Goal: Transaction & Acquisition: Purchase product/service

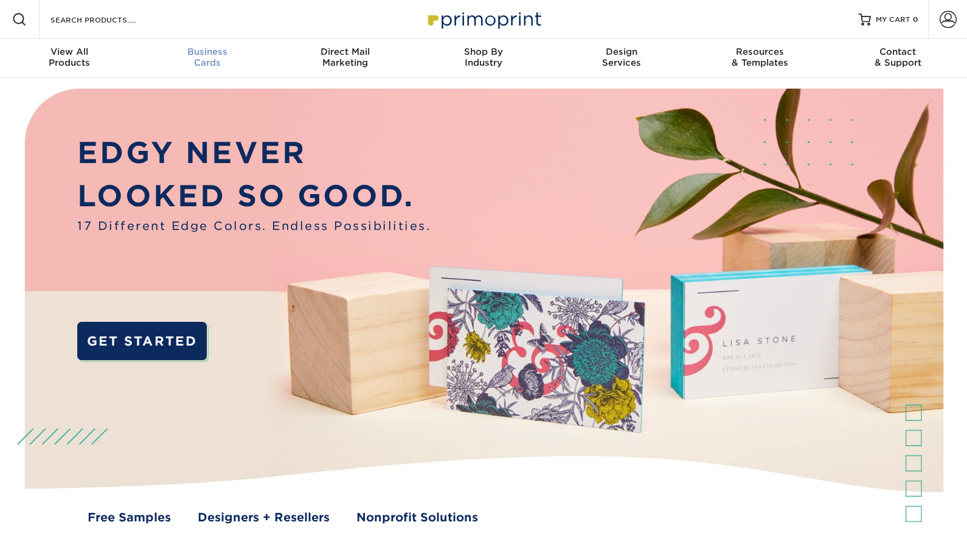
click at [204, 52] on span "Business" at bounding box center [207, 51] width 138 height 11
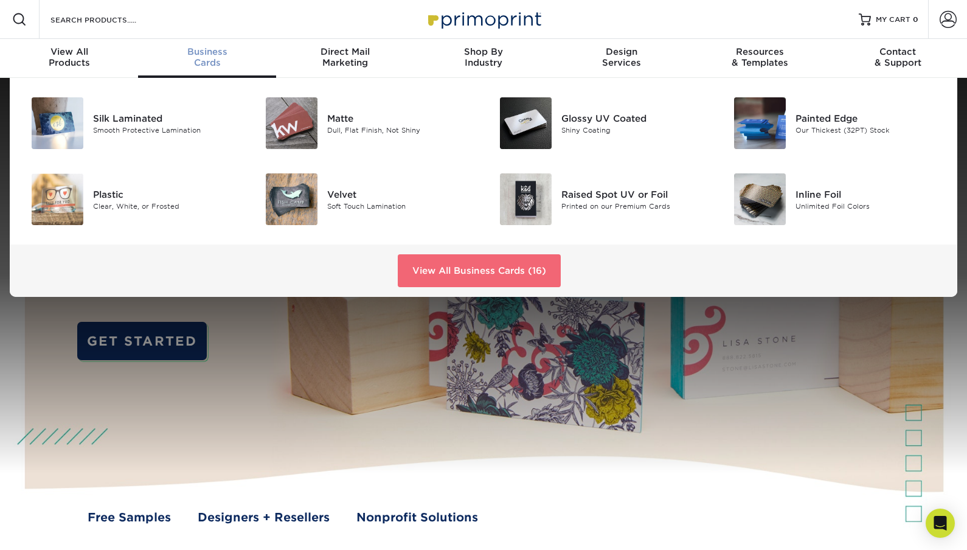
click at [424, 263] on link "View All Business Cards (16)" at bounding box center [479, 270] width 163 height 33
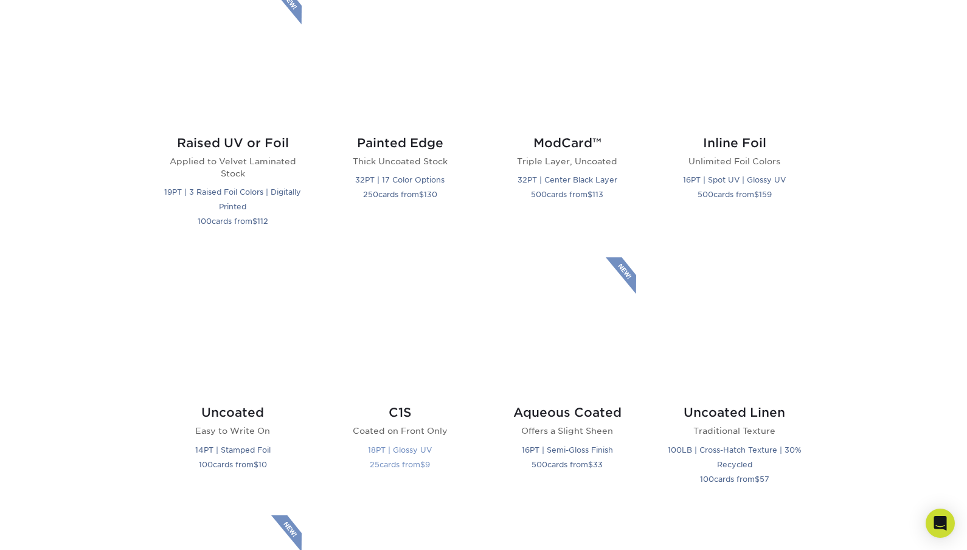
scroll to position [877, 0]
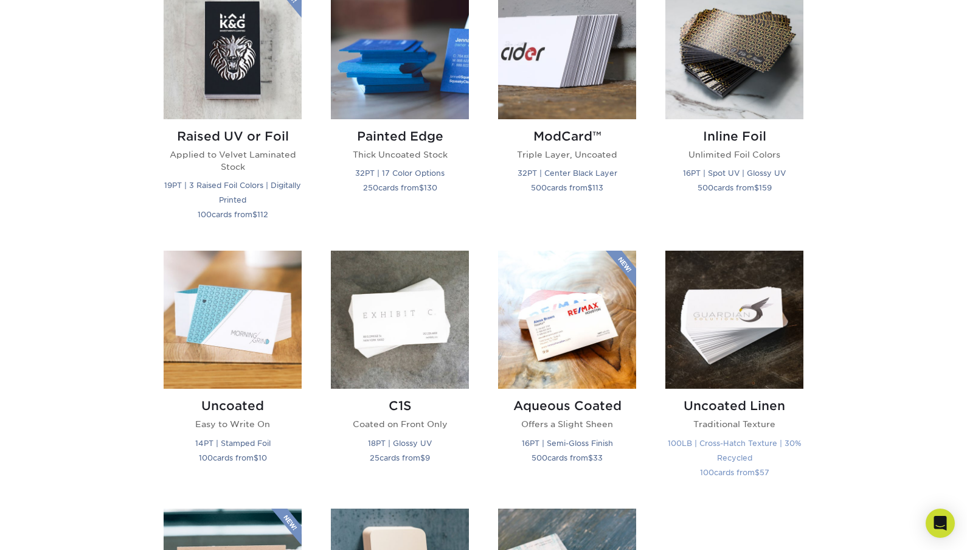
click at [757, 339] on img at bounding box center [735, 320] width 138 height 138
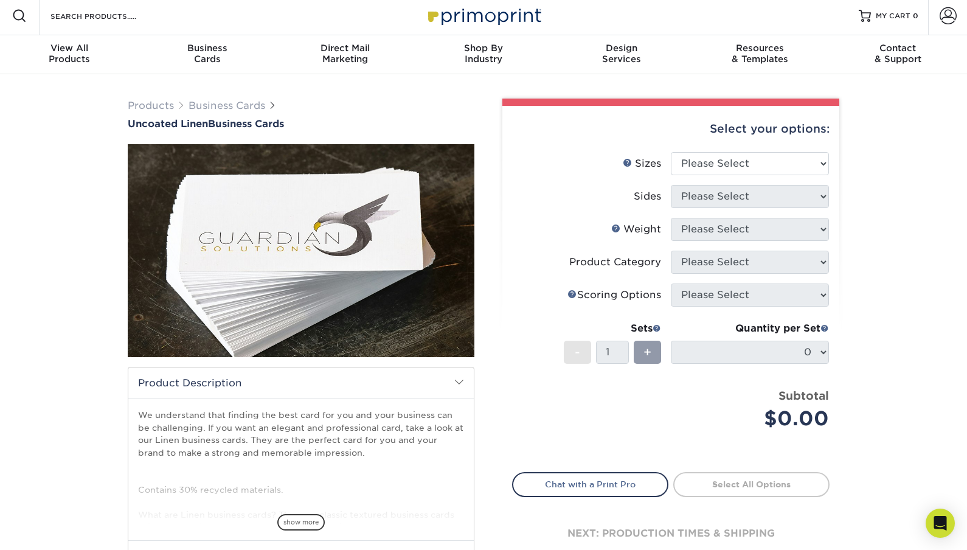
scroll to position [4, 0]
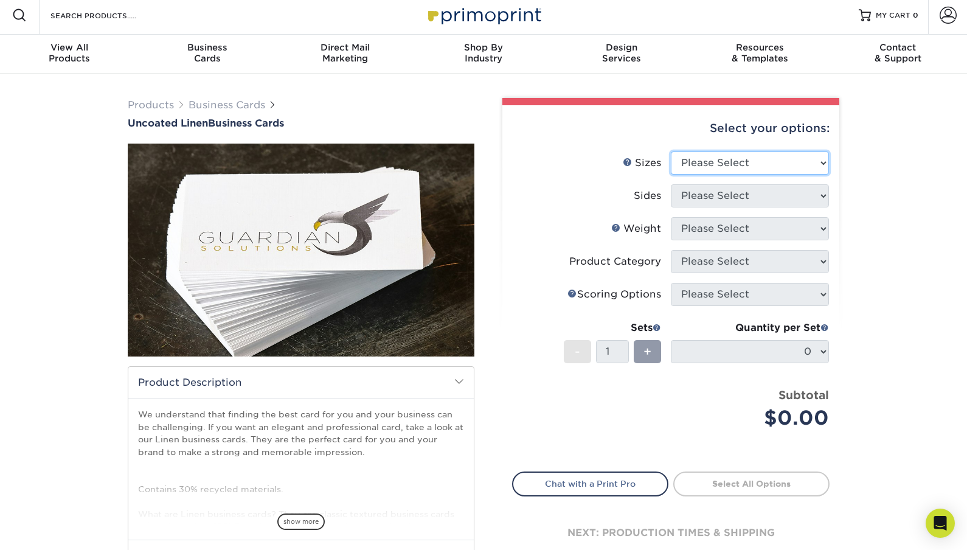
select select "2.00x3.50"
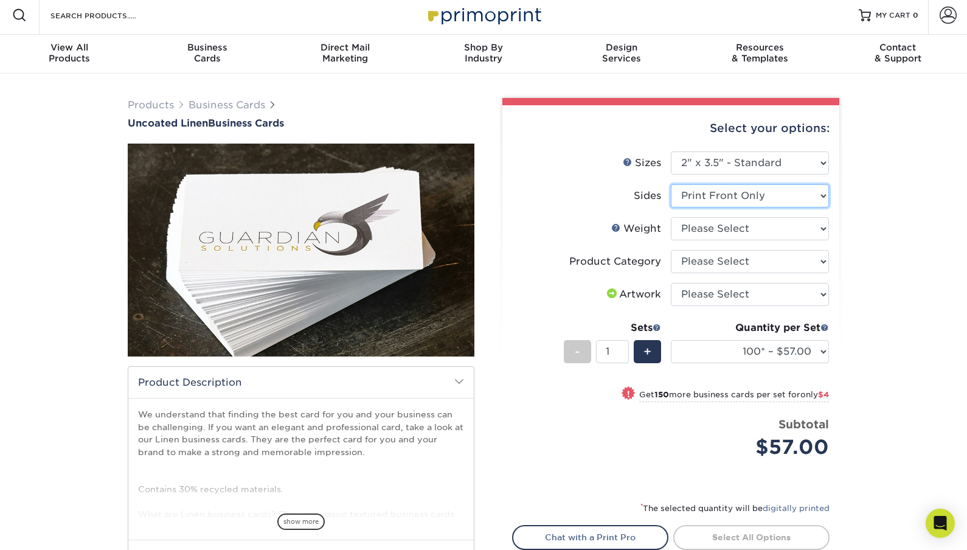
select select "13abbda7-1d64-4f25-8bb2-c179b224825d"
select select "100LB"
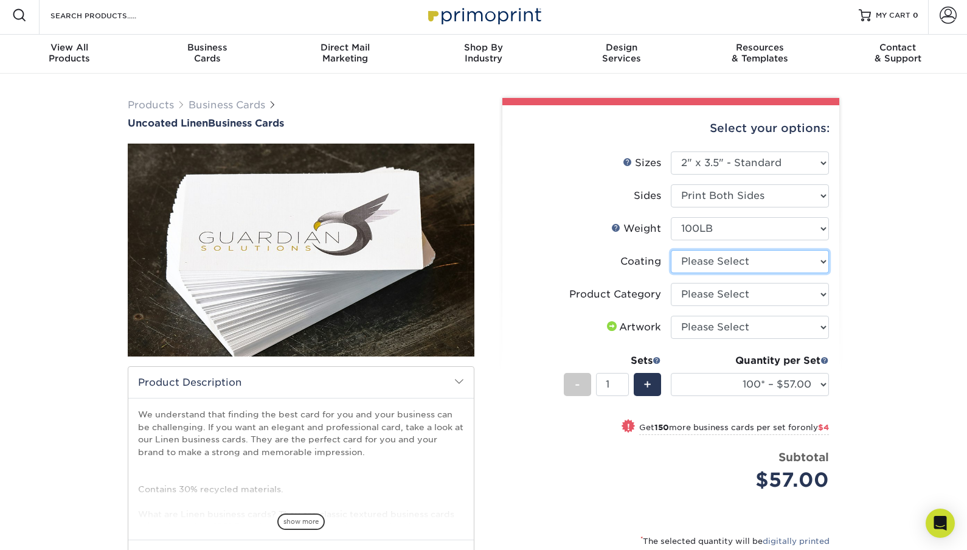
select select "3e7618de-abca-4bda-9f97-8b9129e913d8"
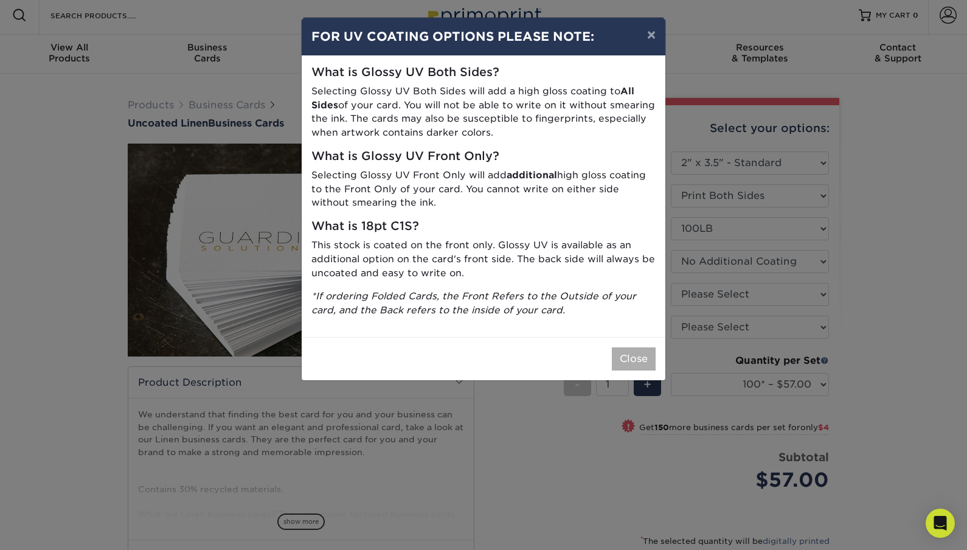
click at [619, 351] on button "Close" at bounding box center [634, 358] width 44 height 23
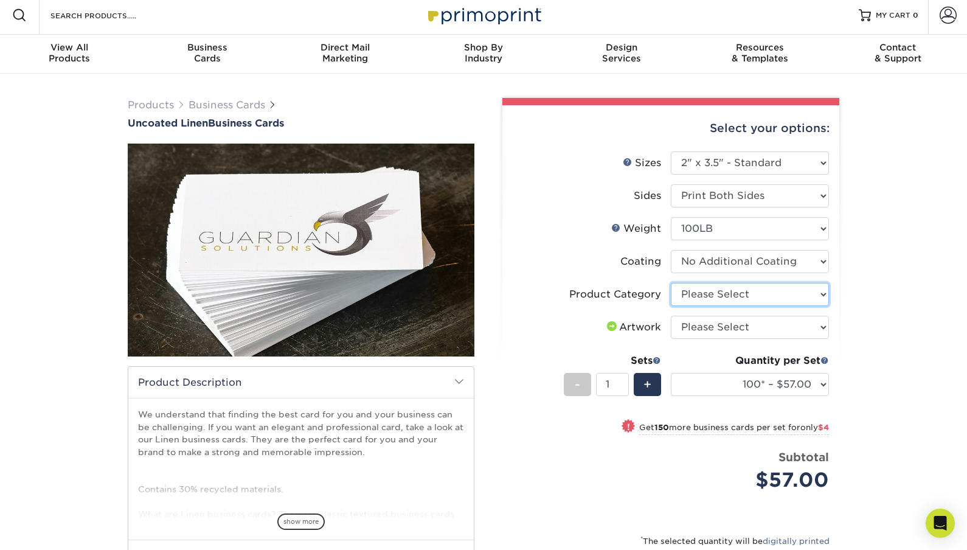
select select "3b5148f1-0588-4f88-a218-97bcfdce65c1"
select select "upload"
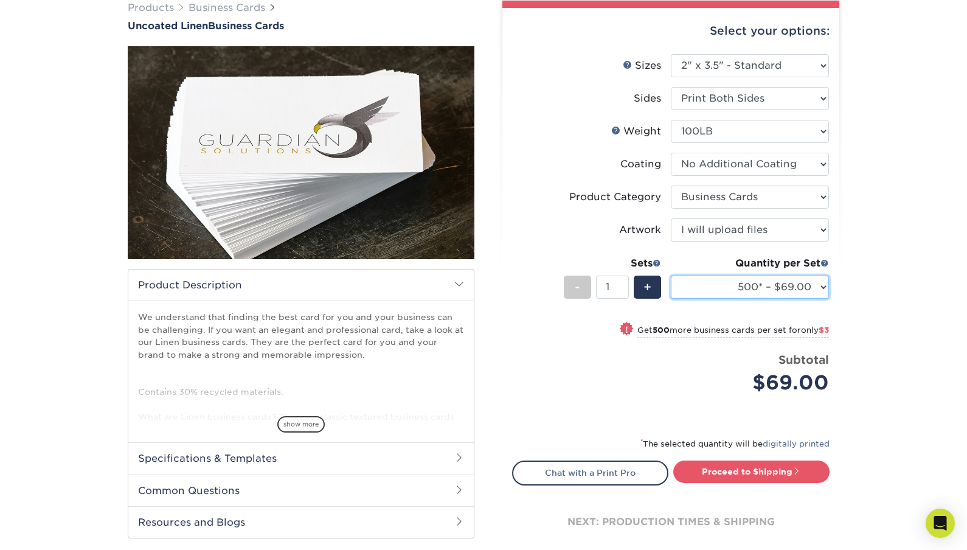
scroll to position [120, 0]
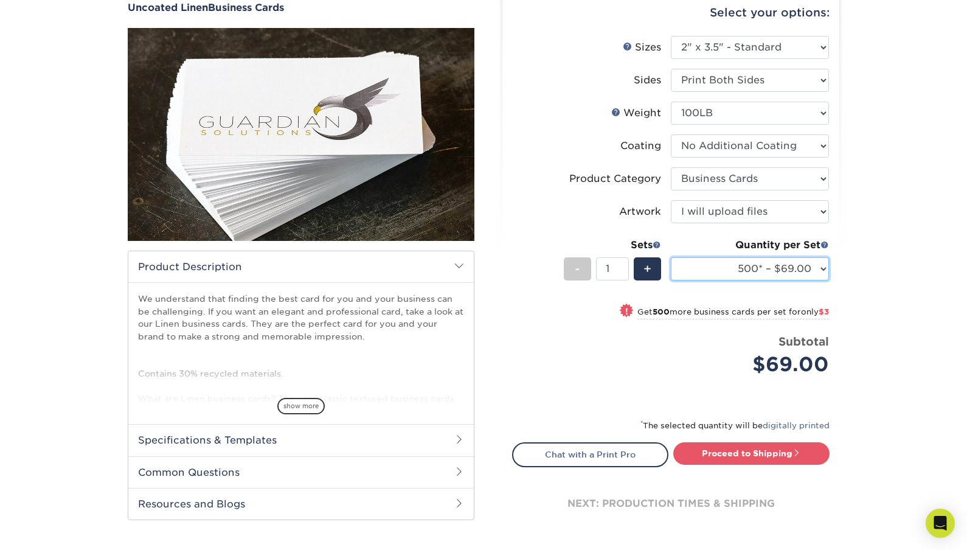
select select "1000 – $72.00"
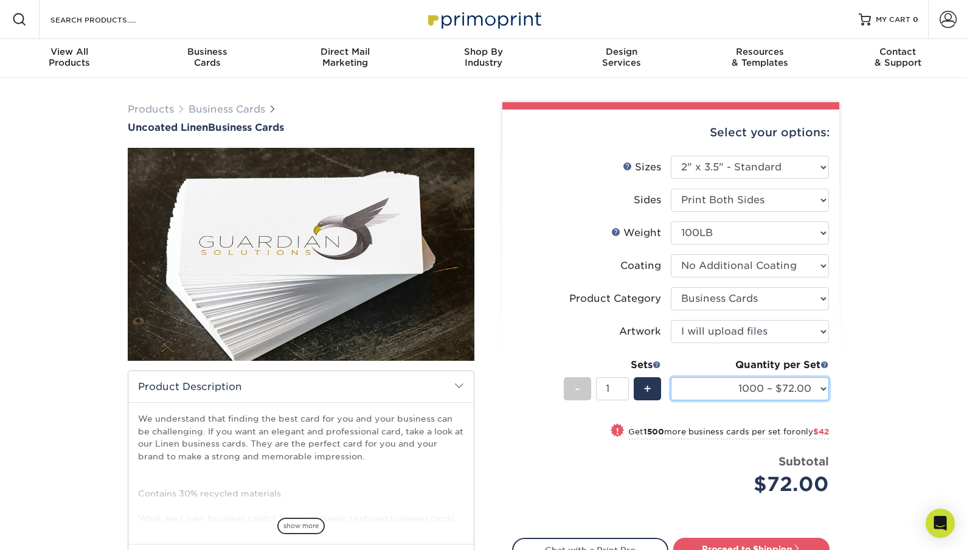
scroll to position [0, 0]
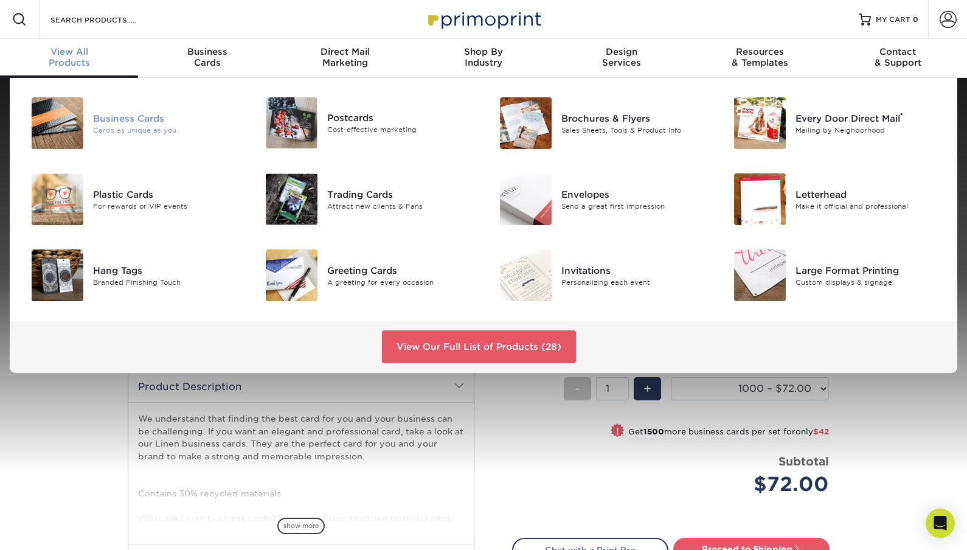
click at [168, 106] on div "Business Cards Cards as unique as you" at bounding box center [171, 123] width 156 height 52
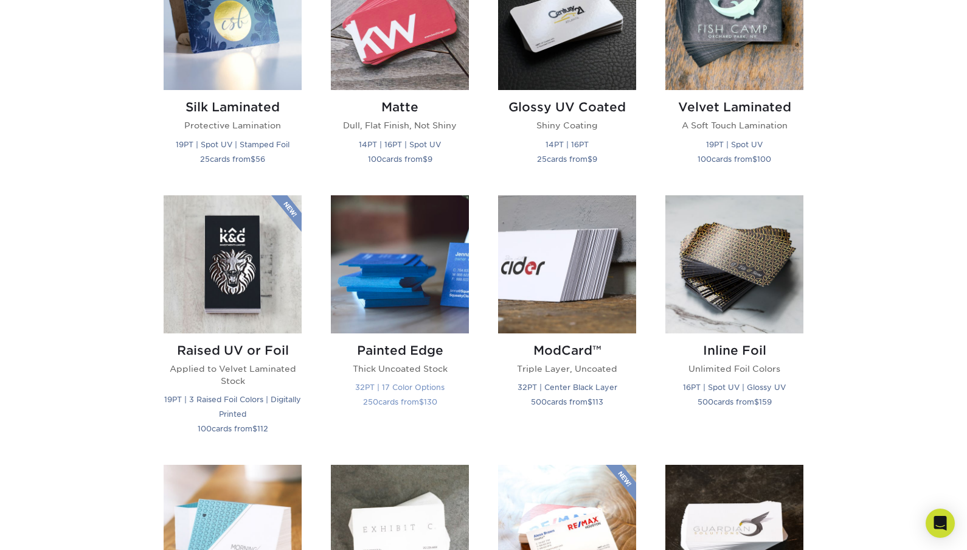
scroll to position [655, 0]
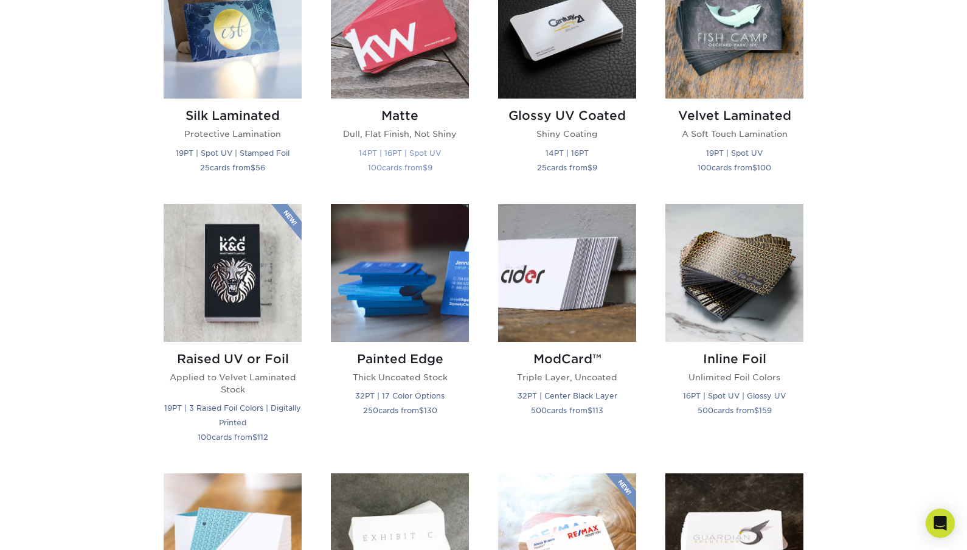
click at [395, 62] on img at bounding box center [400, 29] width 138 height 138
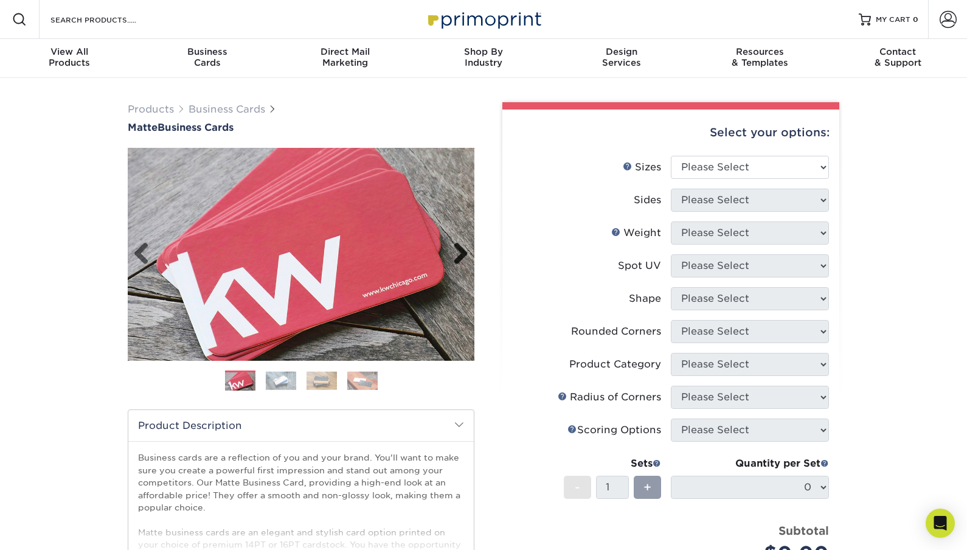
click at [462, 255] on link "Next" at bounding box center [456, 254] width 24 height 24
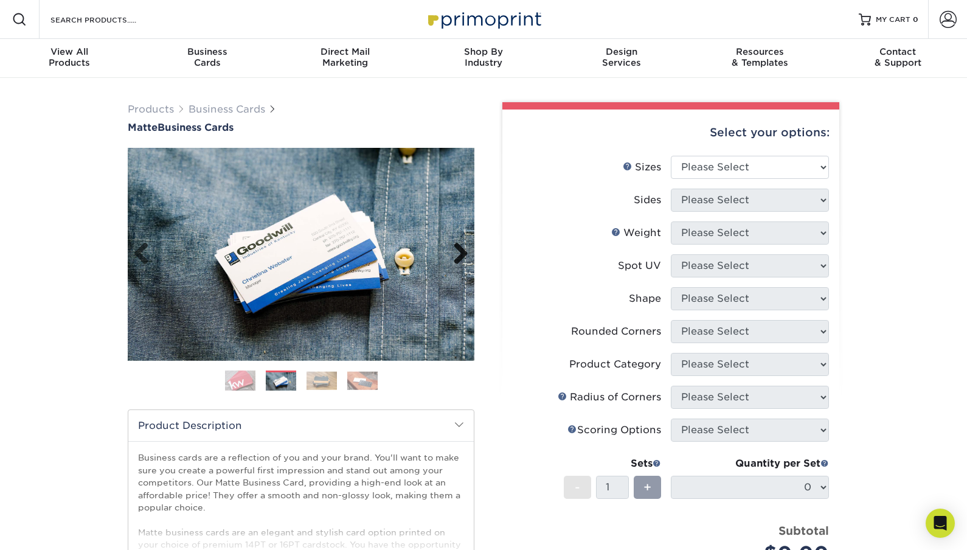
click at [462, 255] on link "Next" at bounding box center [456, 254] width 24 height 24
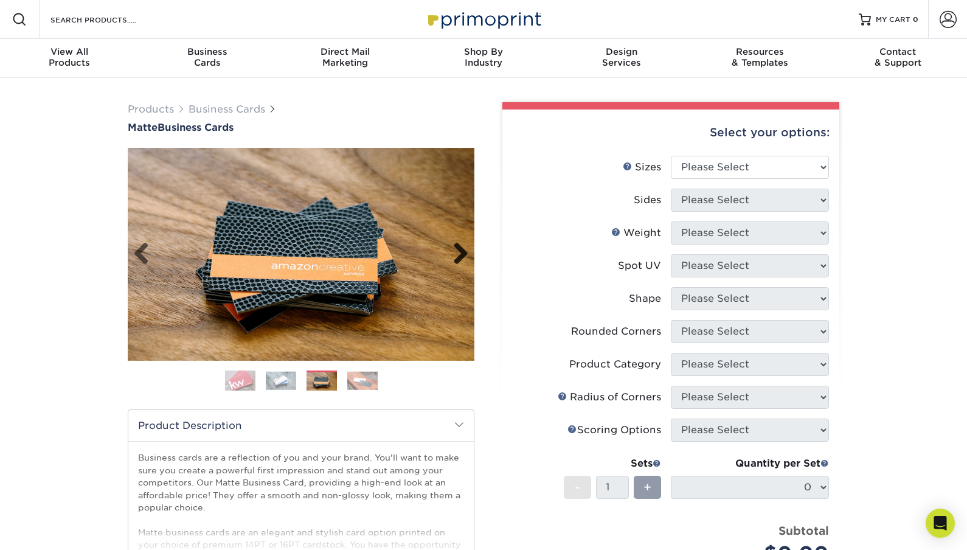
click at [462, 255] on link "Next" at bounding box center [456, 254] width 24 height 24
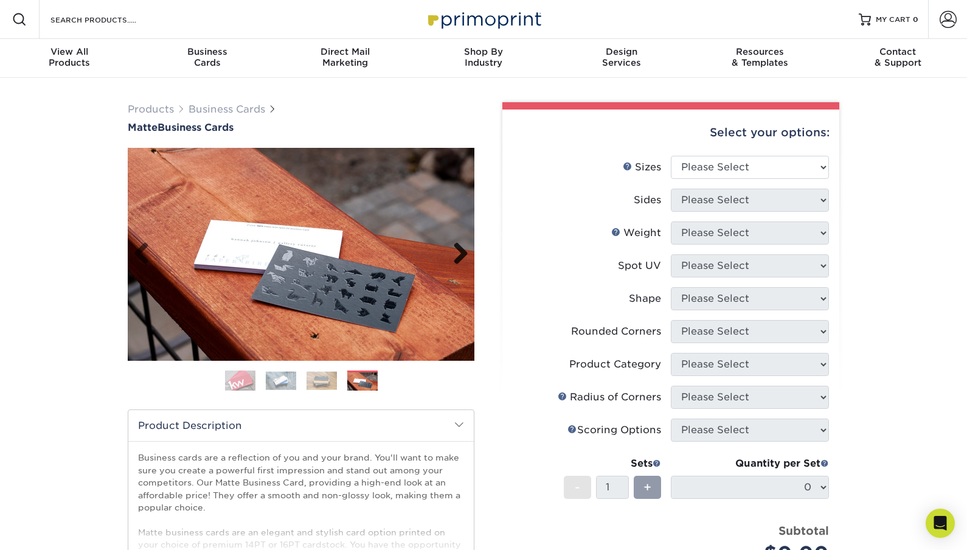
click at [462, 255] on link "Next" at bounding box center [456, 254] width 24 height 24
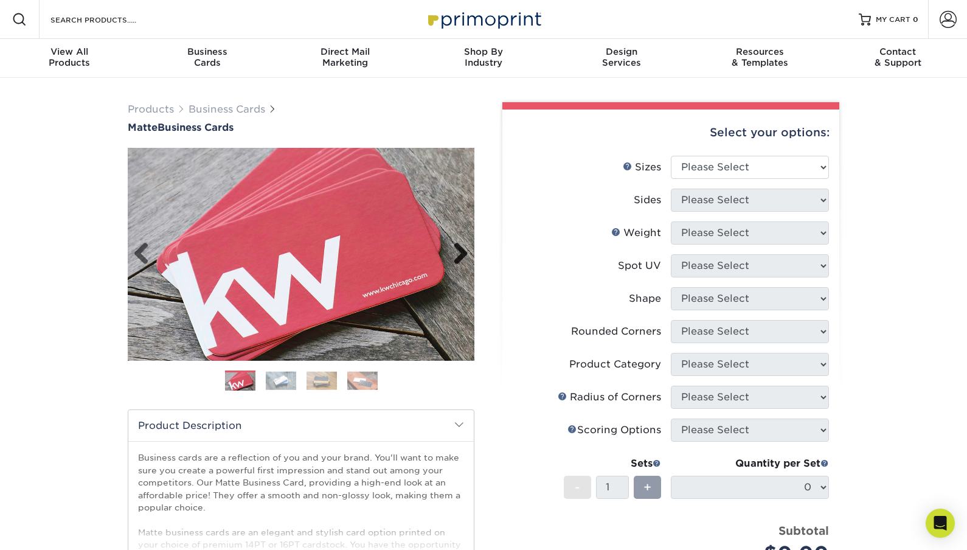
click at [462, 255] on link "Next" at bounding box center [456, 254] width 24 height 24
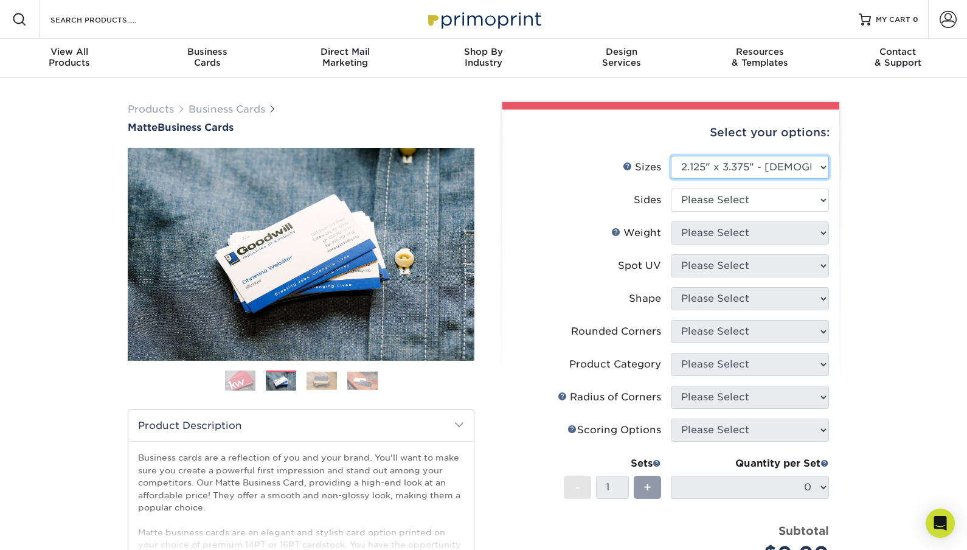
select select "2.00x3.50"
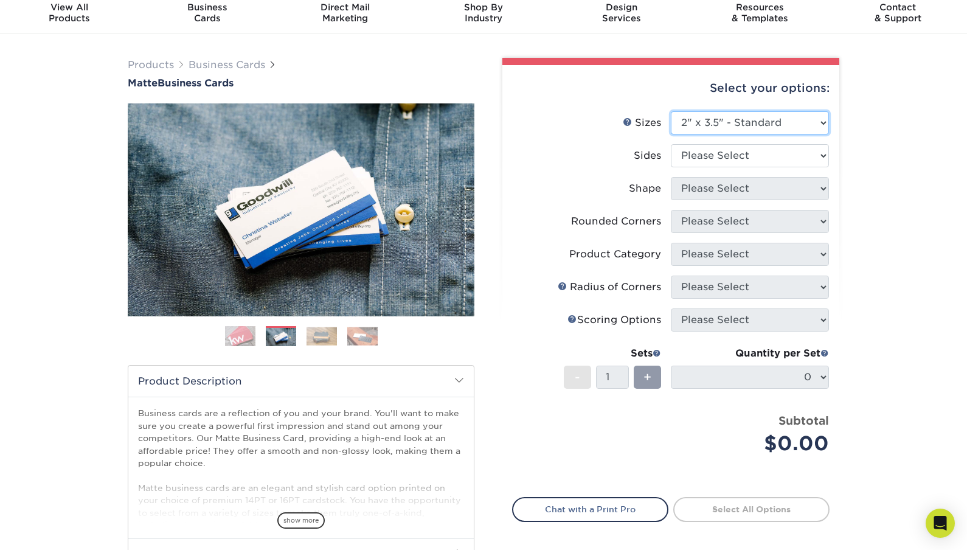
scroll to position [45, 0]
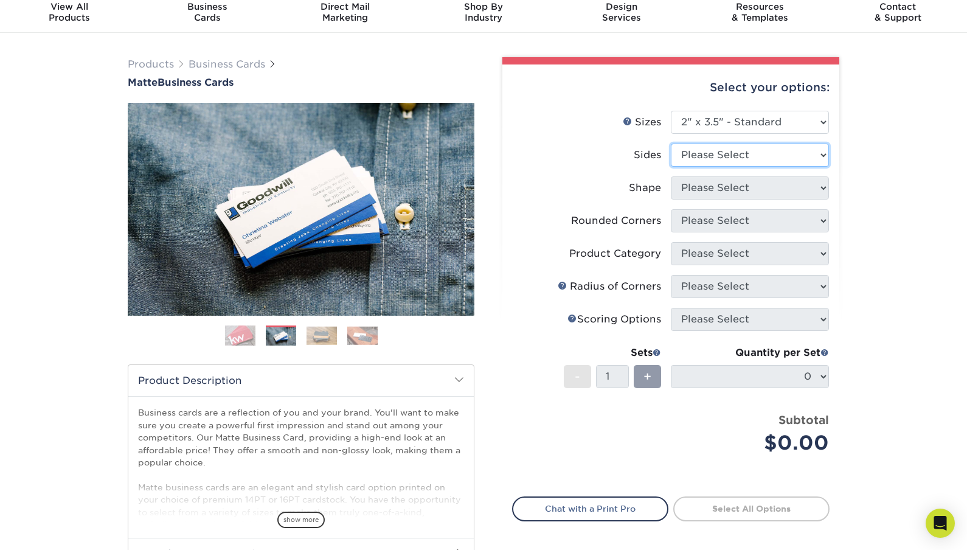
select select "13abbda7-1d64-4f25-8bb2-c179b224825d"
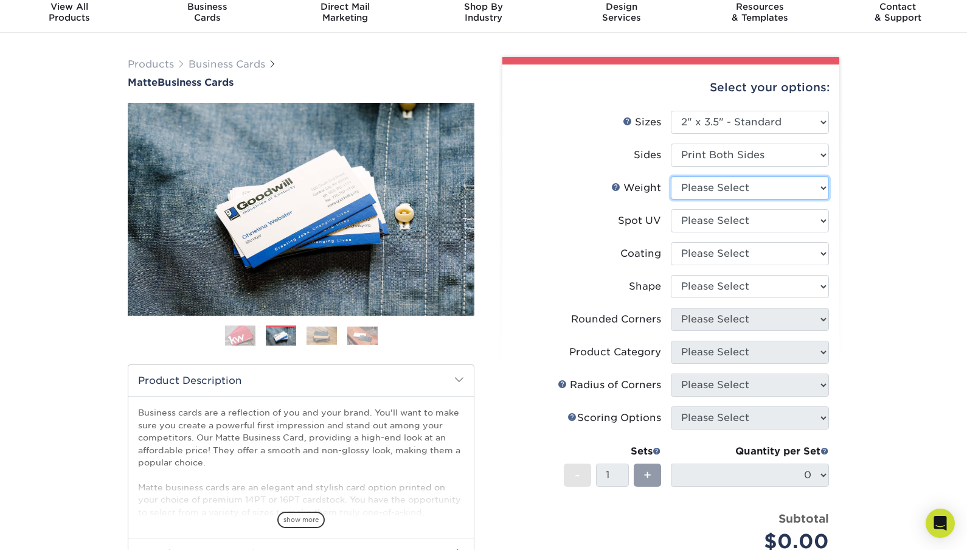
select select "14PT"
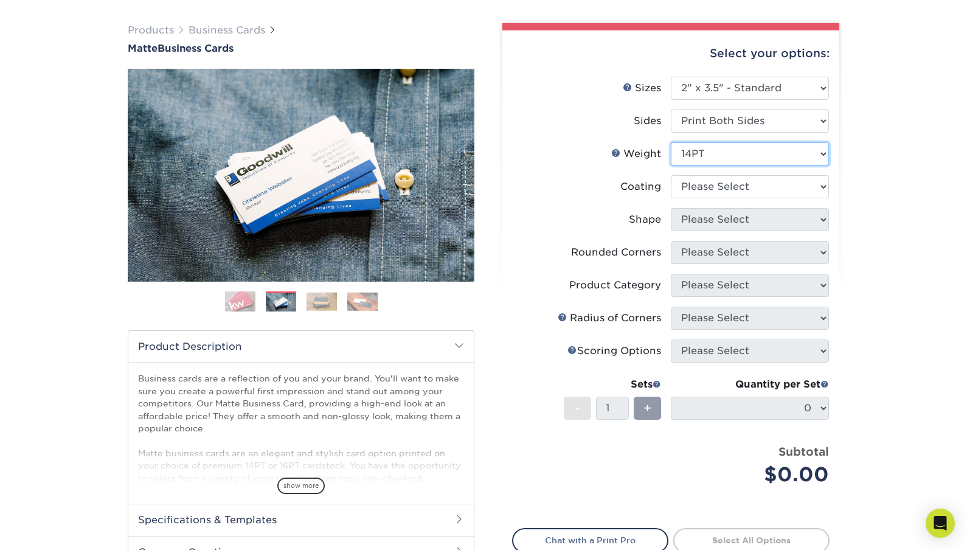
scroll to position [85, 0]
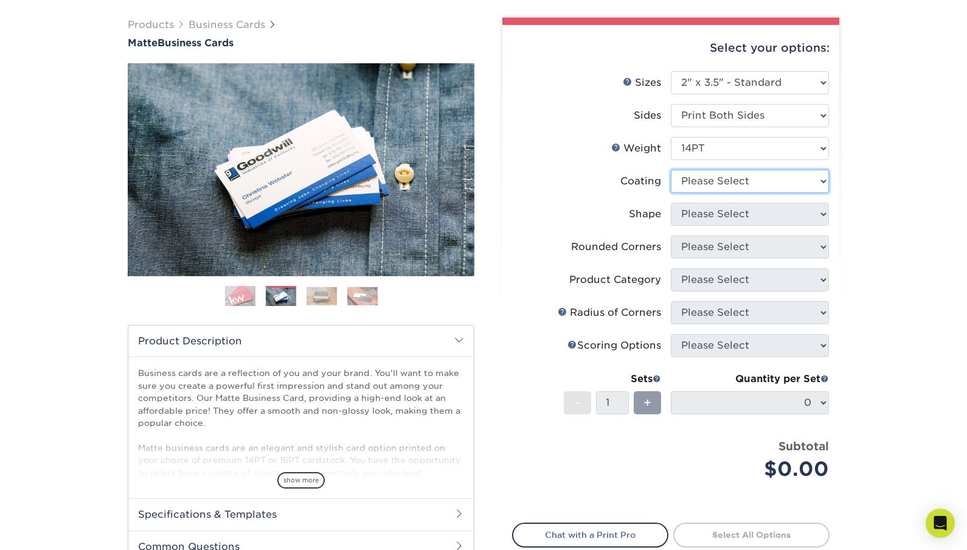
select select "121bb7b5-3b4d-429f-bd8d-bbf80e953313"
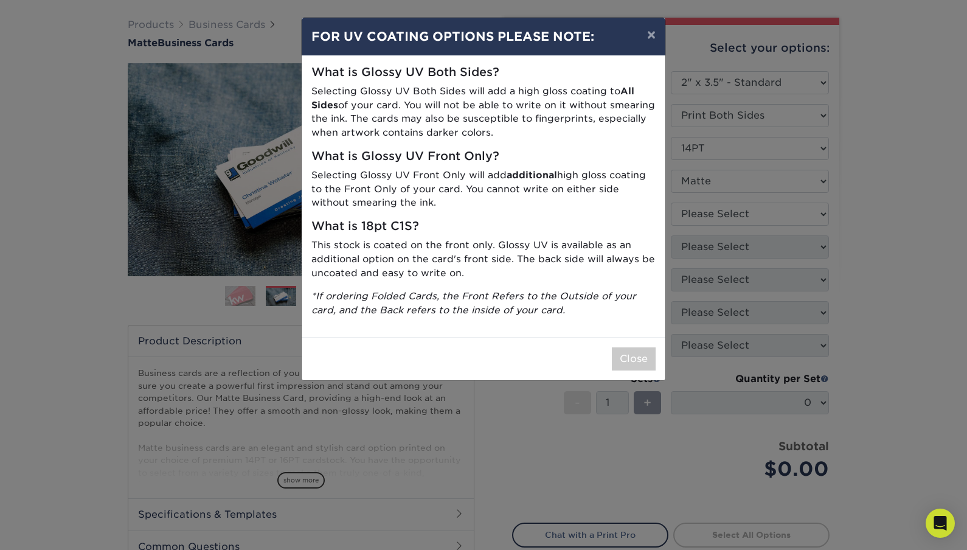
click at [717, 218] on div "× FOR UV COATING OPTIONS PLEASE NOTE: What is Glossy UV Both Sides? Selecting G…" at bounding box center [483, 275] width 967 height 550
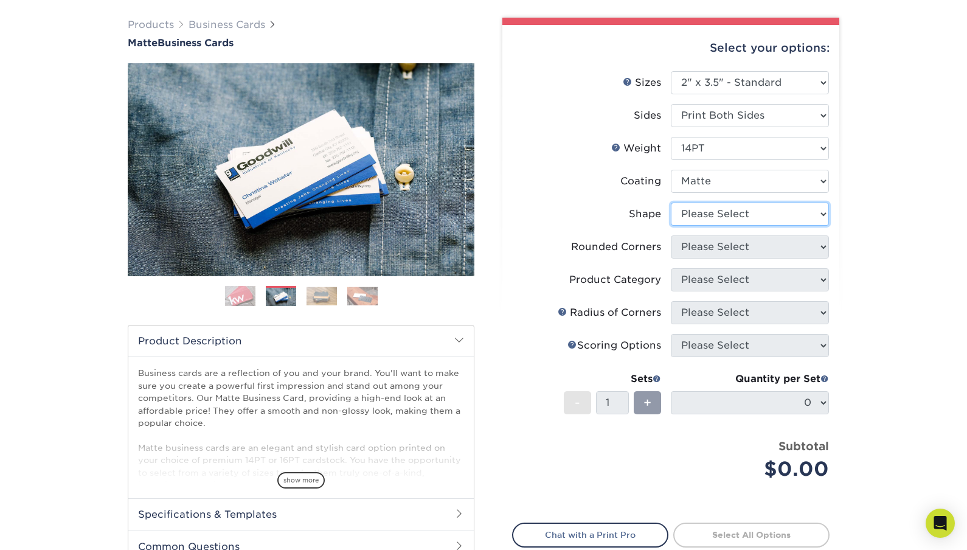
select select "standard"
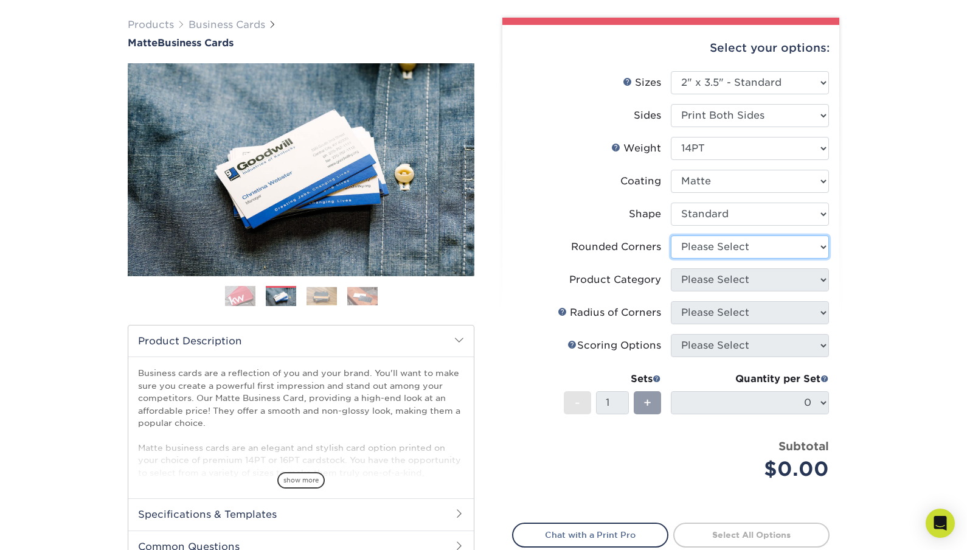
select select "0"
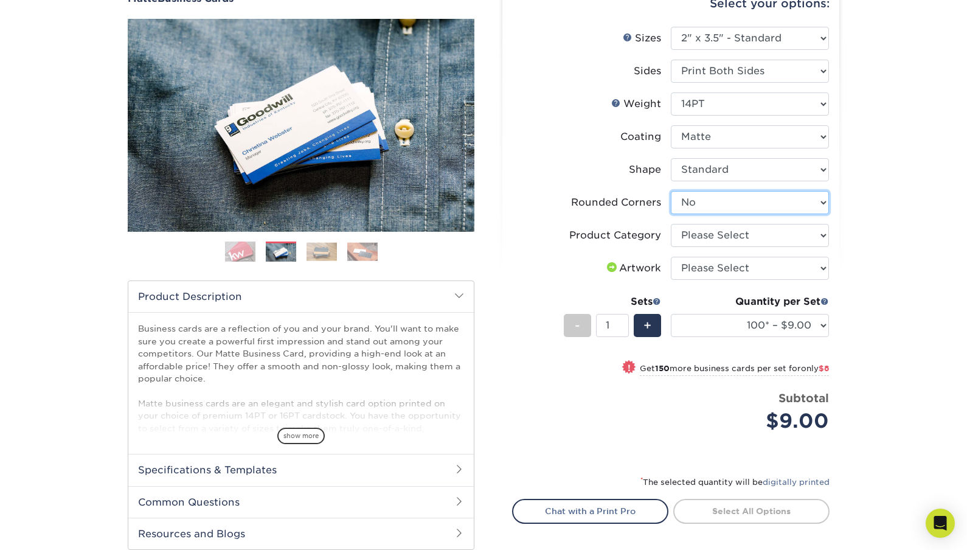
scroll to position [133, 0]
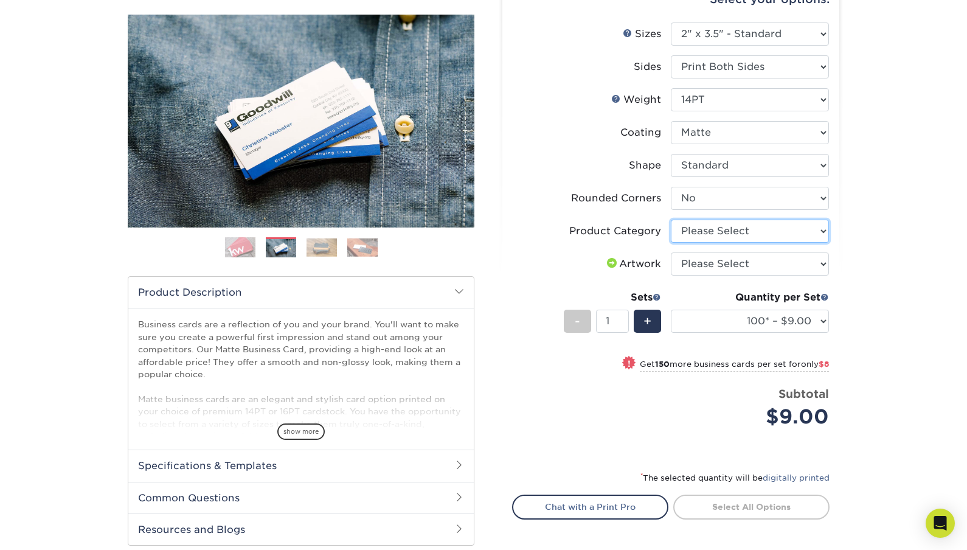
select select "3b5148f1-0588-4f88-a218-97bcfdce65c1"
select select "upload"
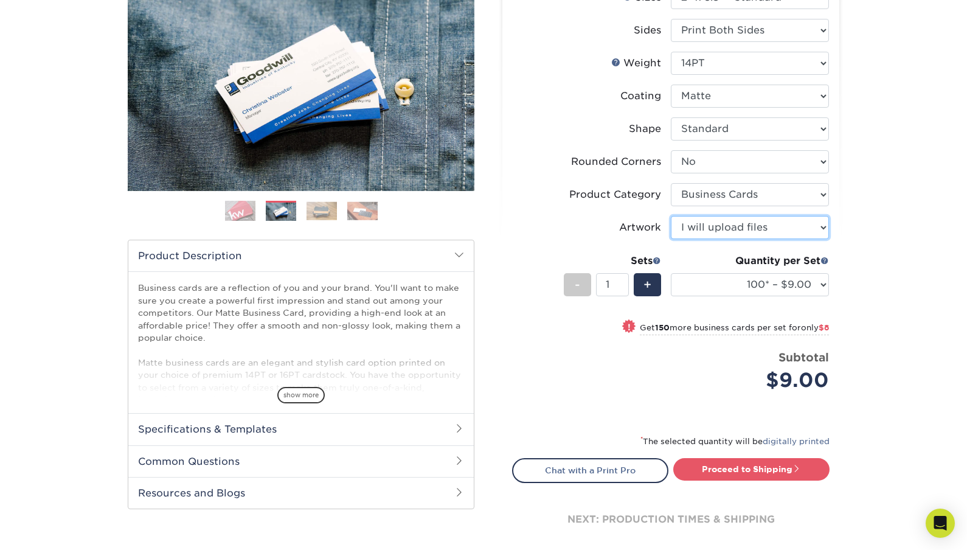
scroll to position [173, 0]
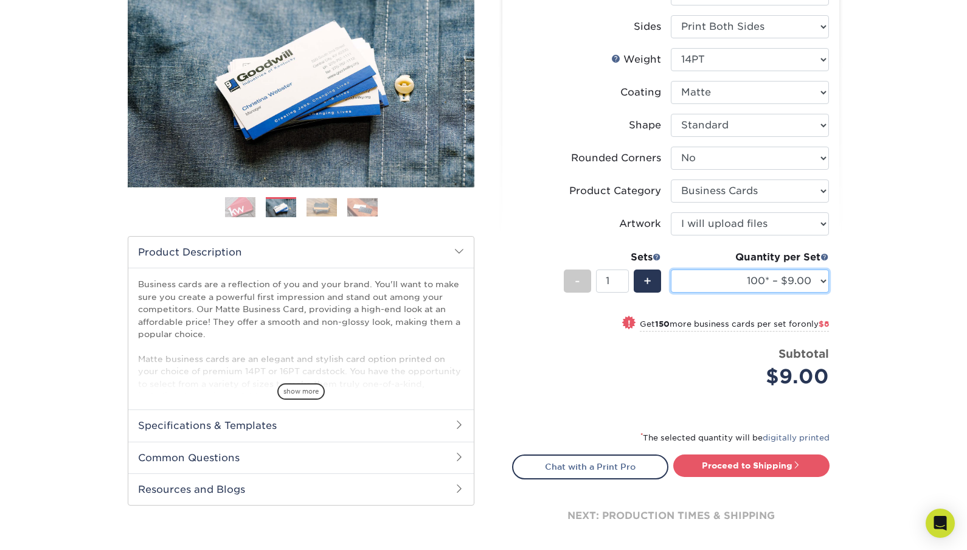
select select "1000 – $42.00"
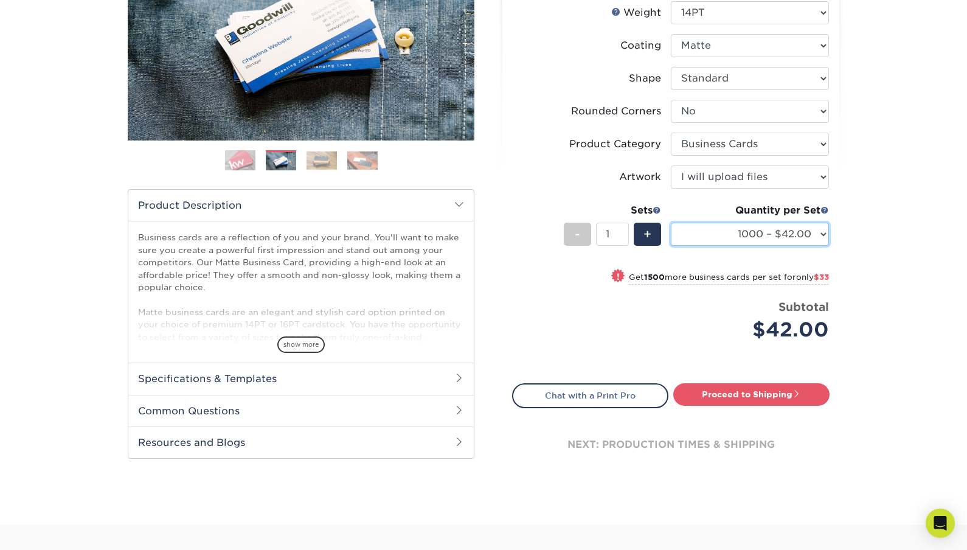
scroll to position [225, 0]
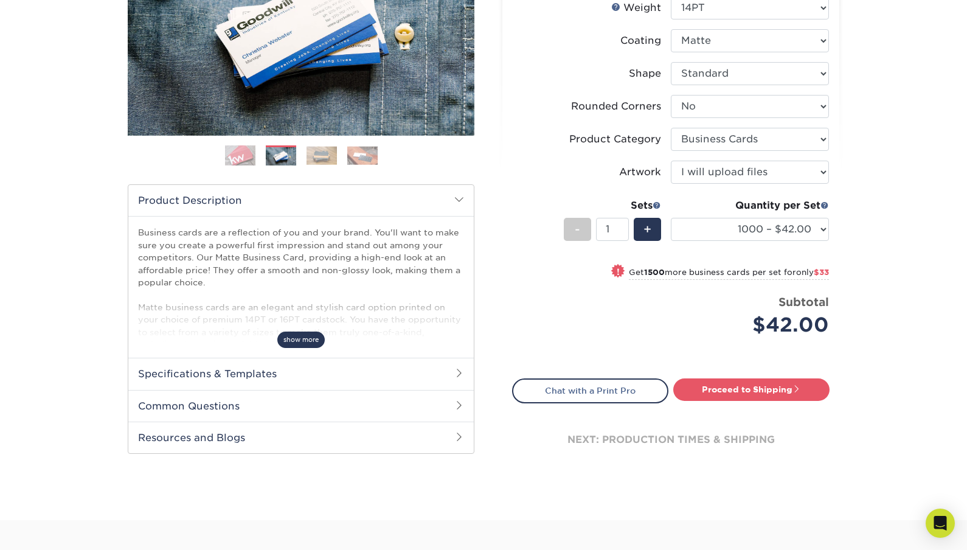
click at [292, 336] on span "show more" at bounding box center [300, 340] width 47 height 16
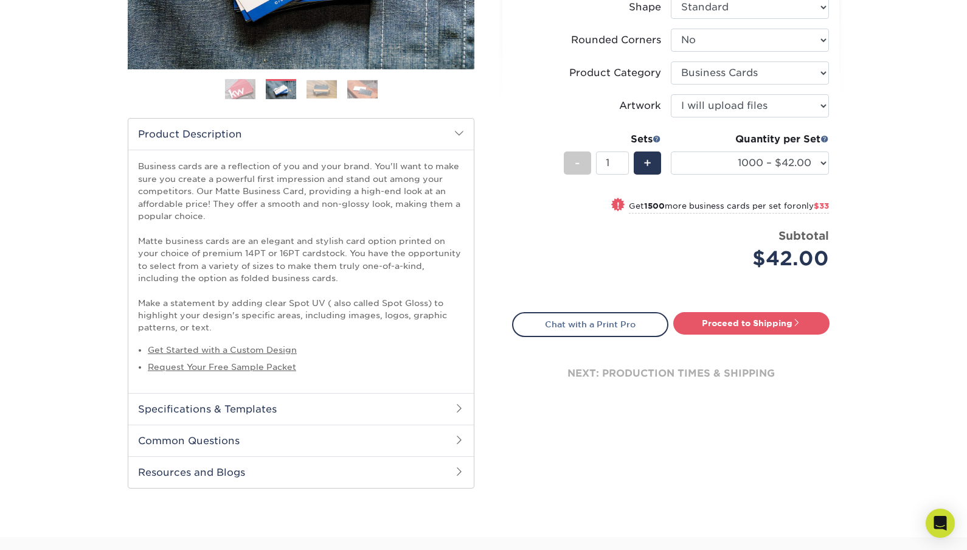
scroll to position [176, 0]
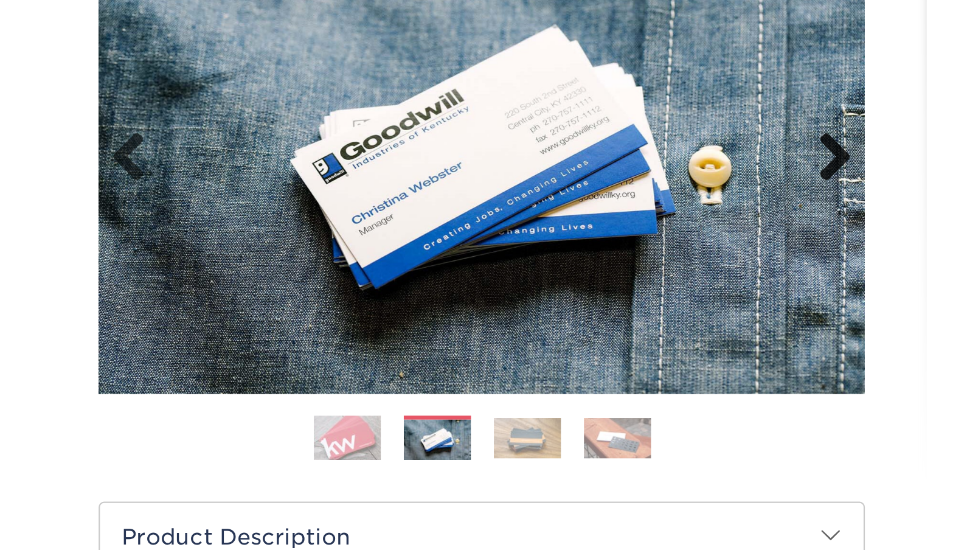
click at [444, 68] on link "Next" at bounding box center [456, 78] width 24 height 24
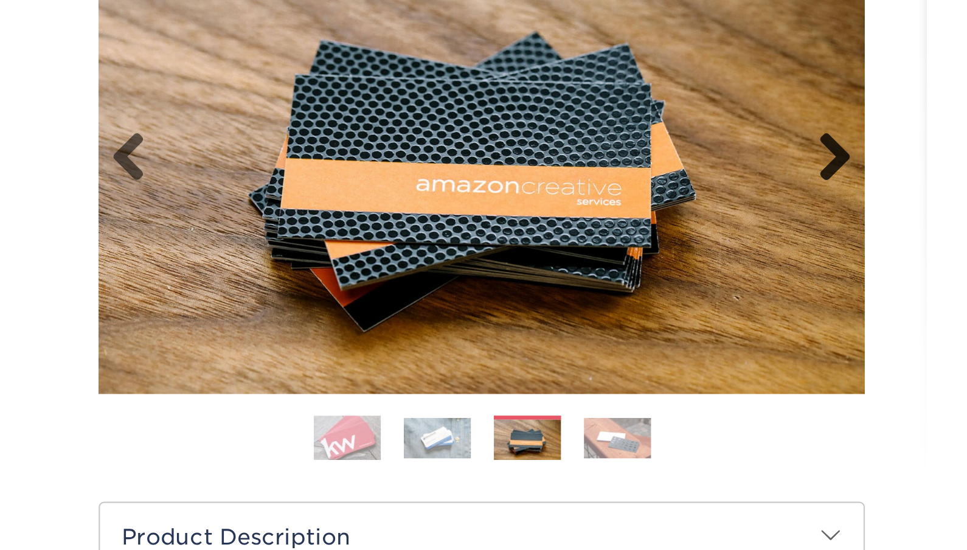
click at [444, 68] on link "Next" at bounding box center [456, 78] width 24 height 24
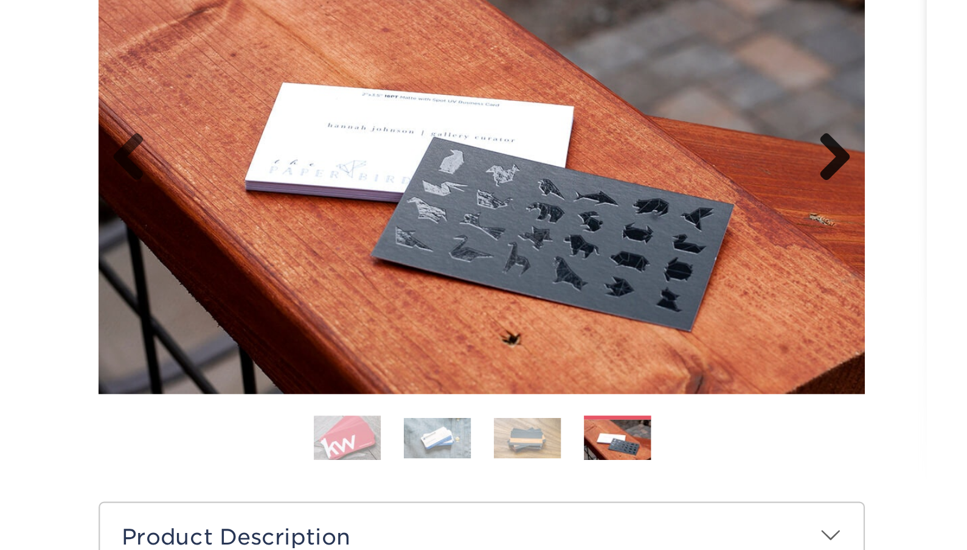
click at [444, 68] on link "Next" at bounding box center [456, 78] width 24 height 24
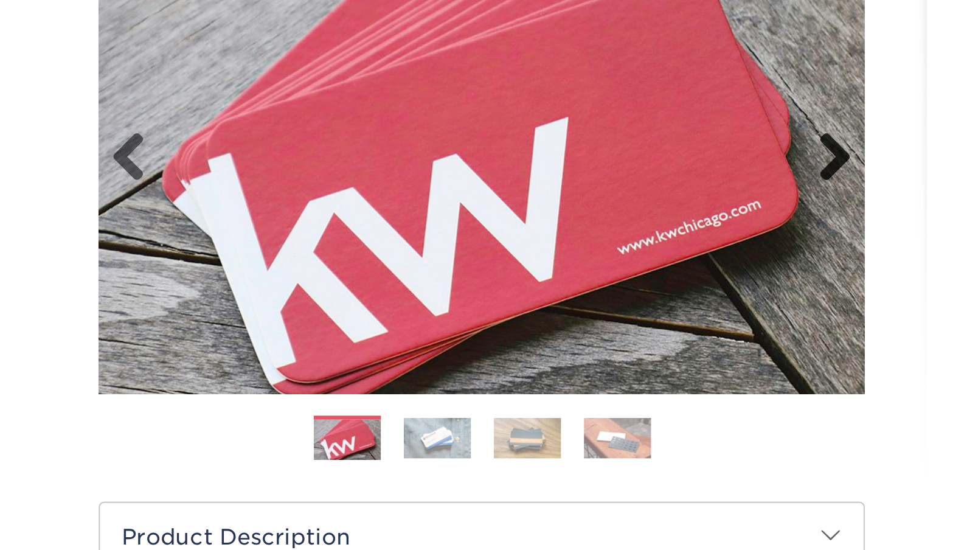
click at [444, 68] on link "Next" at bounding box center [456, 78] width 24 height 24
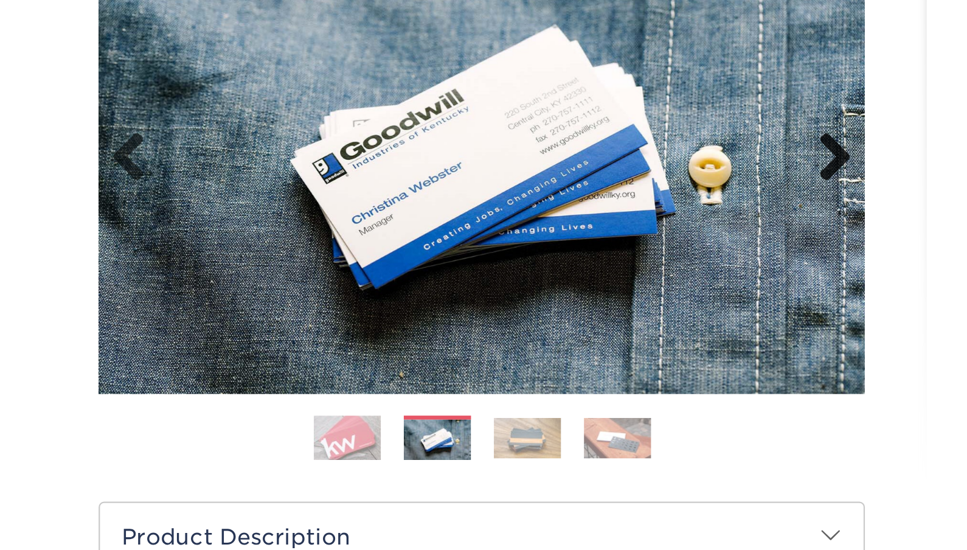
click at [444, 68] on link "Next" at bounding box center [456, 78] width 24 height 24
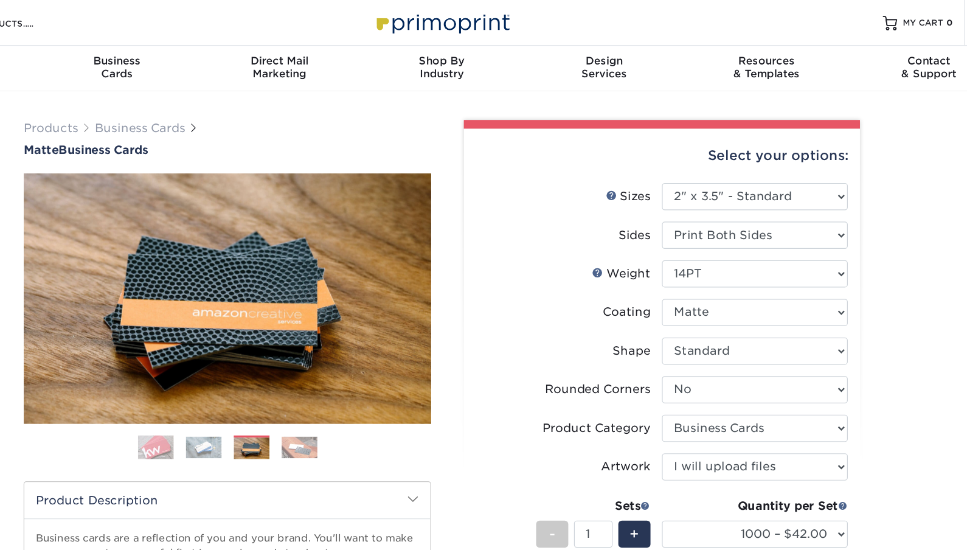
scroll to position [0, 0]
click at [189, 106] on link "Business Cards" at bounding box center [227, 109] width 77 height 12
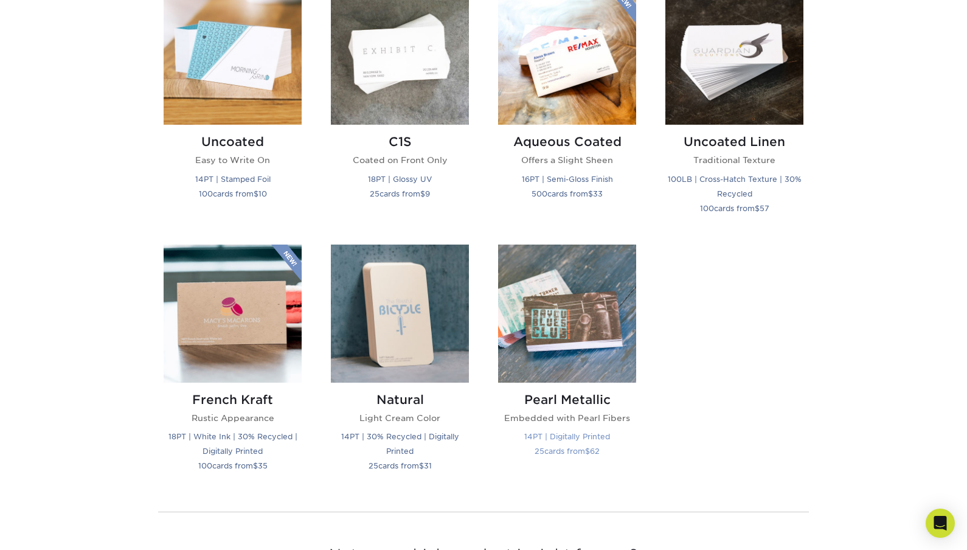
scroll to position [1139, 0]
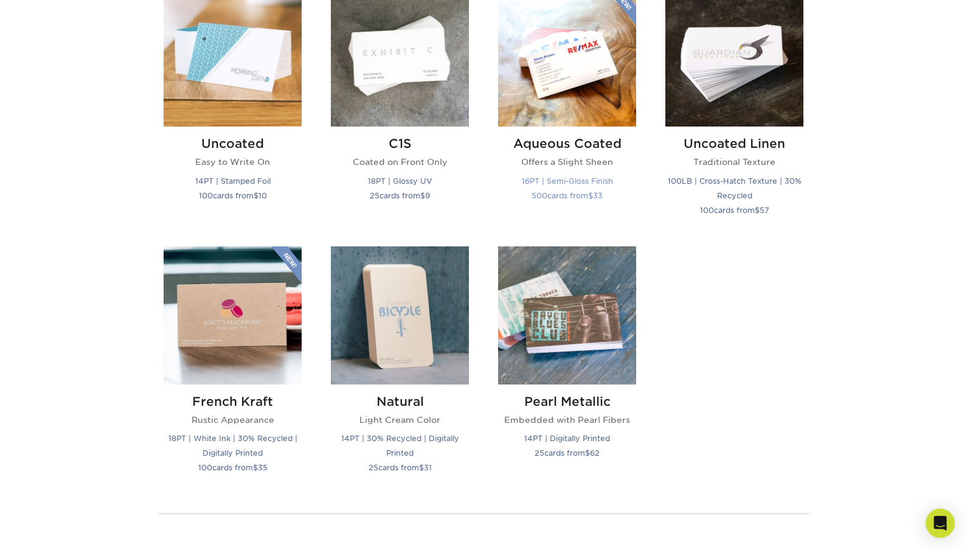
click at [577, 102] on img at bounding box center [567, 57] width 138 height 138
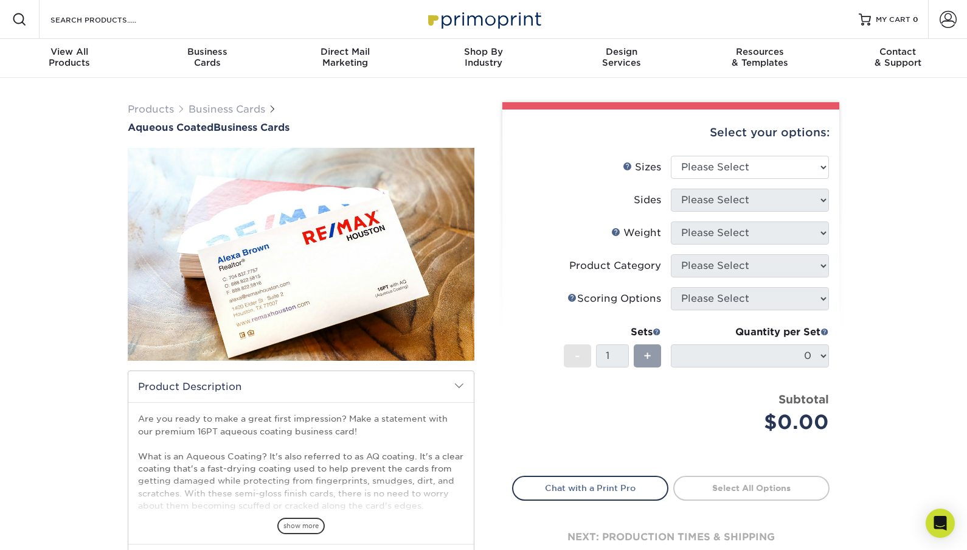
click at [353, 259] on img at bounding box center [301, 254] width 347 height 347
click at [316, 289] on img at bounding box center [301, 254] width 347 height 347
click at [220, 107] on link "Business Cards" at bounding box center [227, 109] width 77 height 12
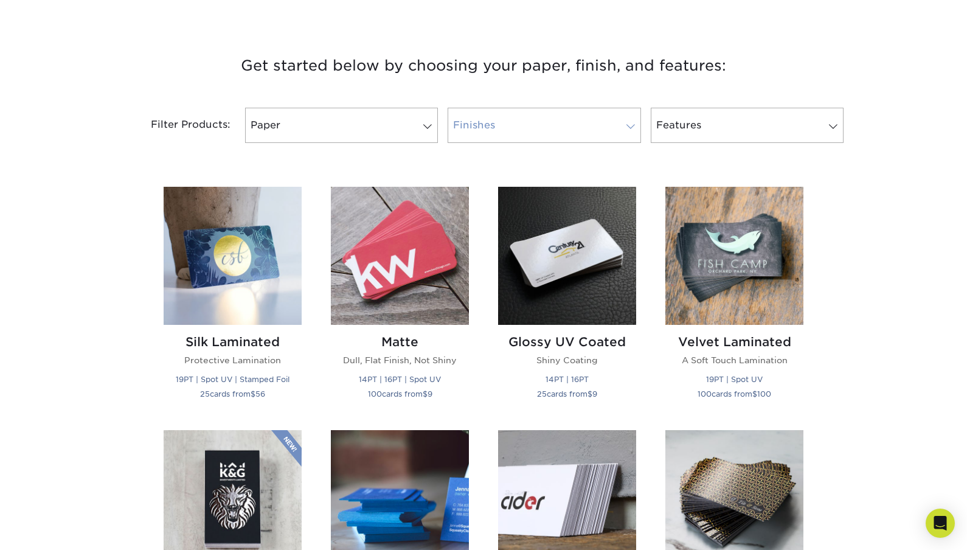
scroll to position [439, 0]
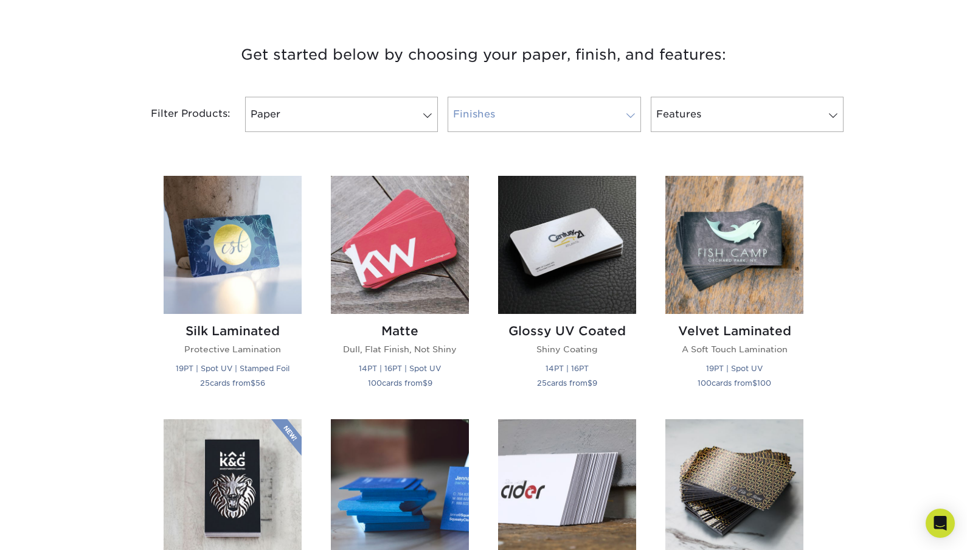
click at [507, 121] on link "Finishes" at bounding box center [544, 114] width 193 height 35
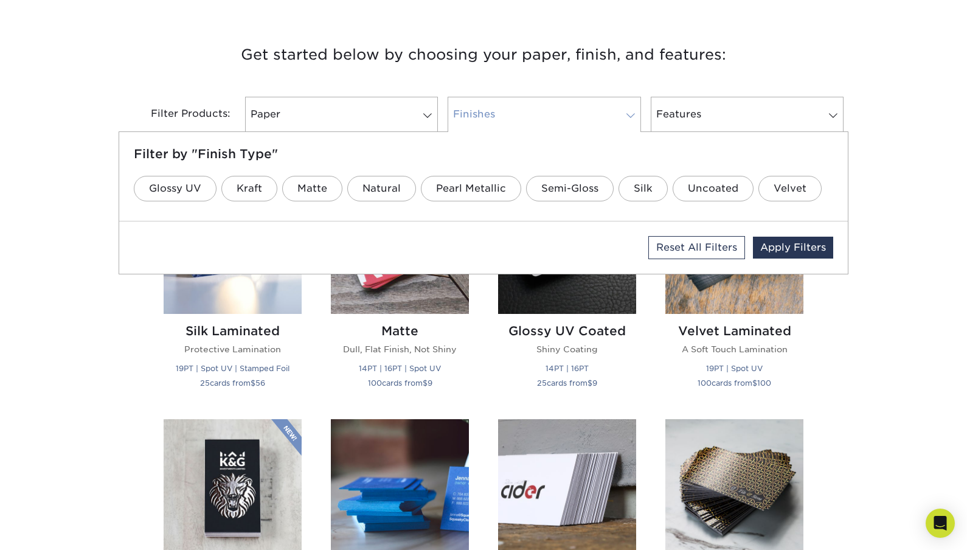
click at [507, 121] on link "Finishes" at bounding box center [544, 114] width 193 height 35
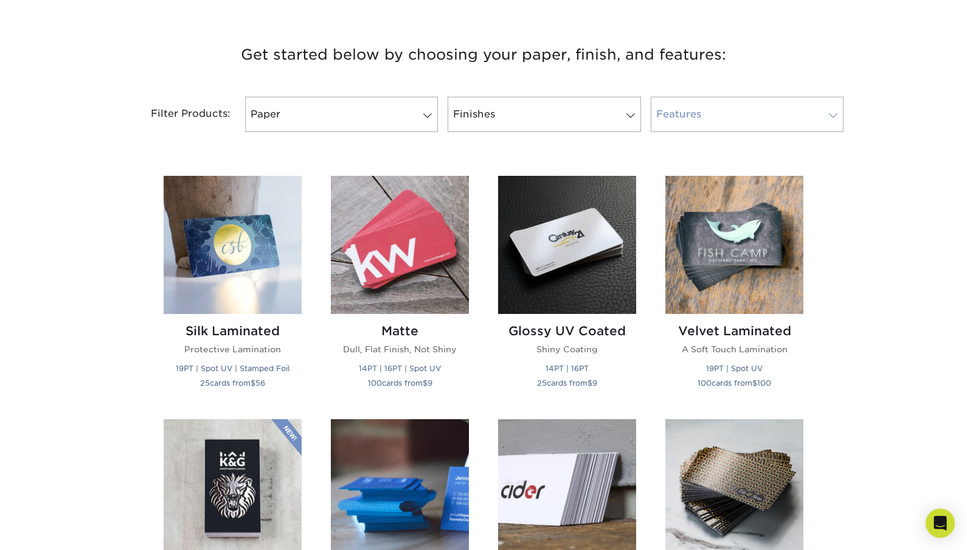
click at [692, 125] on link "Features" at bounding box center [747, 114] width 193 height 35
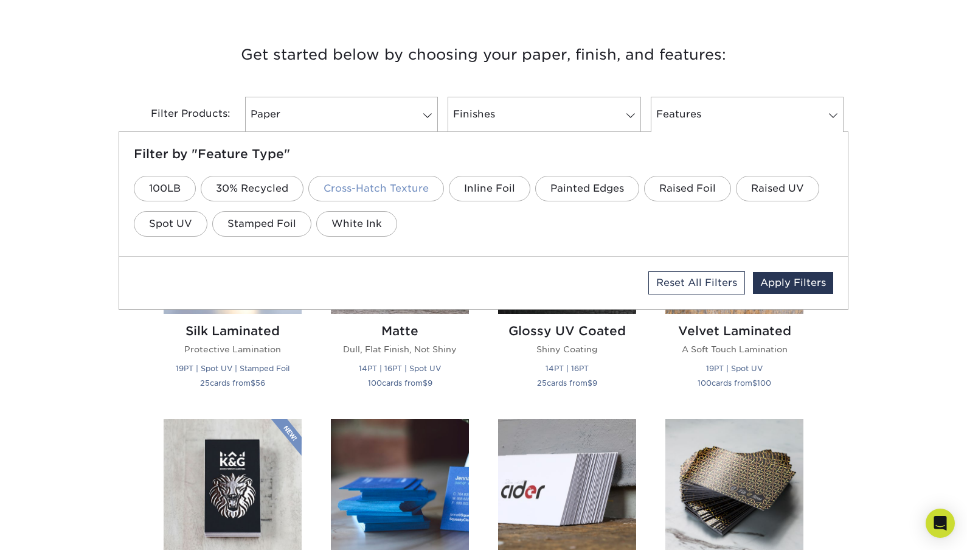
click at [360, 183] on link "Cross-Hatch Texture" at bounding box center [376, 189] width 136 height 26
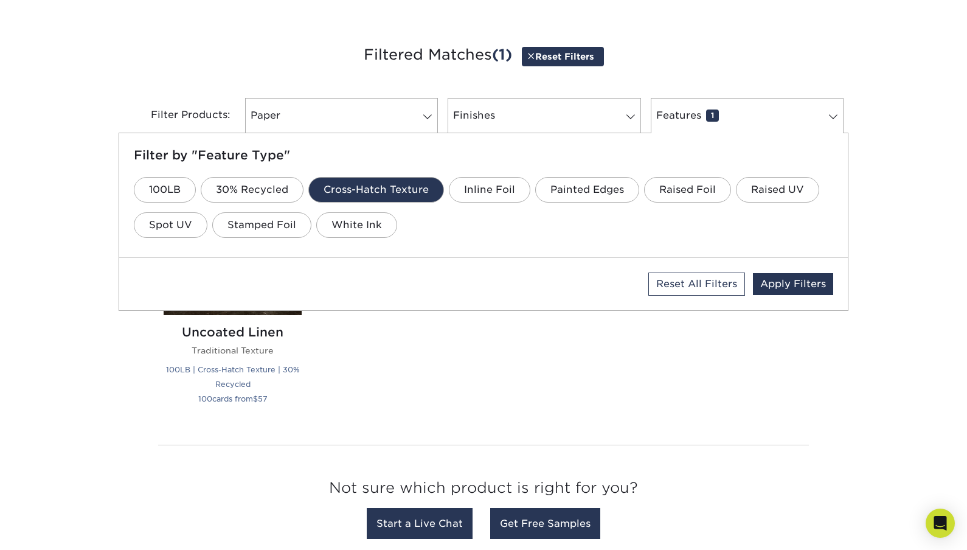
click at [360, 182] on link "Cross-Hatch Texture" at bounding box center [376, 190] width 136 height 26
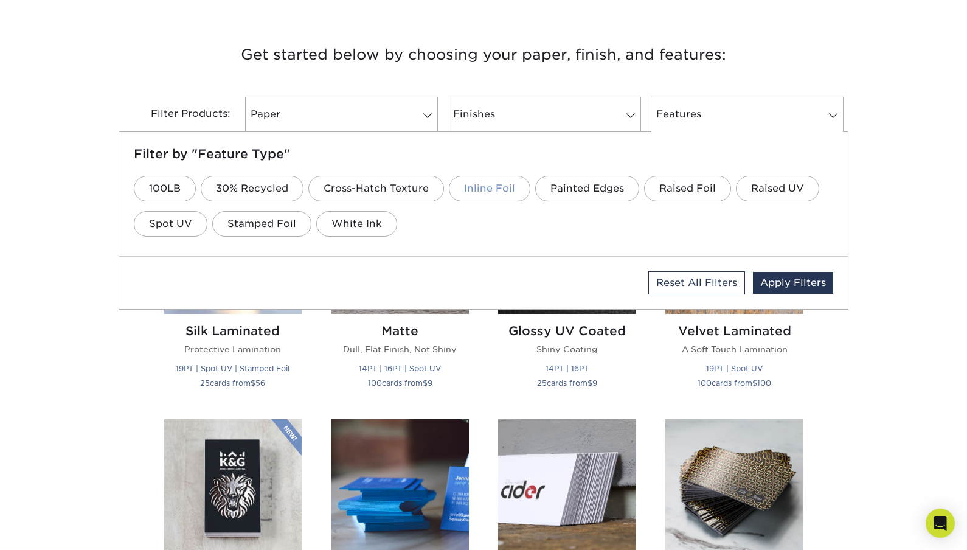
click at [484, 190] on link "Inline Foil" at bounding box center [490, 189] width 82 height 26
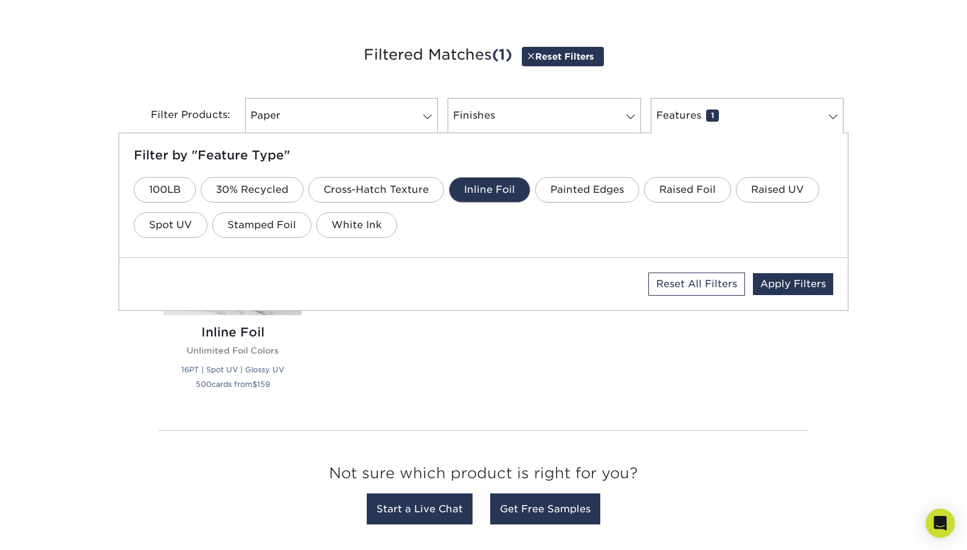
click at [484, 190] on link "Inline Foil" at bounding box center [490, 190] width 82 height 26
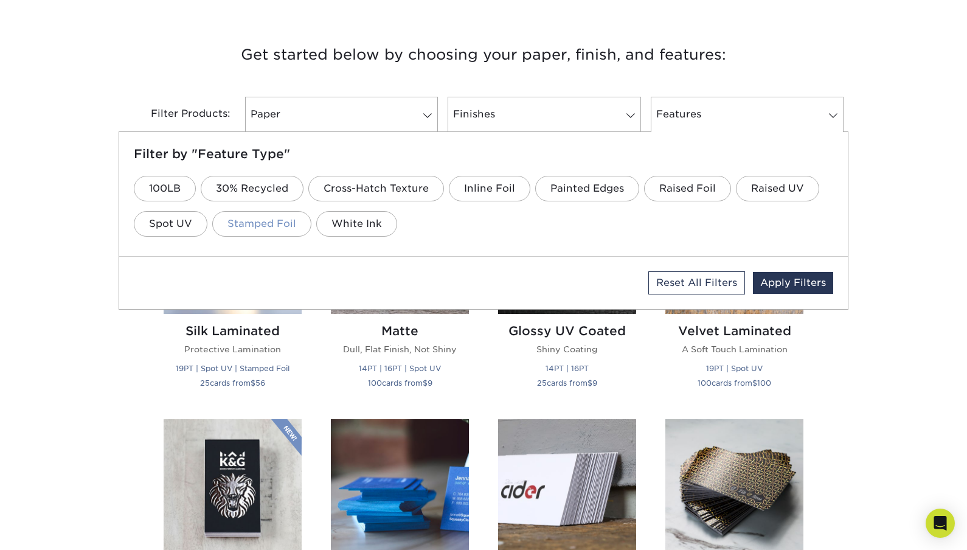
click at [270, 228] on link "Stamped Foil" at bounding box center [261, 224] width 99 height 26
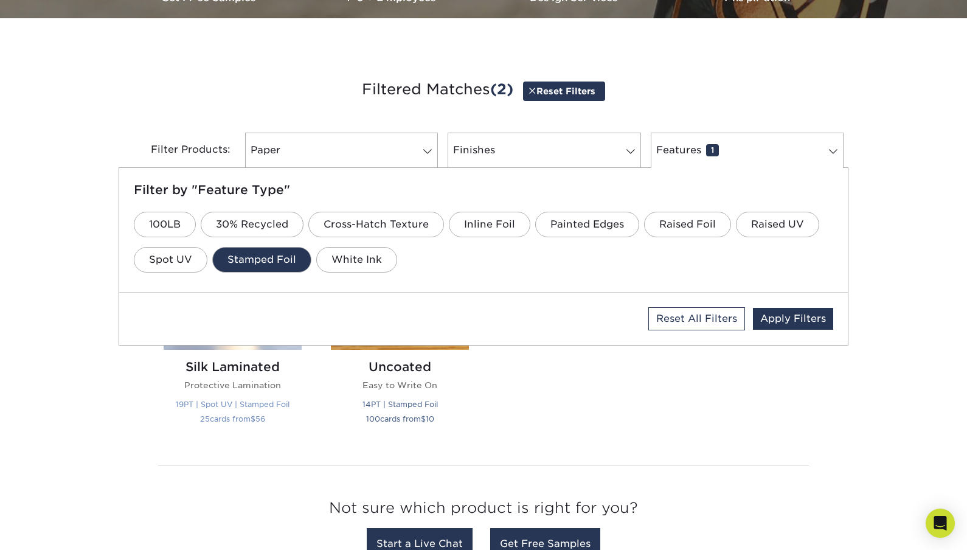
scroll to position [408, 0]
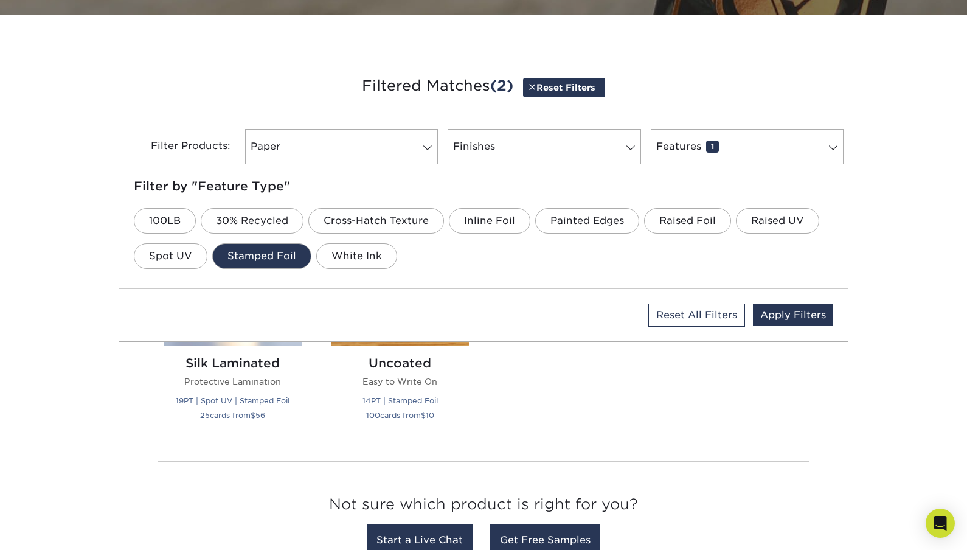
click at [284, 255] on link "Stamped Foil" at bounding box center [261, 256] width 99 height 26
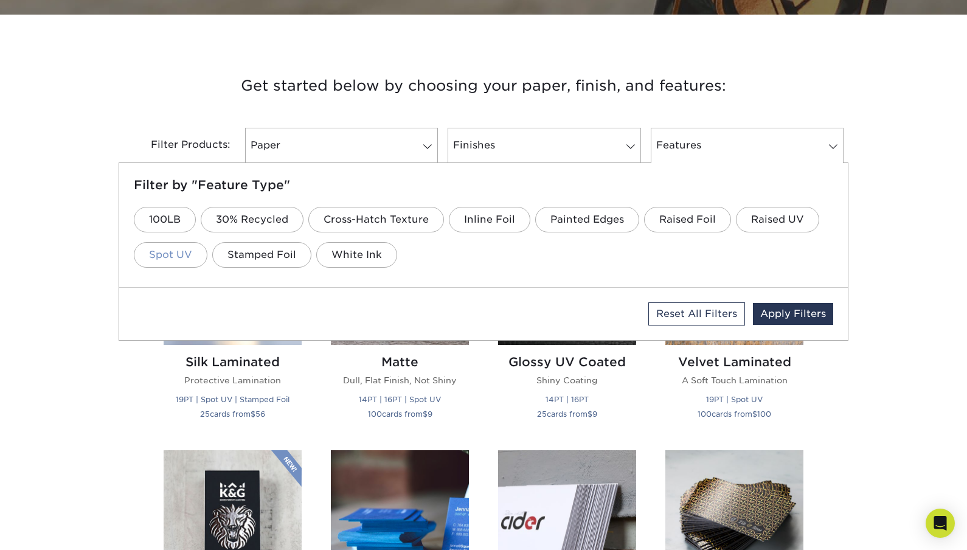
click at [197, 246] on link "Spot UV" at bounding box center [171, 255] width 74 height 26
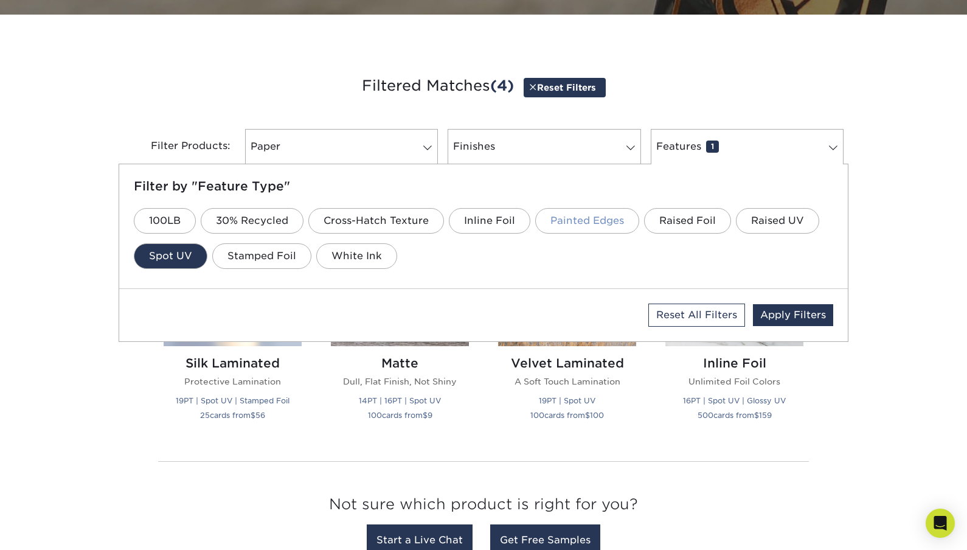
click at [602, 221] on link "Painted Edges" at bounding box center [587, 221] width 104 height 26
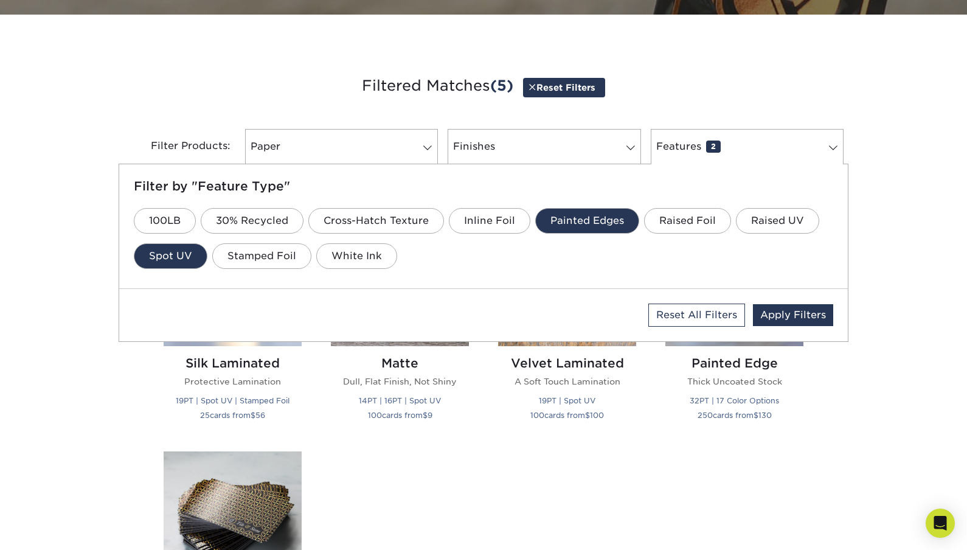
click at [602, 221] on link "Painted Edges" at bounding box center [587, 221] width 104 height 26
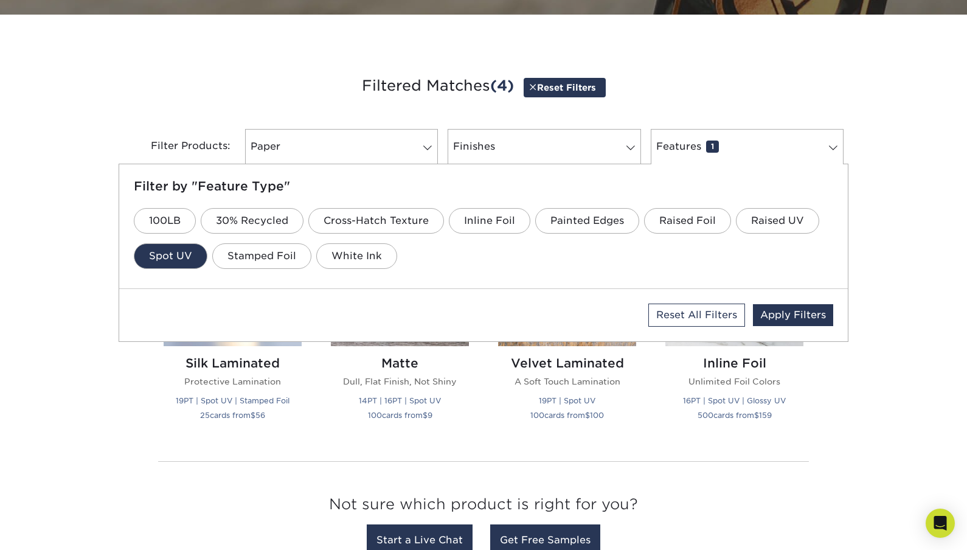
click at [160, 258] on link "Spot UV" at bounding box center [171, 256] width 74 height 26
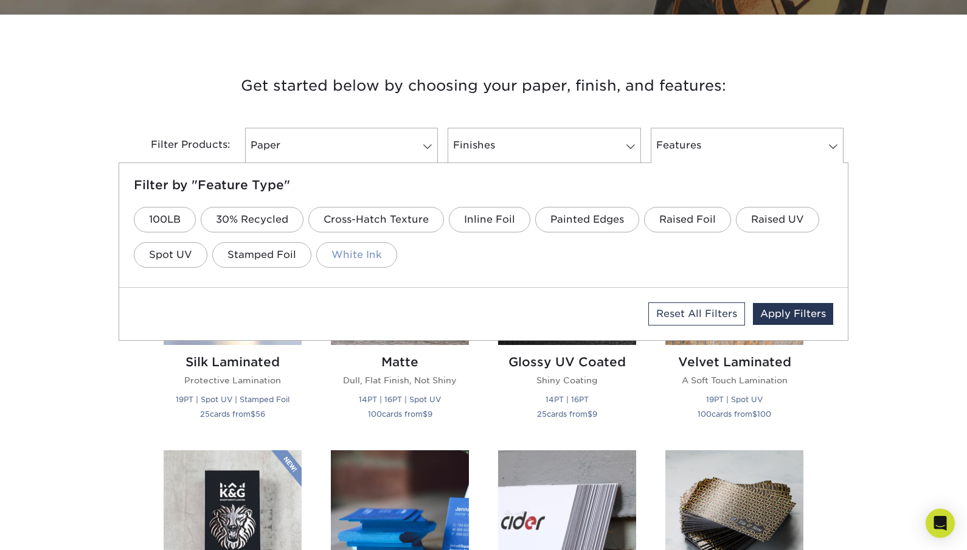
click at [374, 252] on link "White Ink" at bounding box center [356, 255] width 81 height 26
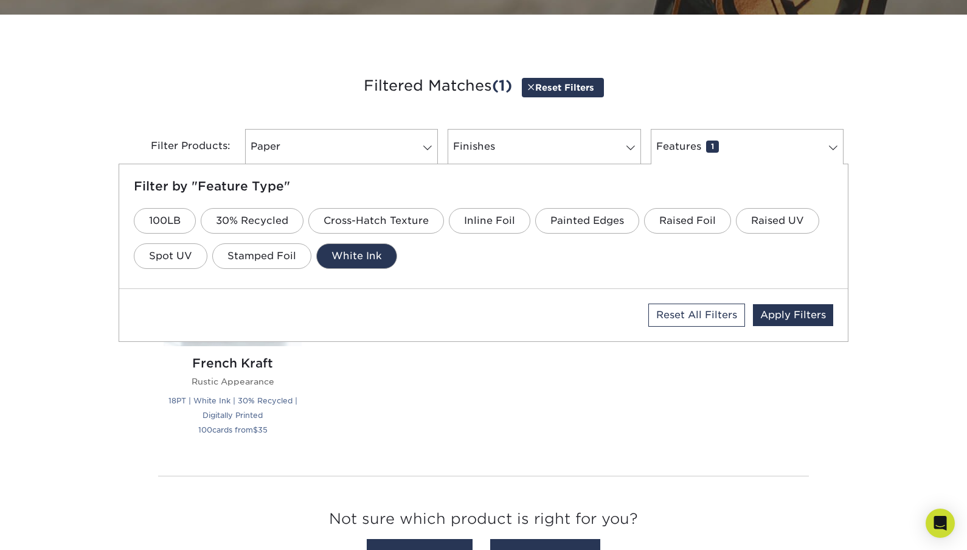
click at [353, 251] on link "White Ink" at bounding box center [356, 256] width 81 height 26
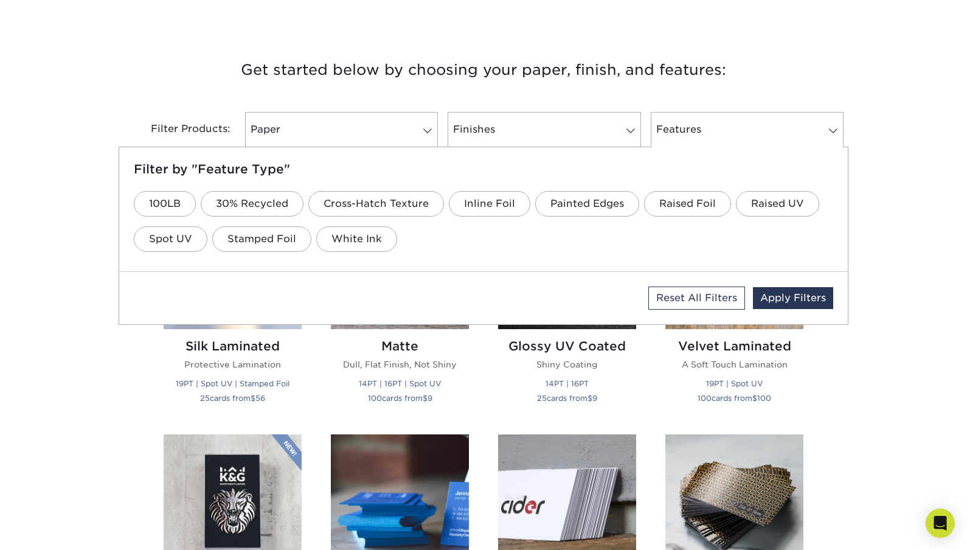
scroll to position [398, 0]
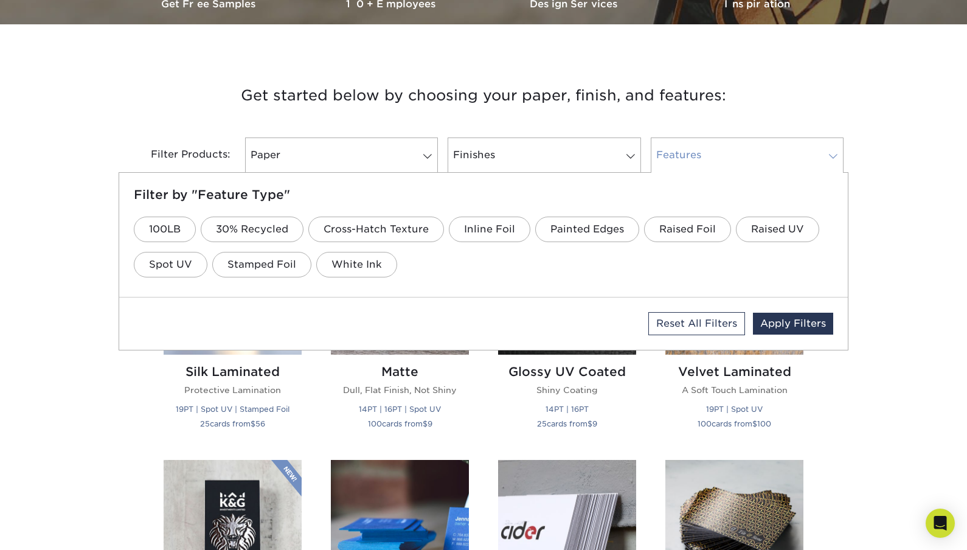
click at [707, 153] on link "Features 0" at bounding box center [747, 154] width 193 height 35
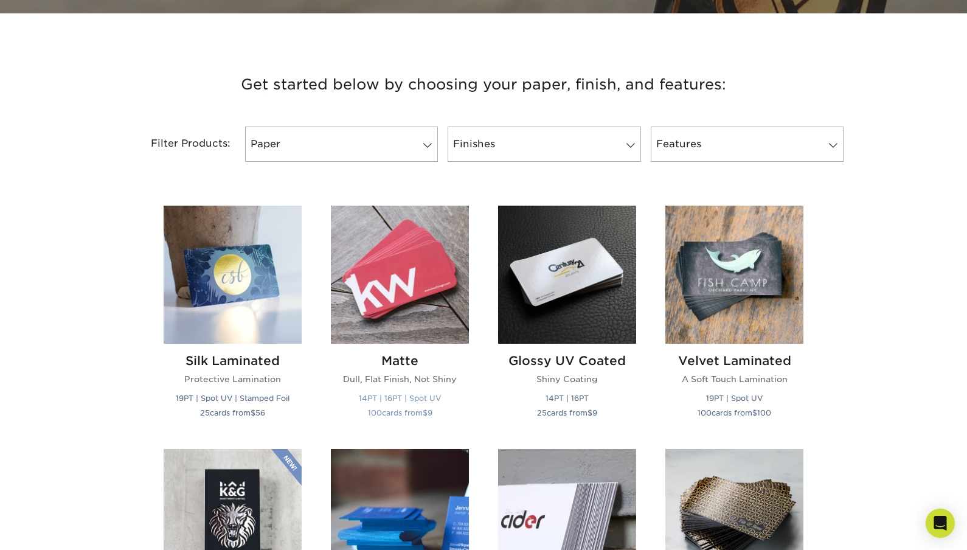
scroll to position [412, 0]
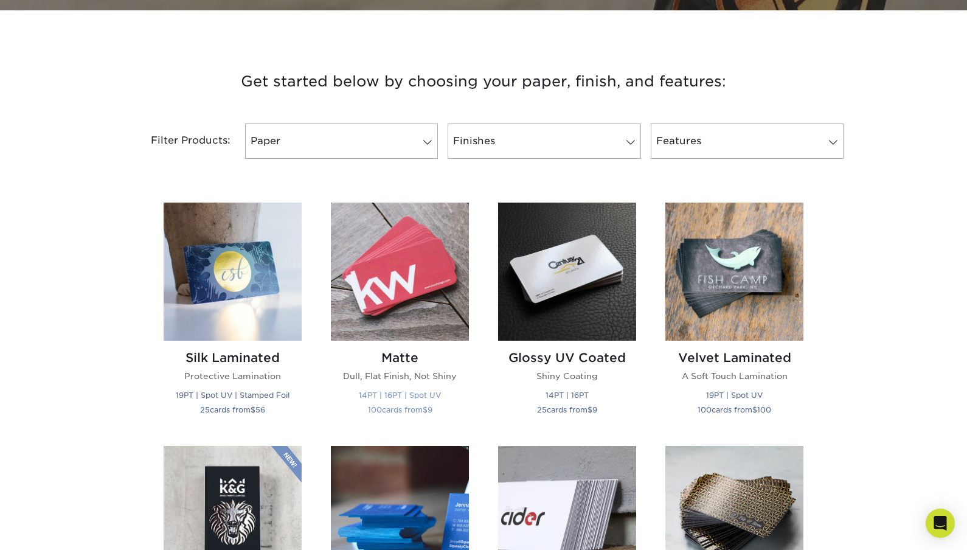
click at [414, 310] on img at bounding box center [400, 272] width 138 height 138
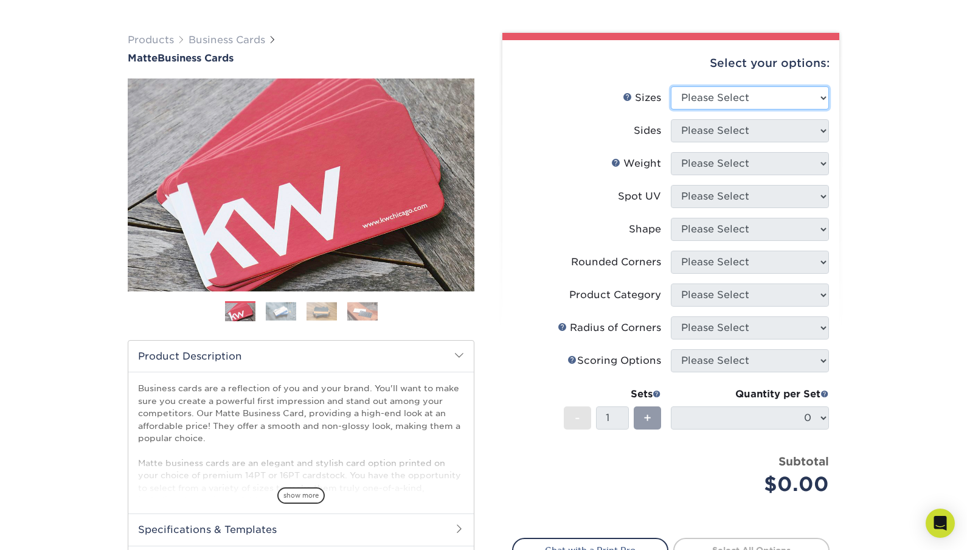
scroll to position [72, 0]
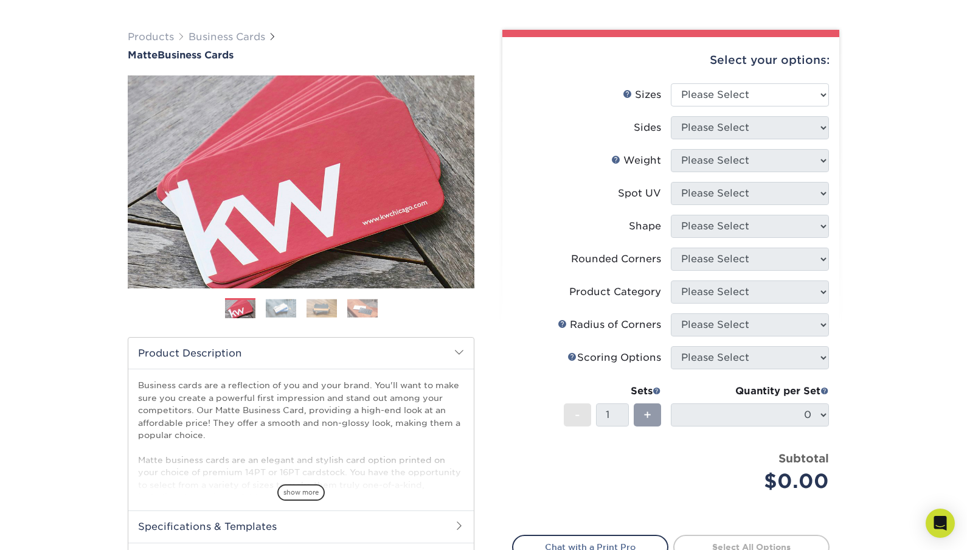
click at [279, 293] on div "Previous" at bounding box center [301, 201] width 347 height 252
click at [279, 307] on img at bounding box center [281, 308] width 30 height 19
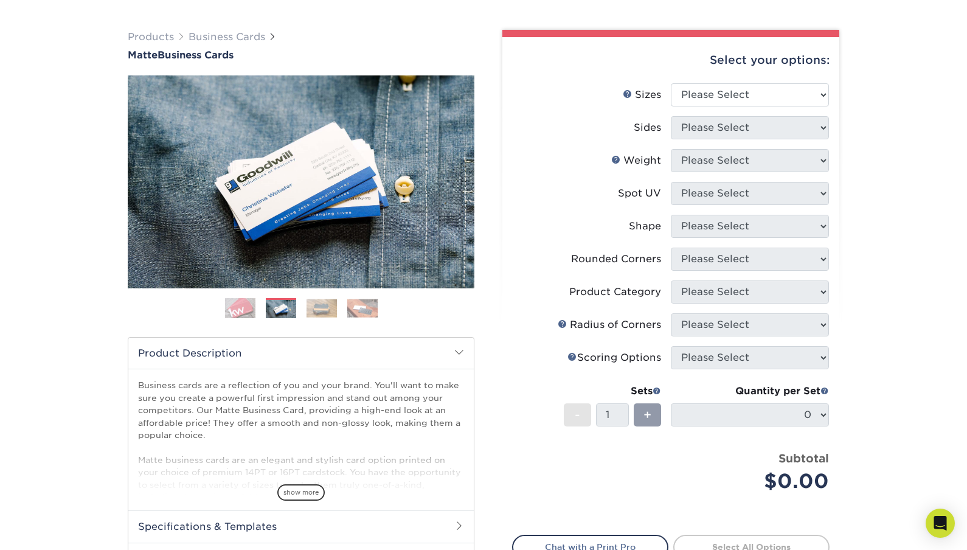
click at [307, 304] on img at bounding box center [322, 308] width 30 height 19
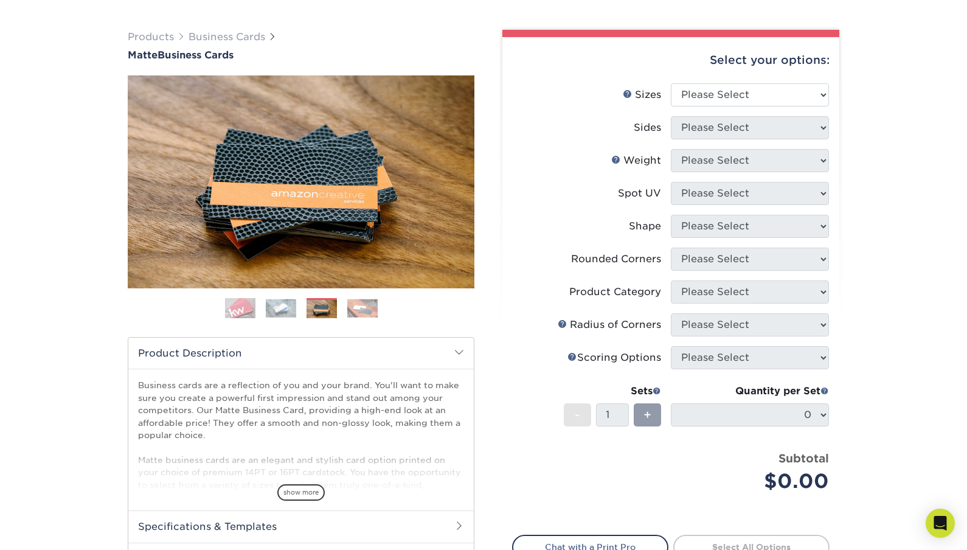
click at [383, 303] on ol at bounding box center [301, 312] width 347 height 29
click at [374, 303] on img at bounding box center [362, 308] width 30 height 19
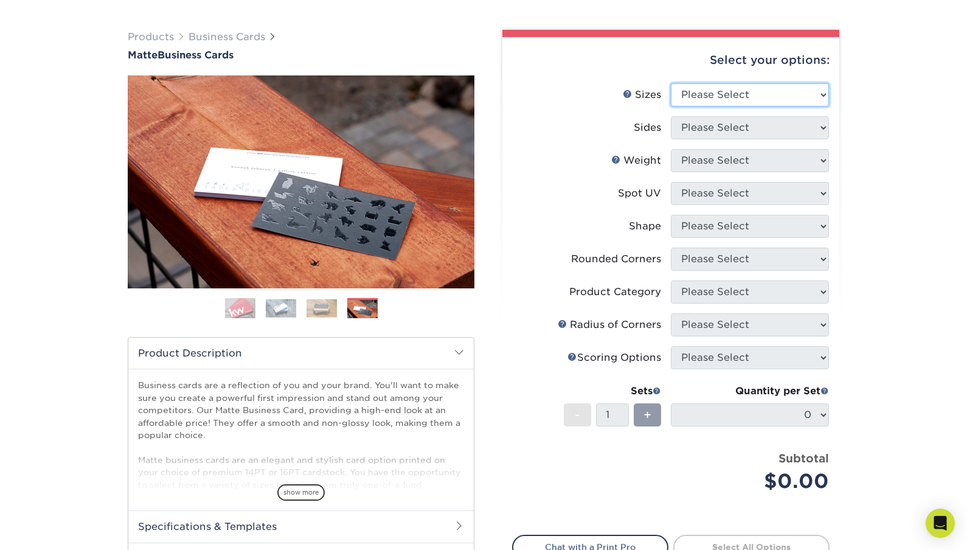
select select "2.00x3.50"
select select "13abbda7-1d64-4f25-8bb2-c179b224825d"
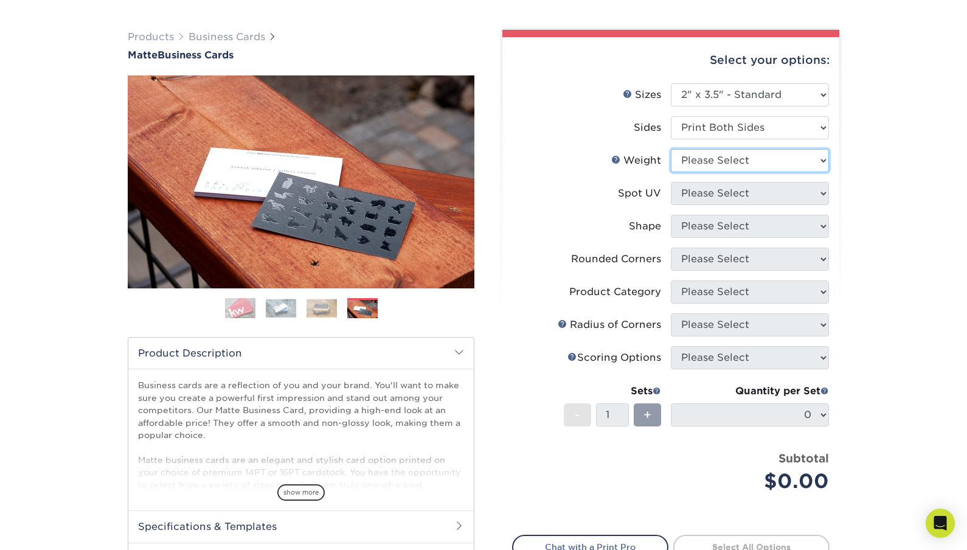
select select "16PT"
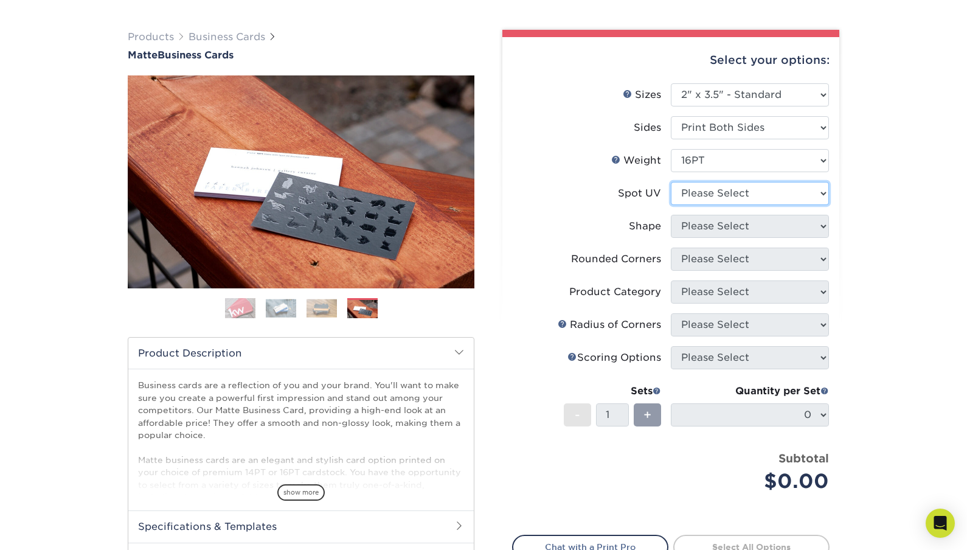
select select "1"
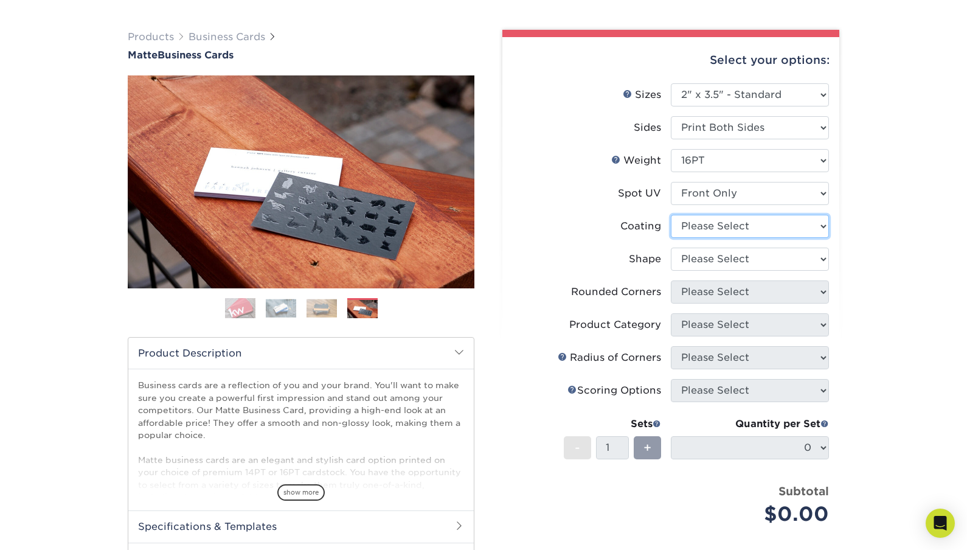
select select "121bb7b5-3b4d-429f-bd8d-bbf80e953313"
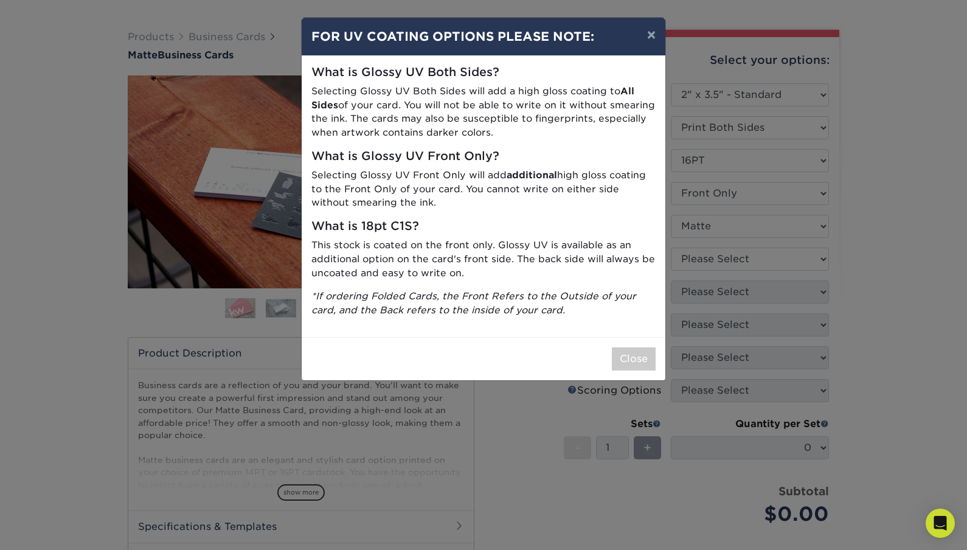
click at [624, 328] on div "What is Glossy UV Both Sides? Selecting Glossy UV Both Sides will add a high gl…" at bounding box center [484, 196] width 364 height 281
click at [689, 294] on div "× FOR UV COATING OPTIONS PLEASE NOTE: What is Glossy UV Both Sides? Selecting G…" at bounding box center [483, 275] width 967 height 550
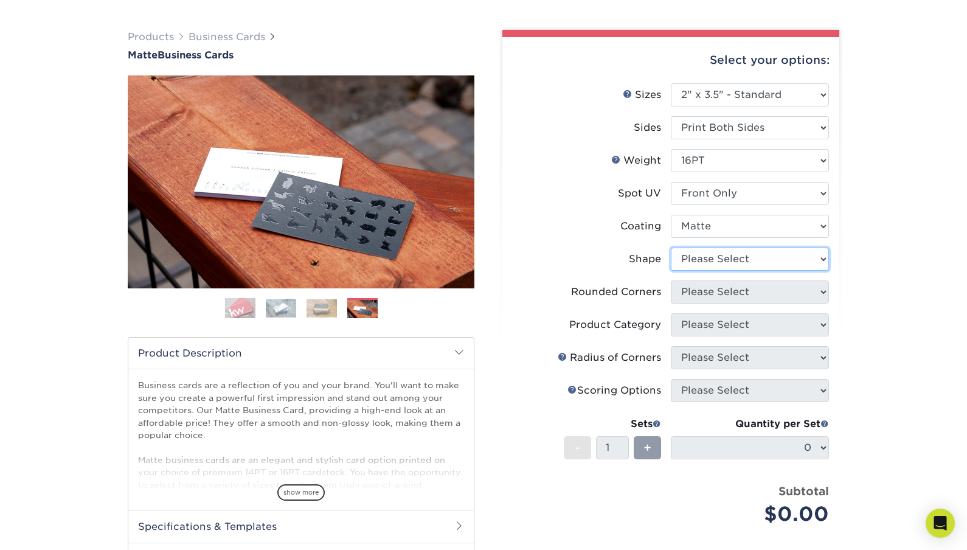
select select "standard"
click at [704, 278] on li "Shape Please Select Standard" at bounding box center [671, 264] width 316 height 33
select select "0"
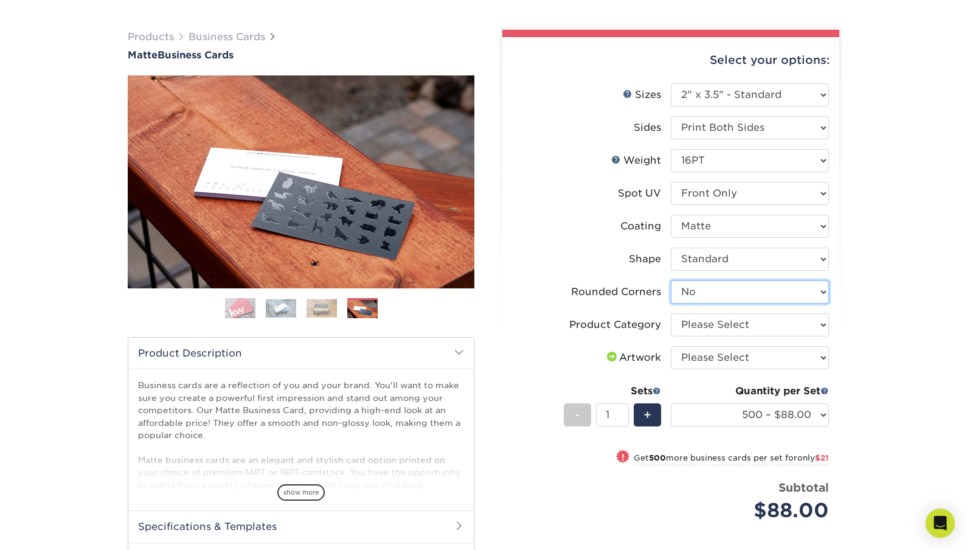
scroll to position [83, 0]
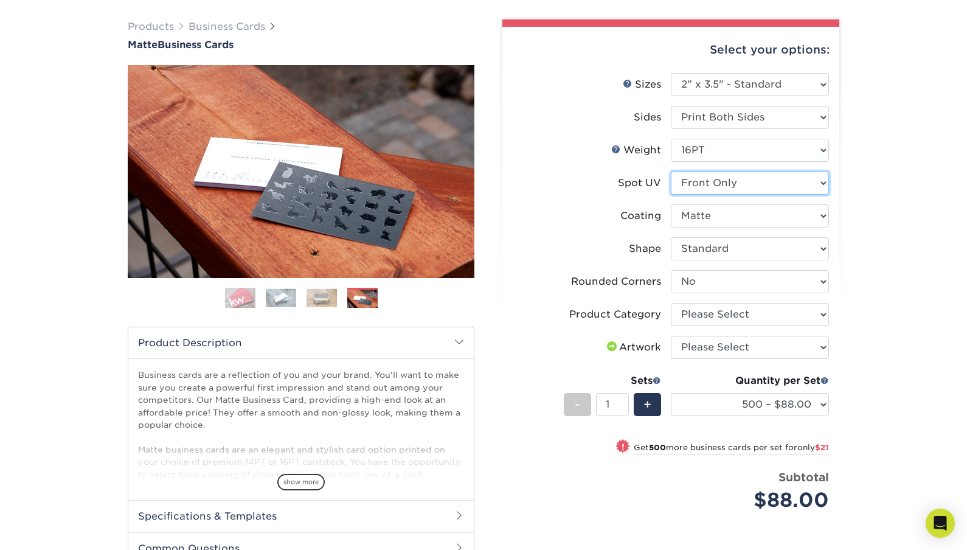
select select "3"
select select "-1"
select select
select select "-1"
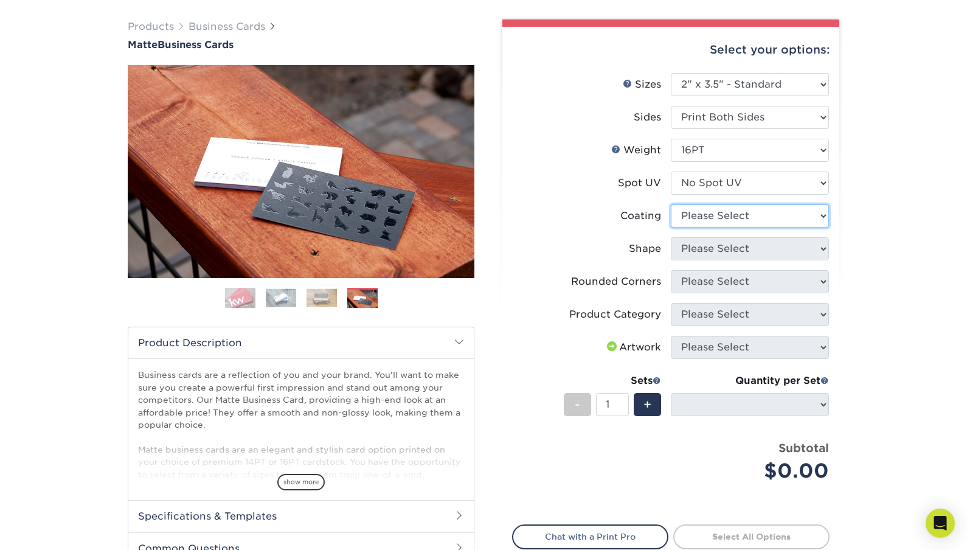
select select "121bb7b5-3b4d-429f-bd8d-bbf80e953313"
select select
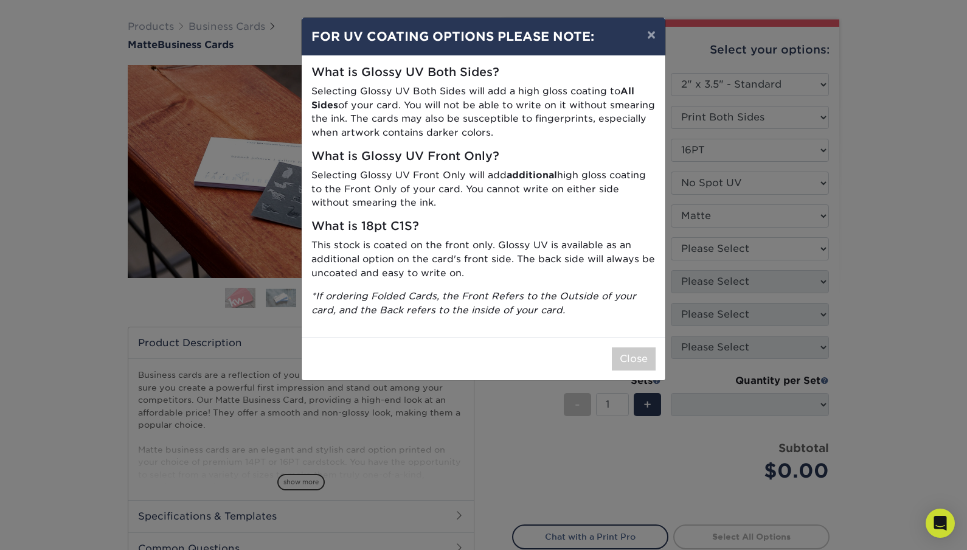
click at [697, 248] on div "× FOR UV COATING OPTIONS PLEASE NOTE: What is Glossy UV Both Sides? Selecting G…" at bounding box center [483, 275] width 967 height 550
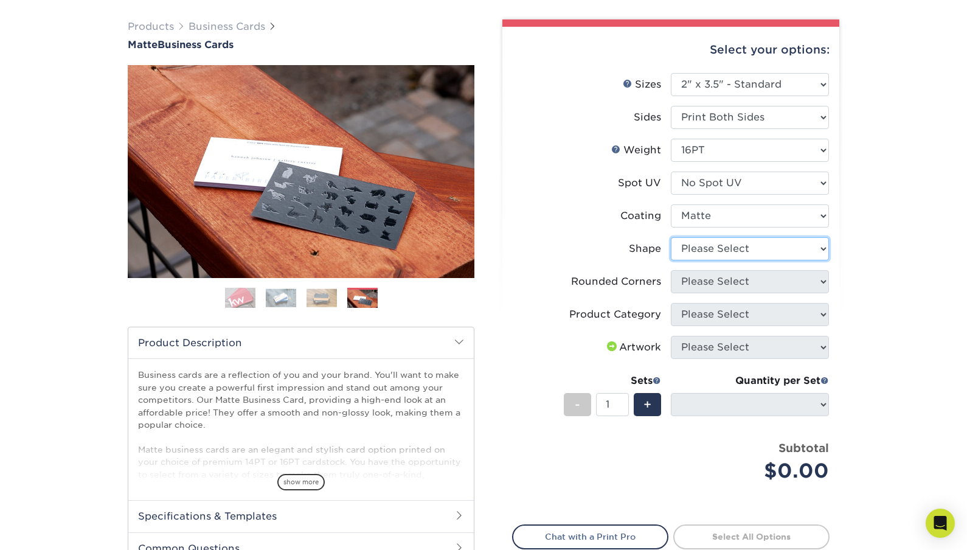
select select "standard"
select select
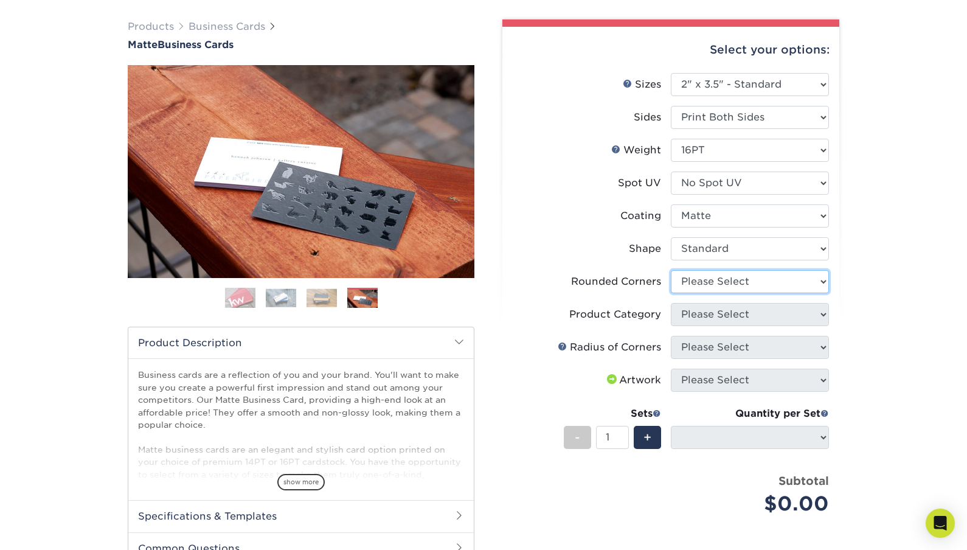
select select "0"
select select "-1"
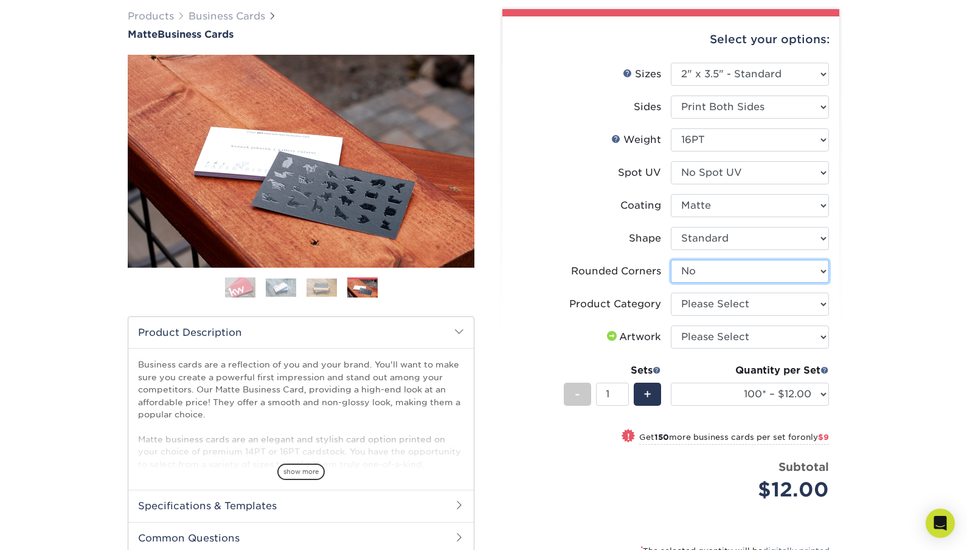
scroll to position [94, 0]
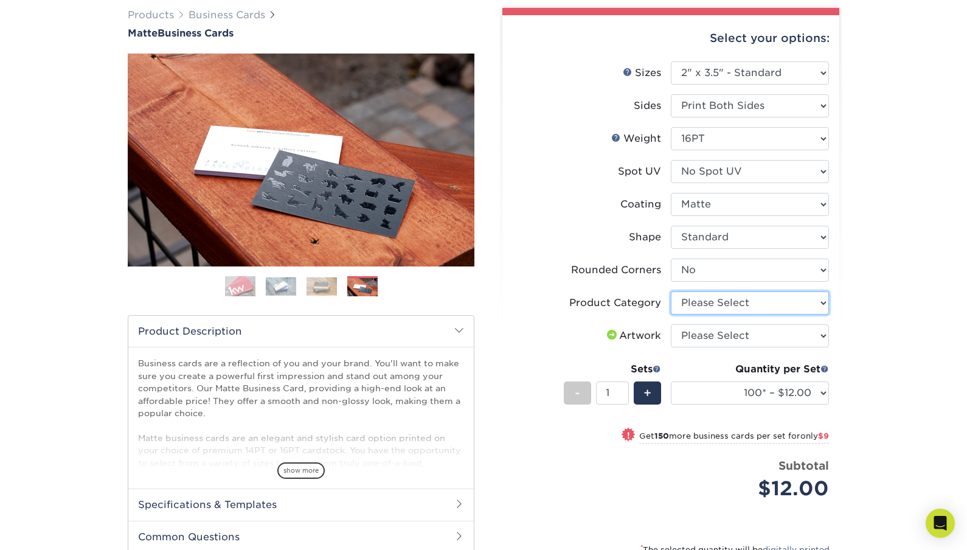
select select "3b5148f1-0588-4f88-a218-97bcfdce65c1"
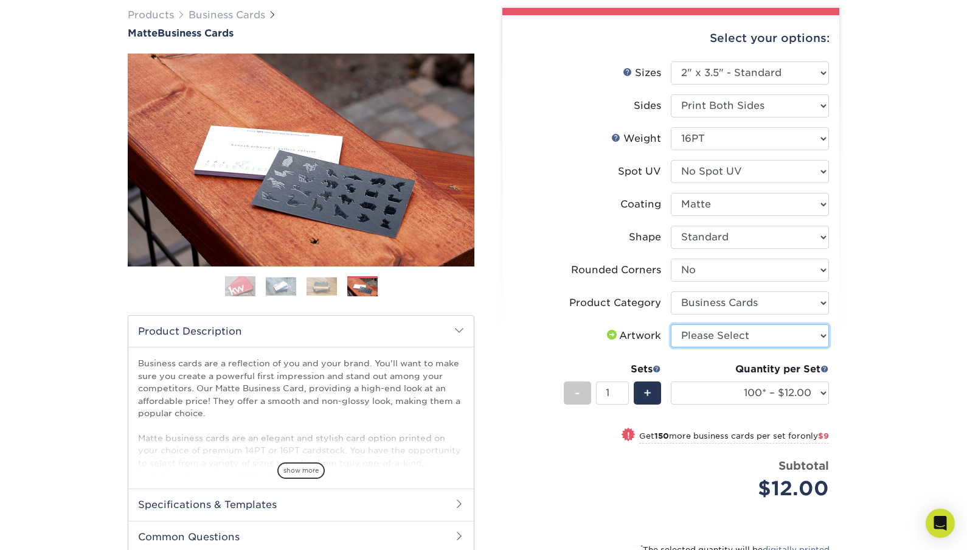
select select "upload"
select select "500 – $42.00"
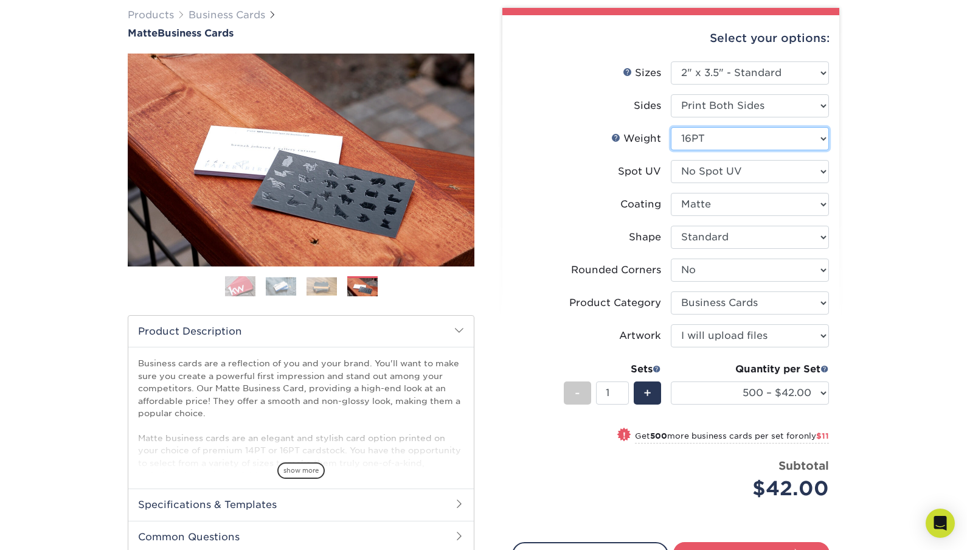
select select "14PT"
select select "-1"
select select
select select "-1"
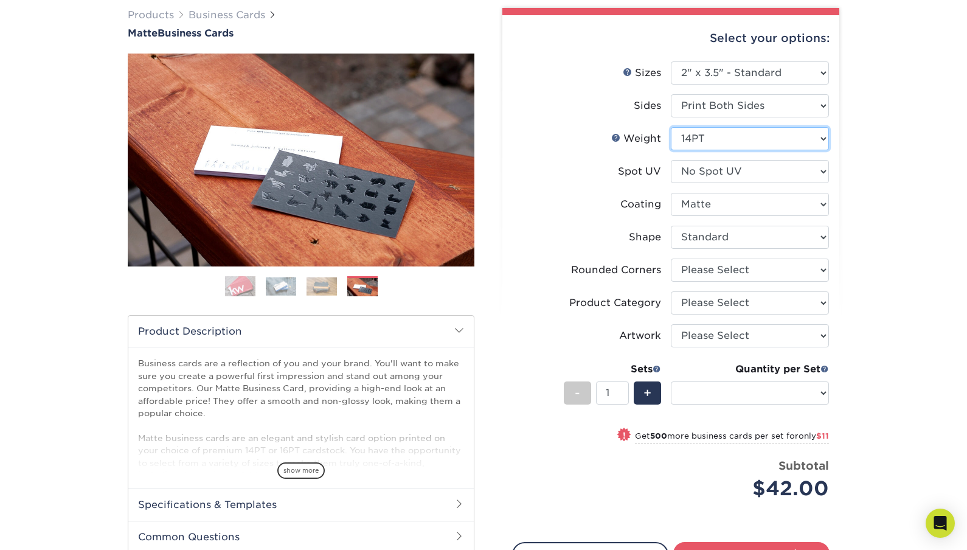
select select "-1"
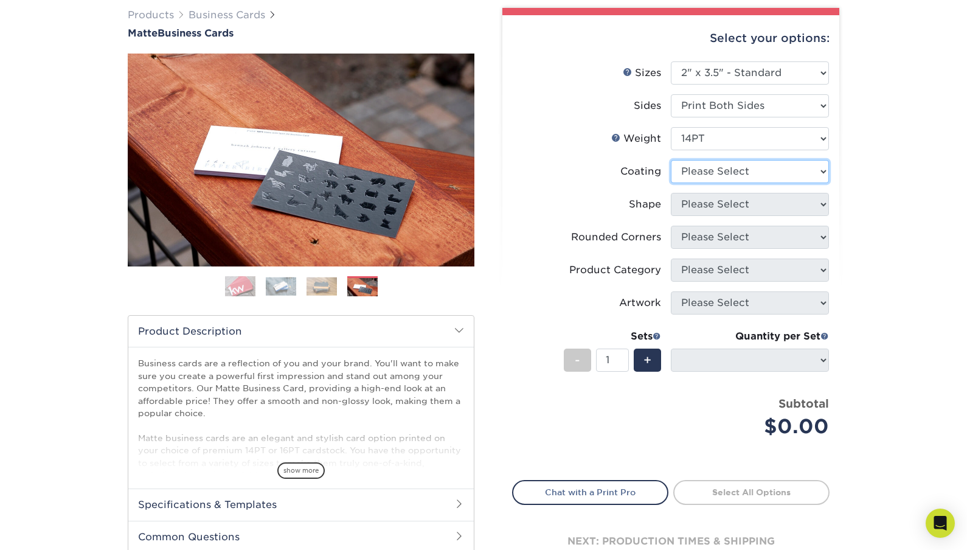
select select "121bb7b5-3b4d-429f-bd8d-bbf80e953313"
select select
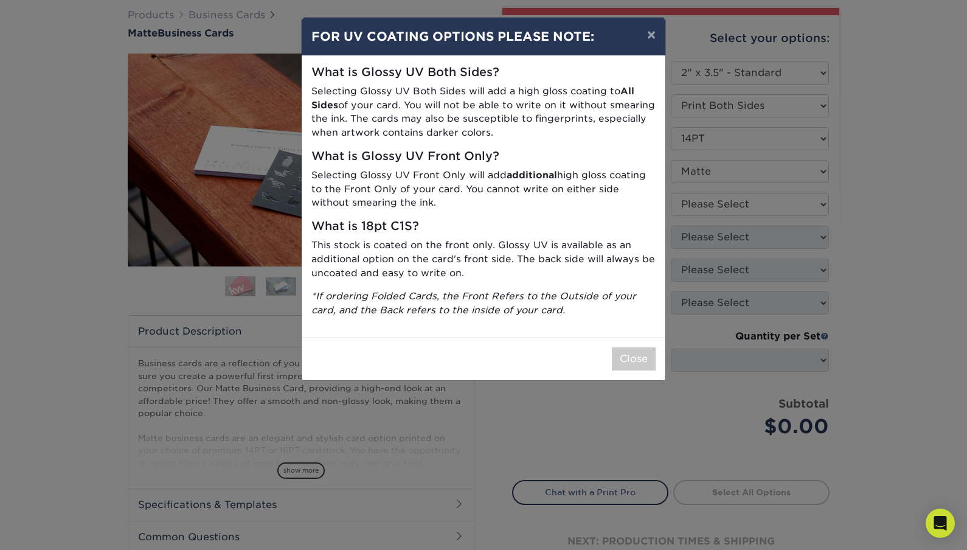
click at [711, 236] on div "× FOR UV COATING OPTIONS PLEASE NOTE: What is Glossy UV Both Sides? Selecting G…" at bounding box center [483, 275] width 967 height 550
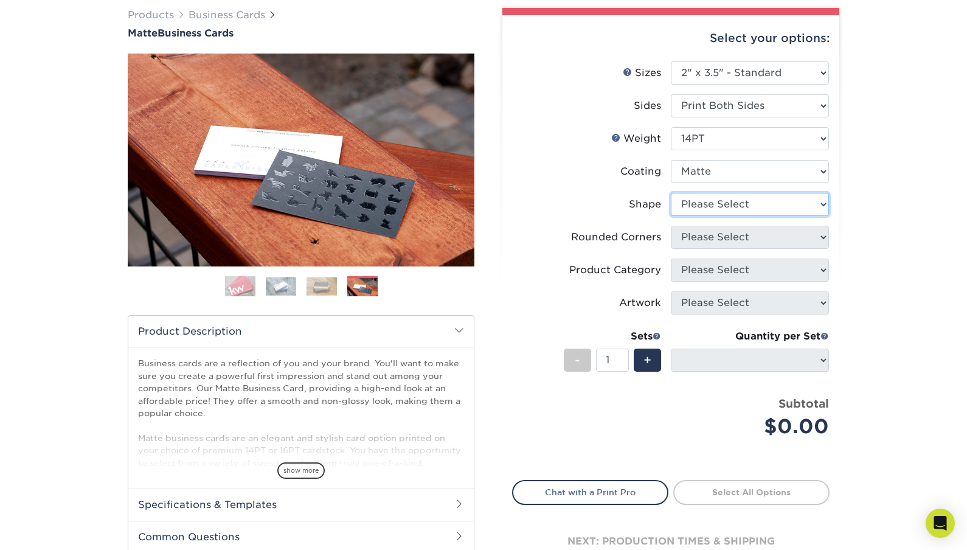
select select "standard"
select select
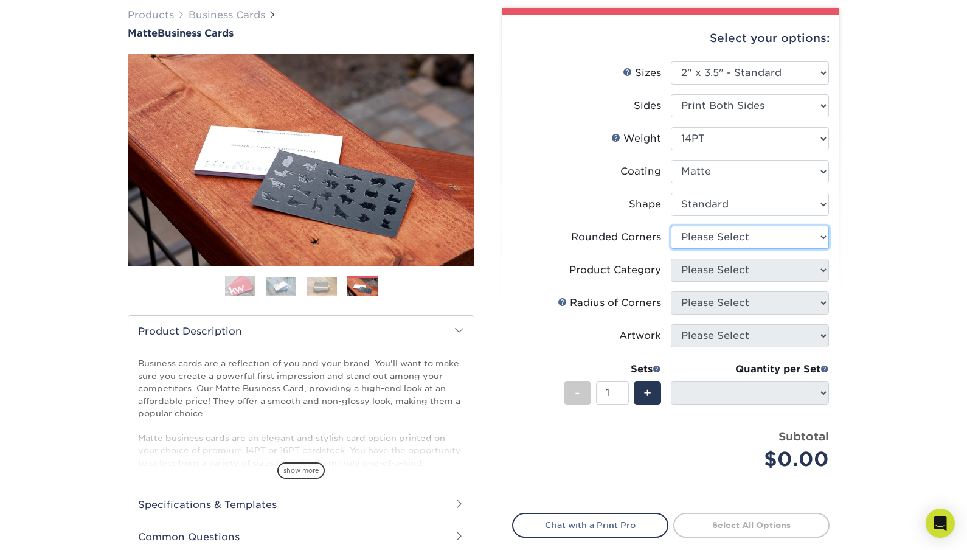
select select "0"
select select "-1"
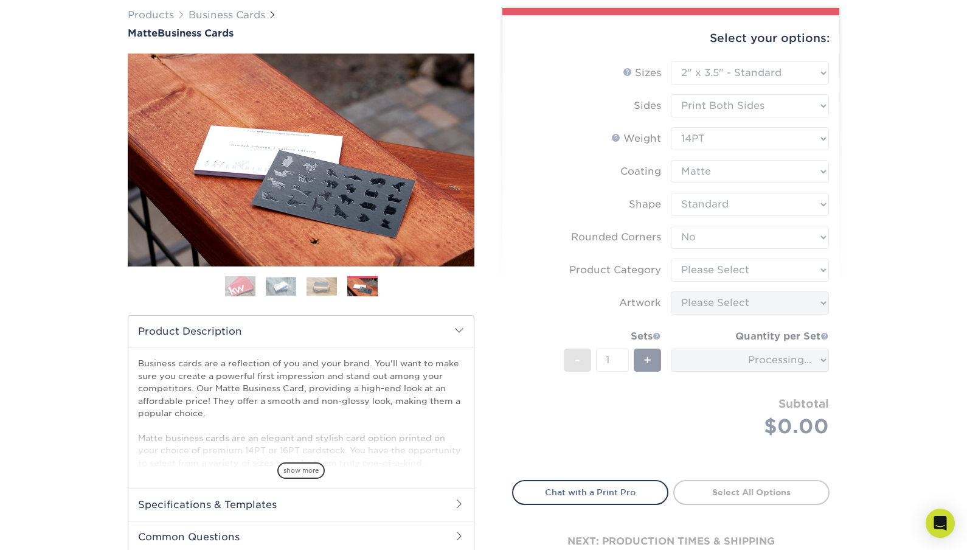
click at [706, 269] on form "Sizes Help Sizes Please Select 1.5" x 3.5" - Mini 1.75" x 3.5" - Mini 2" x 2" -…" at bounding box center [671, 263] width 318 height 405
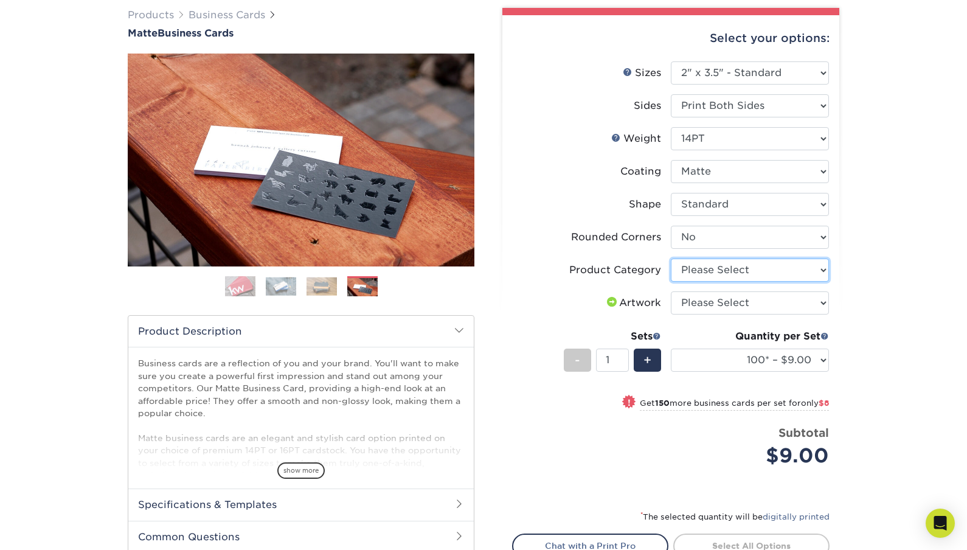
select select "3b5148f1-0588-4f88-a218-97bcfdce65c1"
select select "upload"
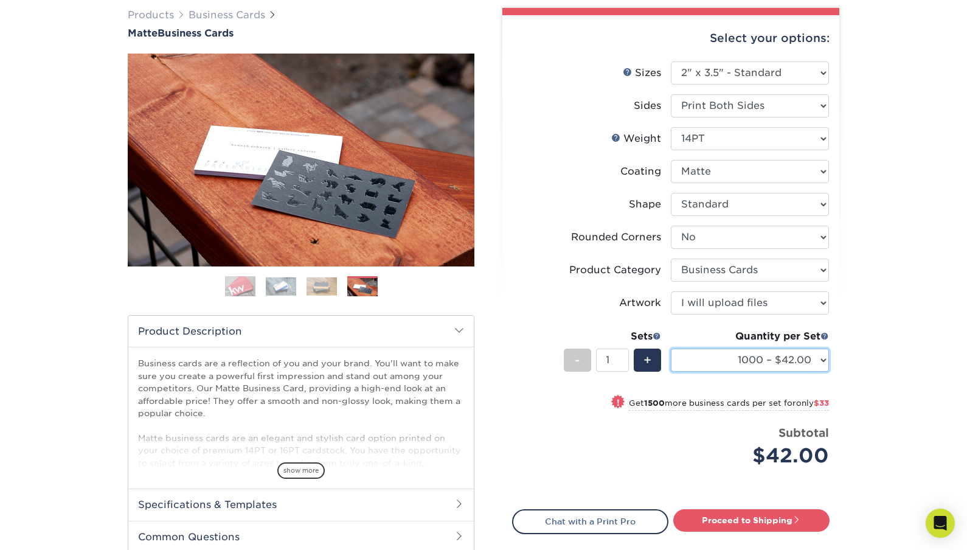
select select "100* – $9.00"
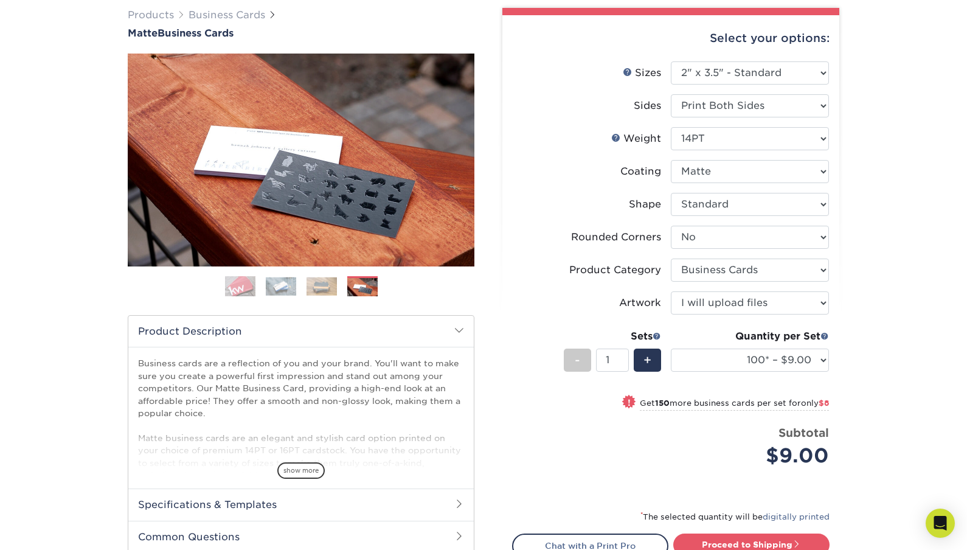
click at [723, 437] on div "Subtotal $9.00" at bounding box center [754, 448] width 149 height 46
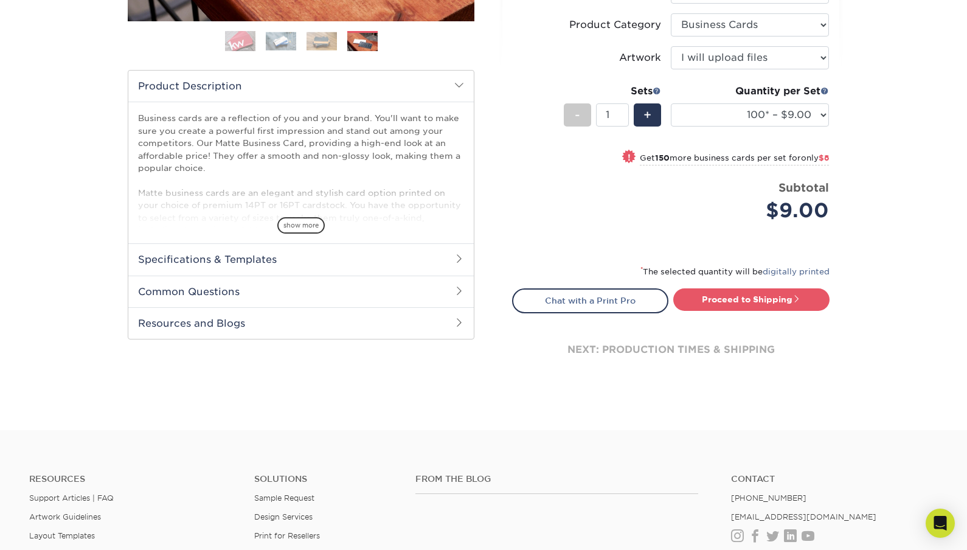
scroll to position [370, 0]
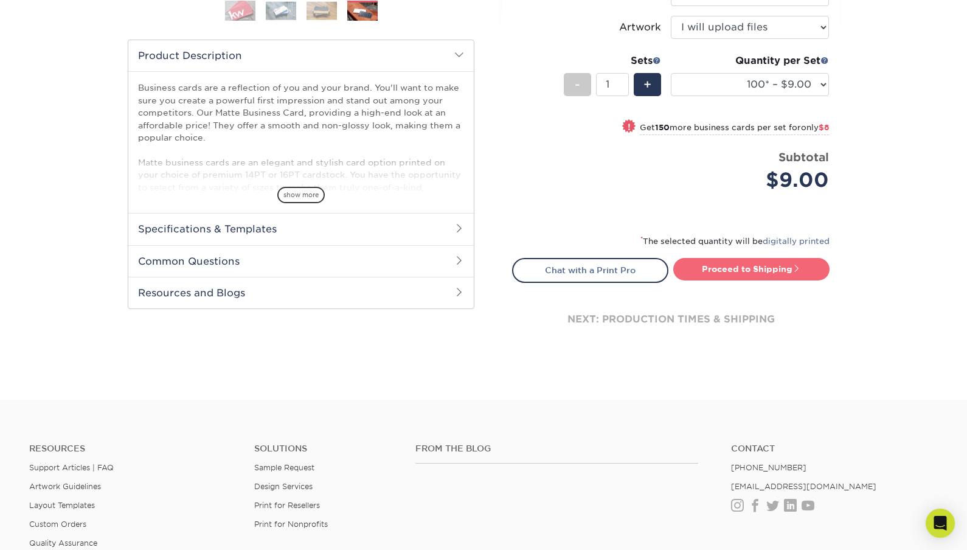
click at [731, 268] on link "Proceed to Shipping" at bounding box center [751, 269] width 156 height 22
type input "Set 1"
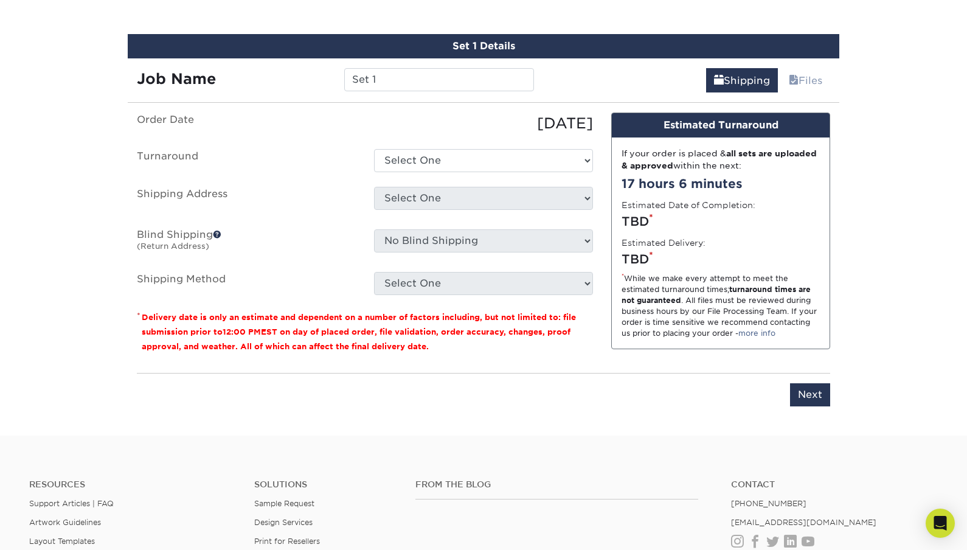
scroll to position [690, 0]
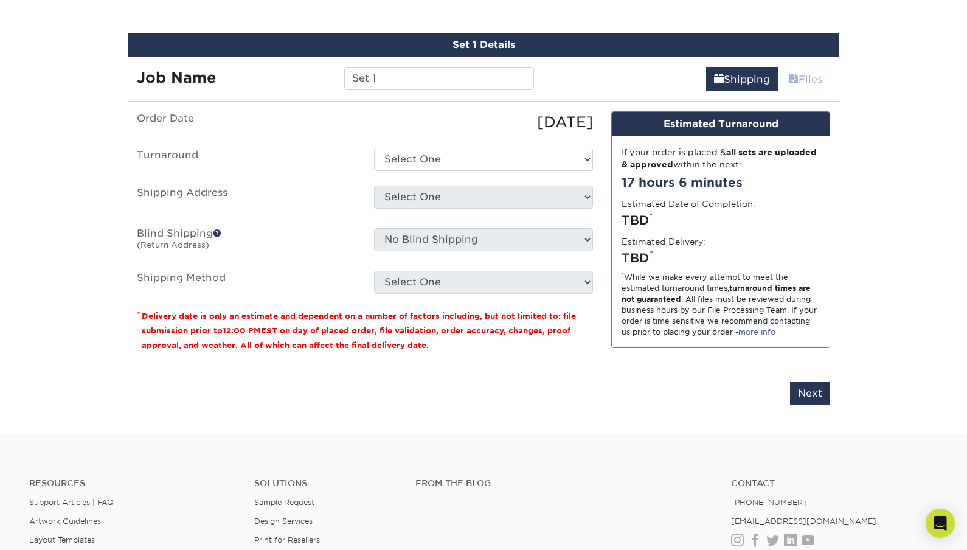
click at [806, 80] on link "Files" at bounding box center [805, 79] width 49 height 24
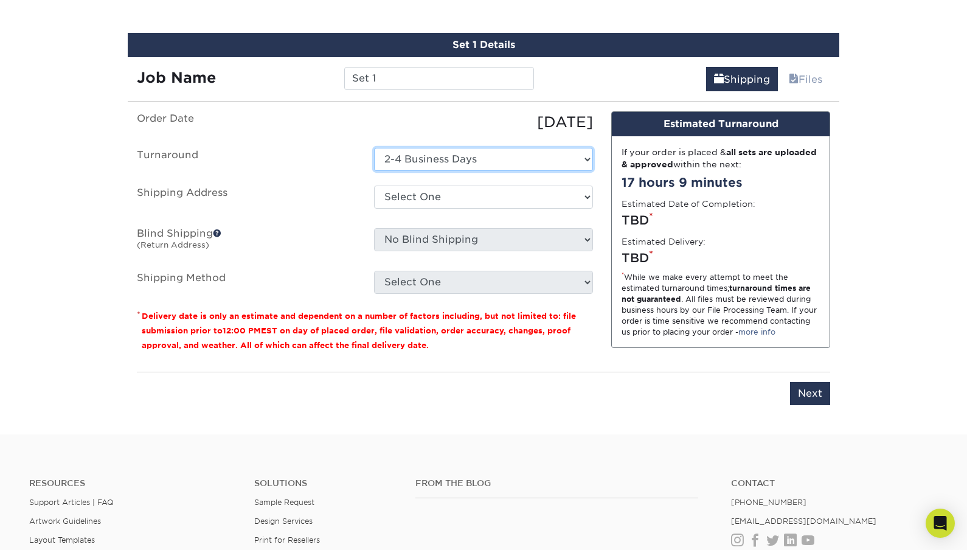
select select "f6da06a4-5d60-42ec-9f91-401dbca7d3ef"
select select "-1"
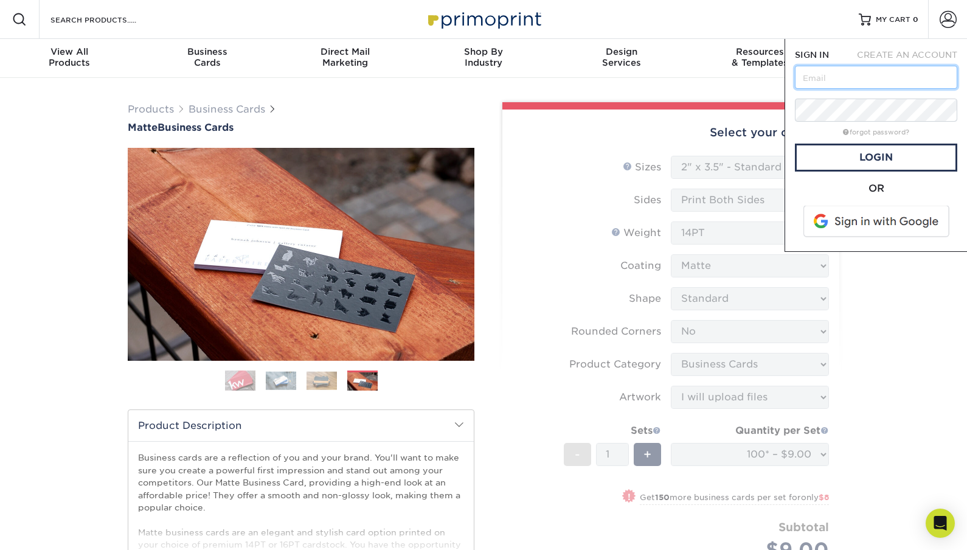
type input "[EMAIL_ADDRESS][DOMAIN_NAME]"
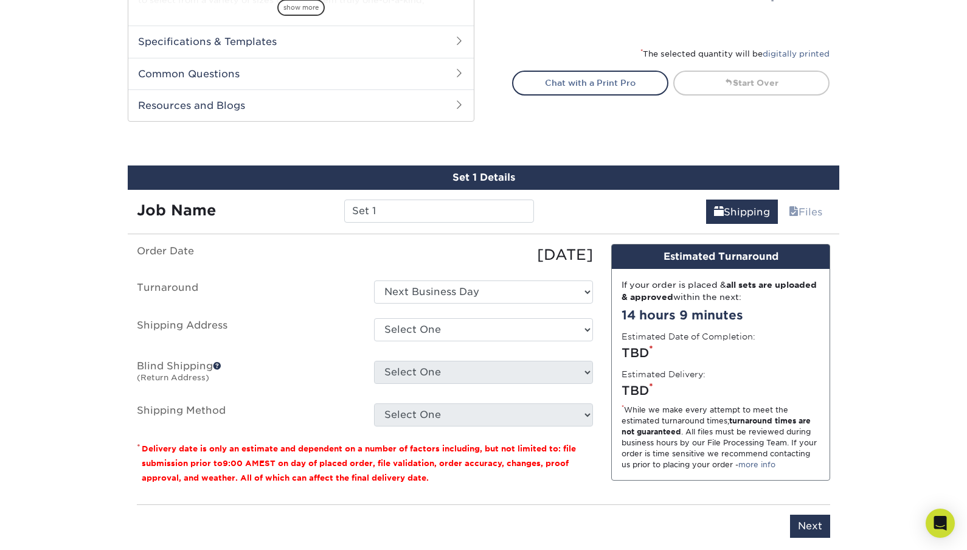
scroll to position [572, 0]
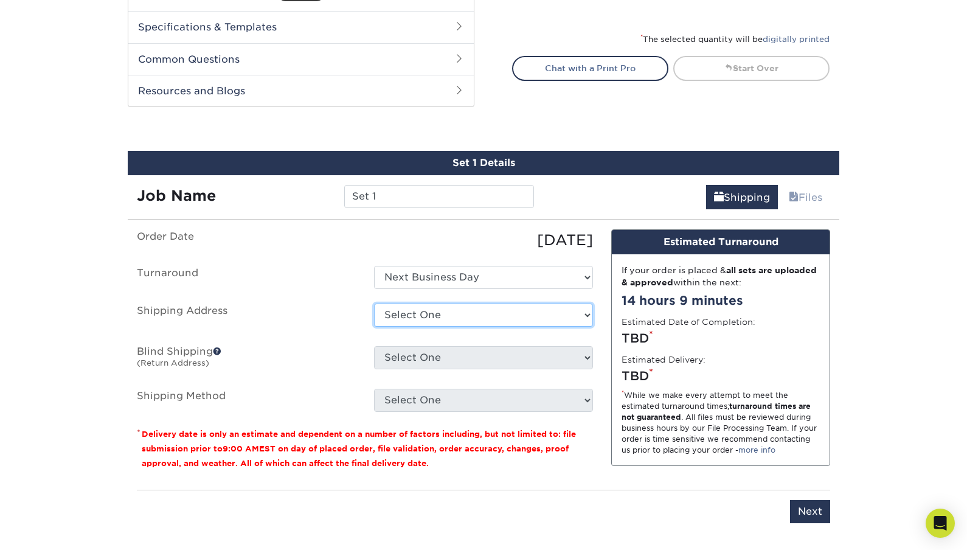
select select "newaddress"
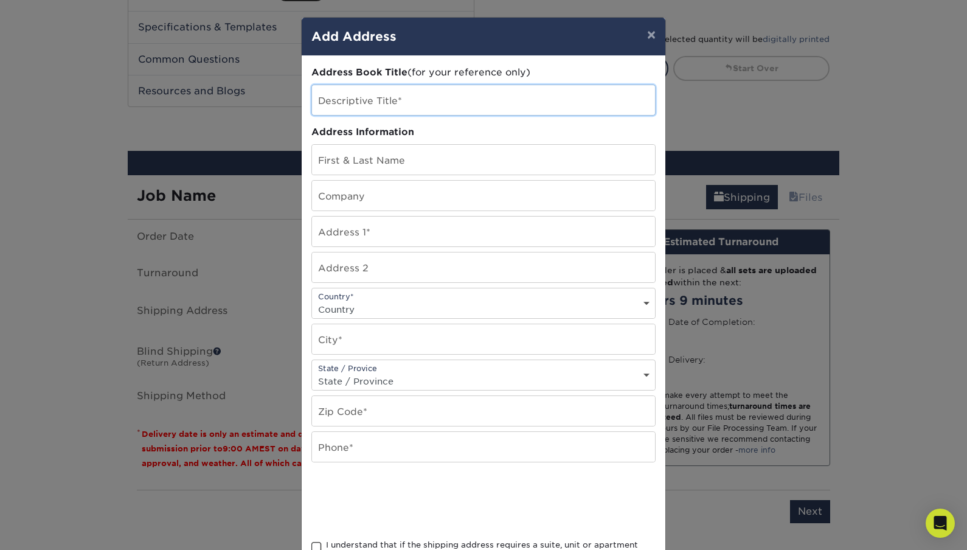
click at [380, 99] on input "text" at bounding box center [483, 100] width 343 height 30
type input "Taxvantage 55"
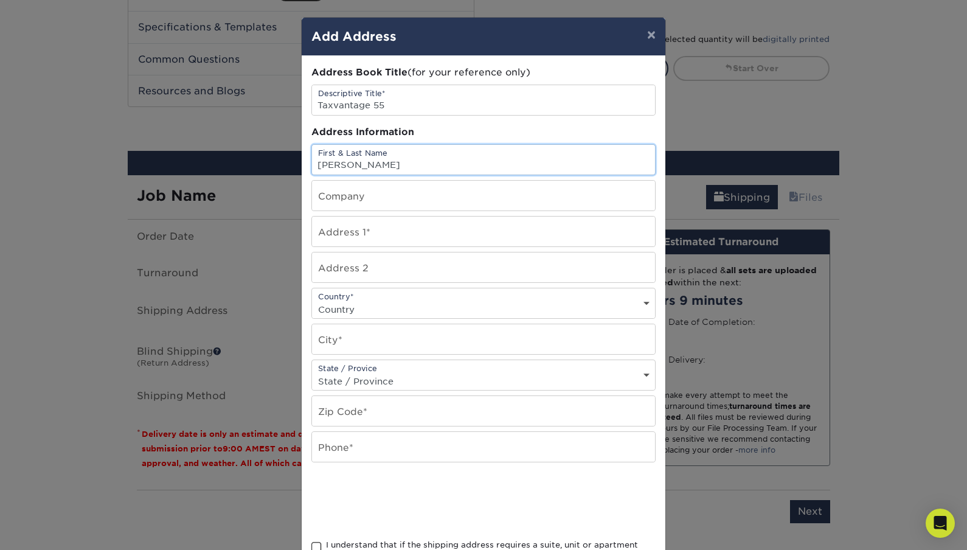
type input "[PERSON_NAME]"
type input "Taxvantage"
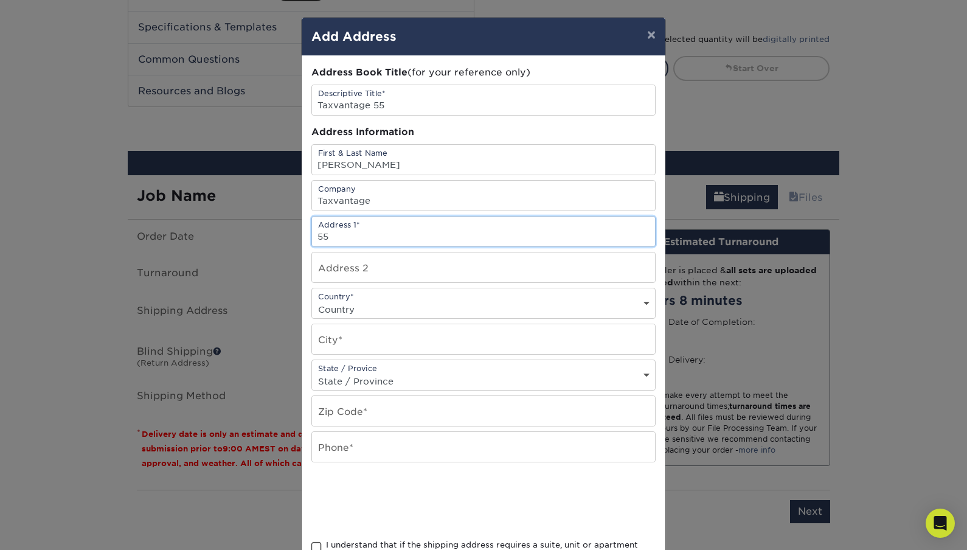
type input "55"
type input "55 Mill Plain Rd."
type input "Unit 9-5"
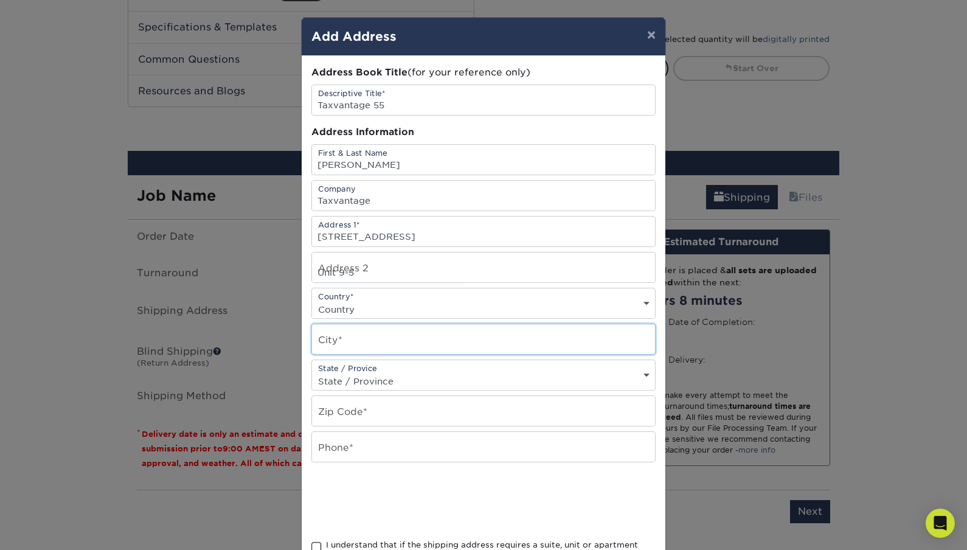
type input "Danbury"
select select "CT"
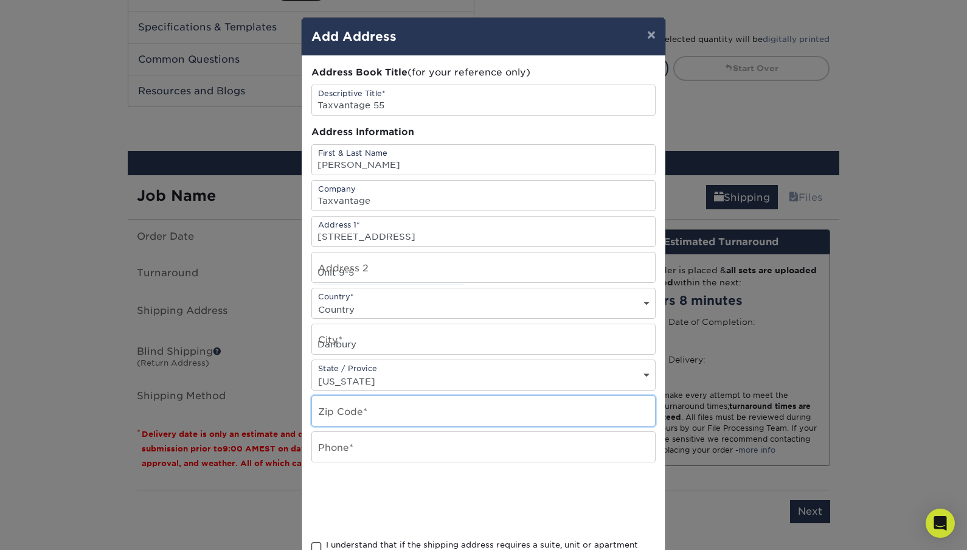
type input "06811"
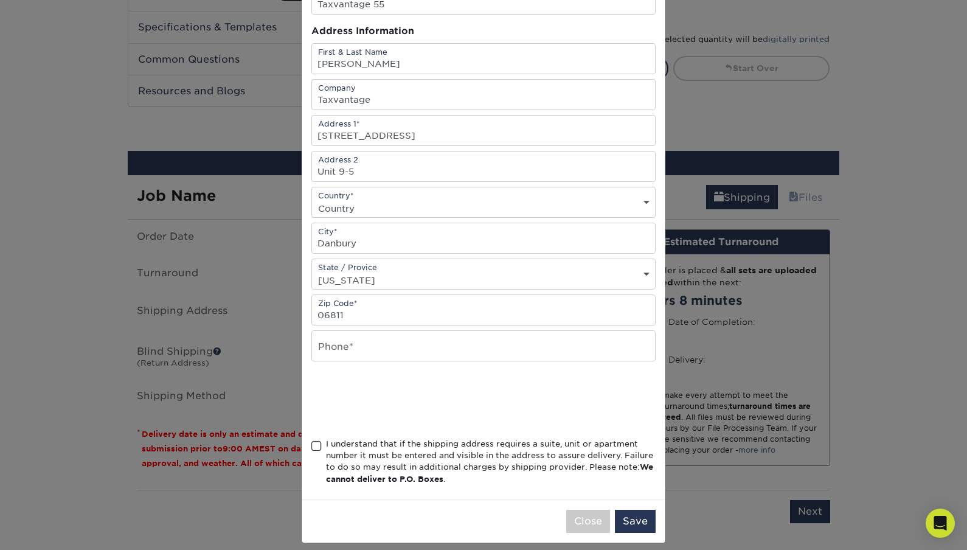
scroll to position [103, 0]
click at [318, 446] on span at bounding box center [316, 445] width 10 height 12
click at [0, 0] on input "I understand that if the shipping address requires a suite, unit or apartment n…" at bounding box center [0, 0] width 0 height 0
click at [635, 527] on button "Save" at bounding box center [635, 519] width 41 height 23
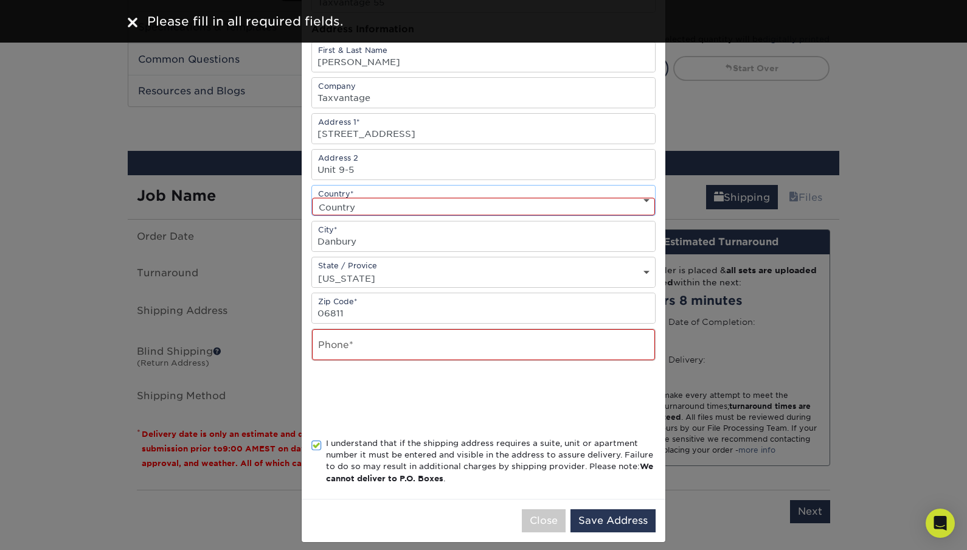
select select "US"
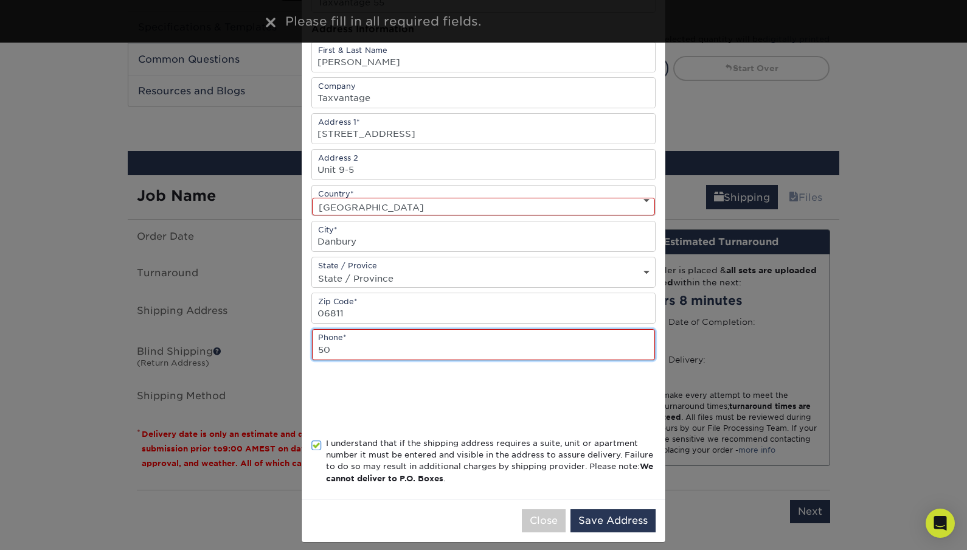
type input "504"
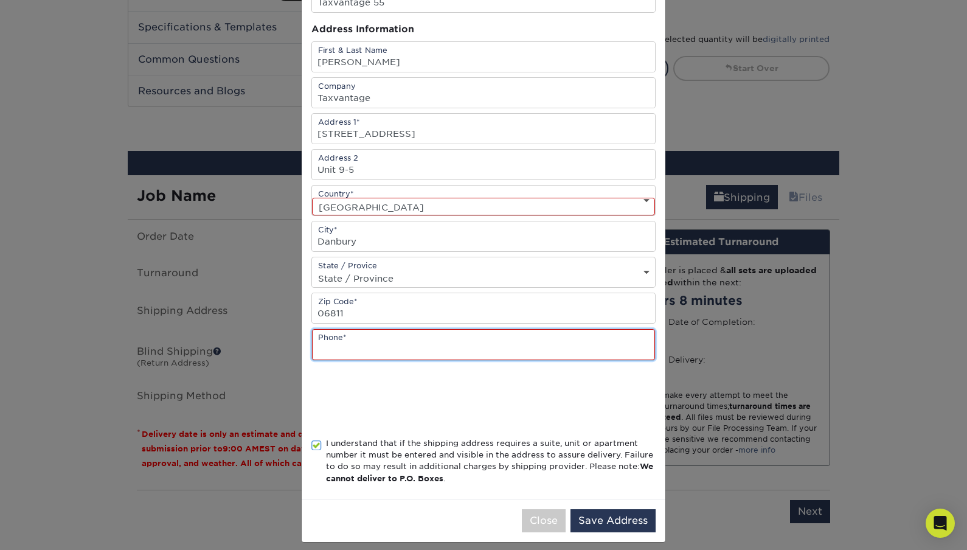
type input "5044276451"
click at [604, 518] on button "Save Address" at bounding box center [613, 520] width 85 height 23
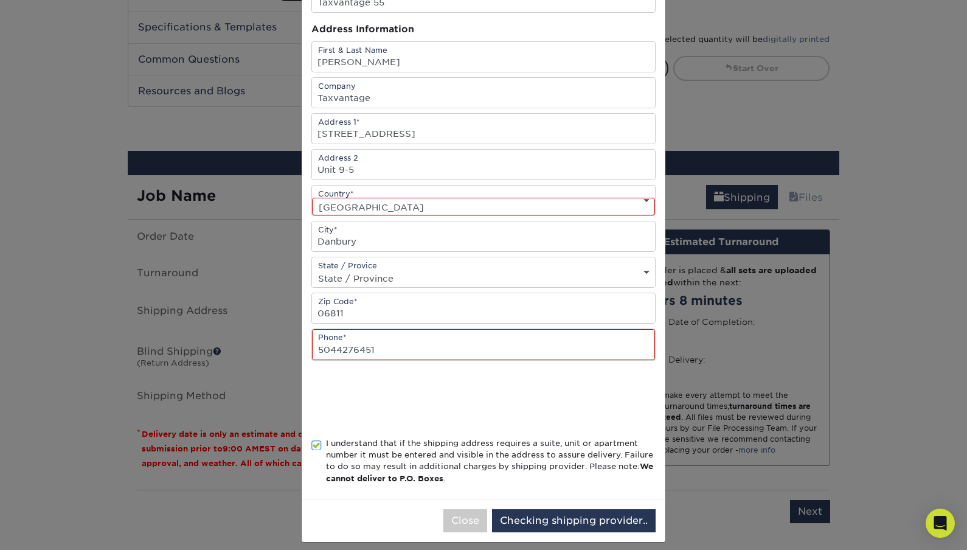
scroll to position [0, 0]
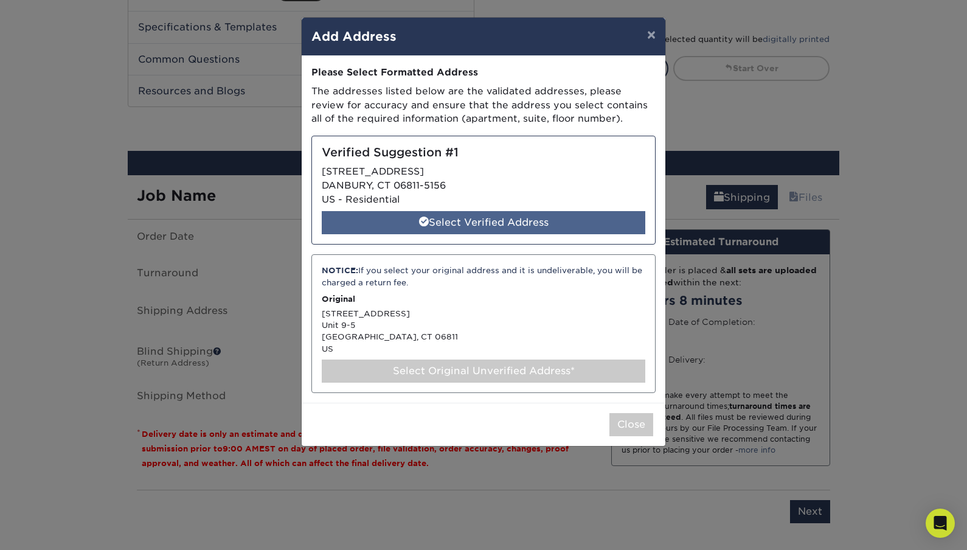
click at [393, 222] on div "Select Verified Address" at bounding box center [484, 222] width 324 height 23
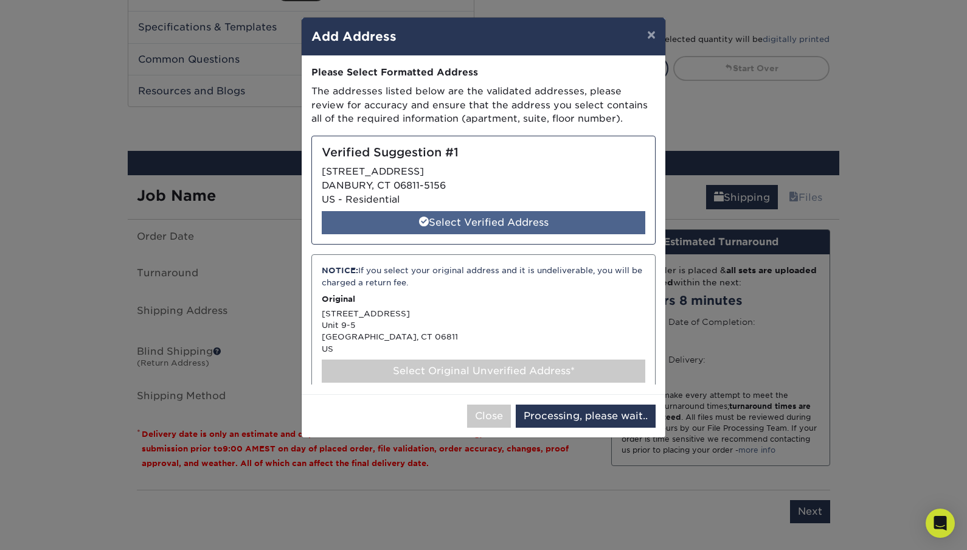
select select "286054"
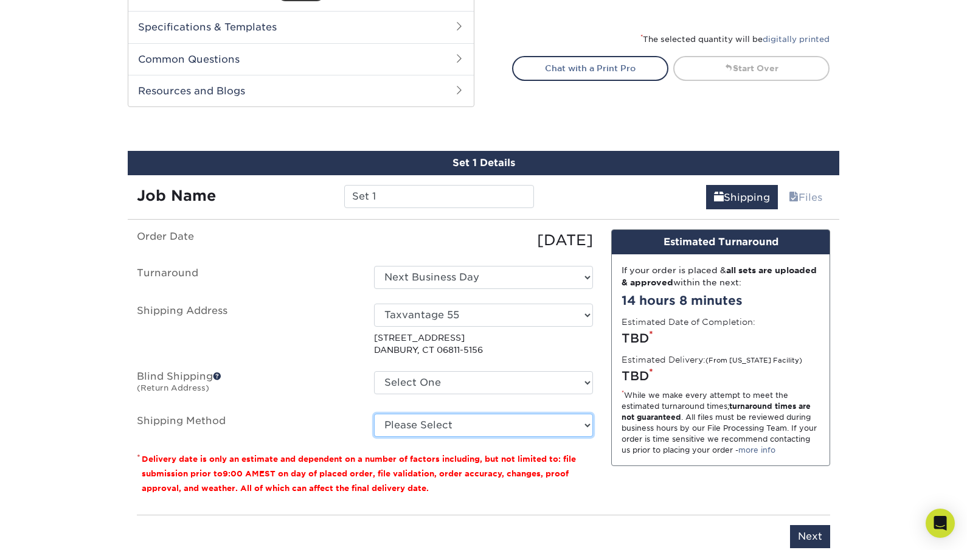
click at [403, 424] on select "Please Select Ground Shipping (+$7.84) 3 Day Shipping Service (+$20.06) 2 Day A…" at bounding box center [483, 425] width 219 height 23
select select "03"
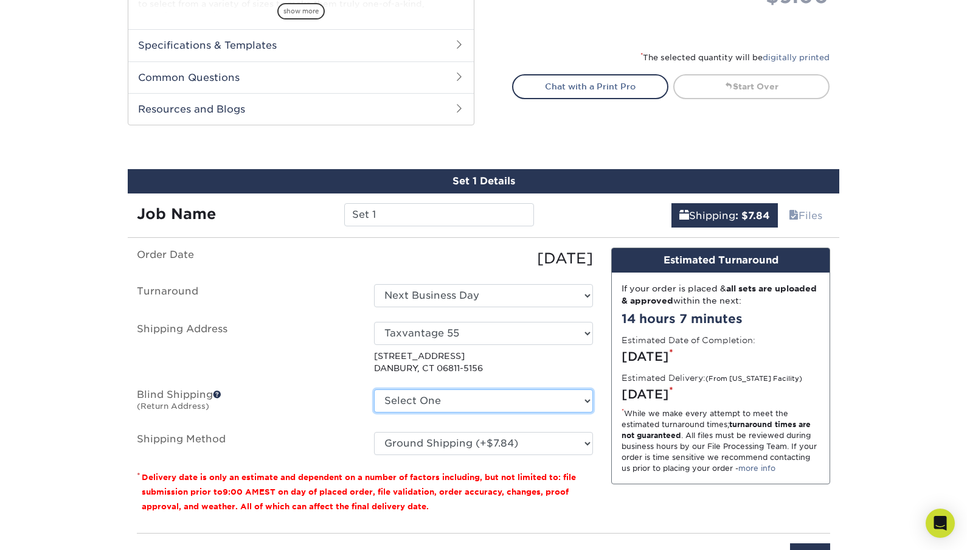
scroll to position [554, 0]
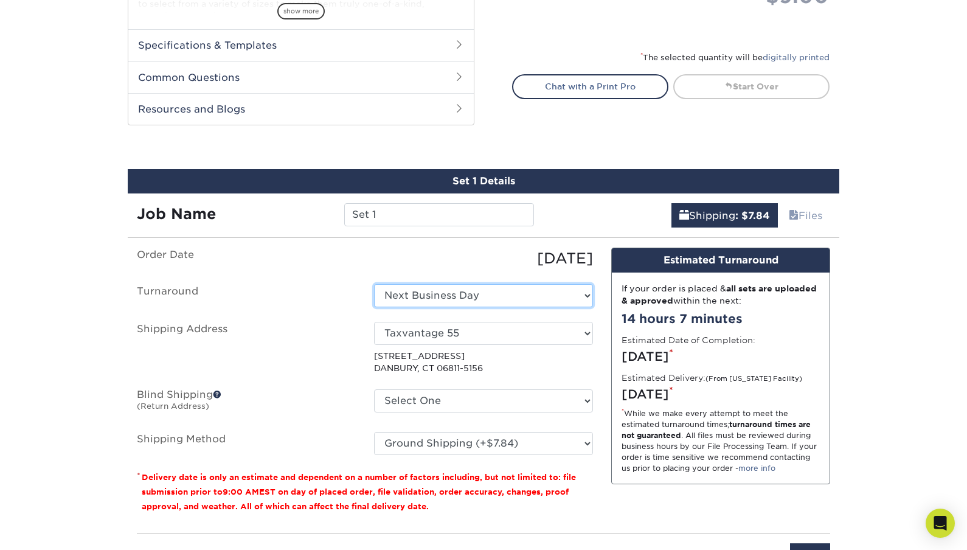
select select "076636dd-6adc-4b15-8352-bfd2b57f805d"
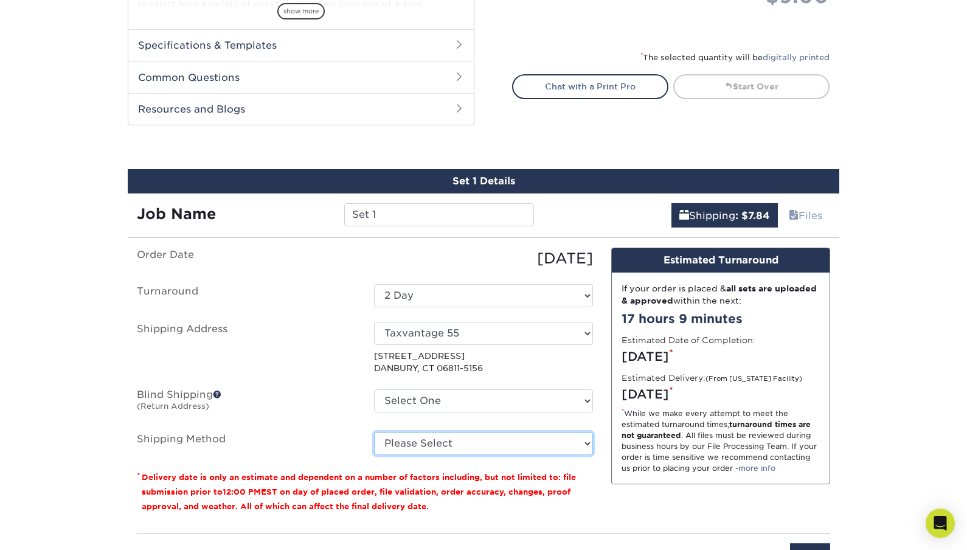
select select "03"
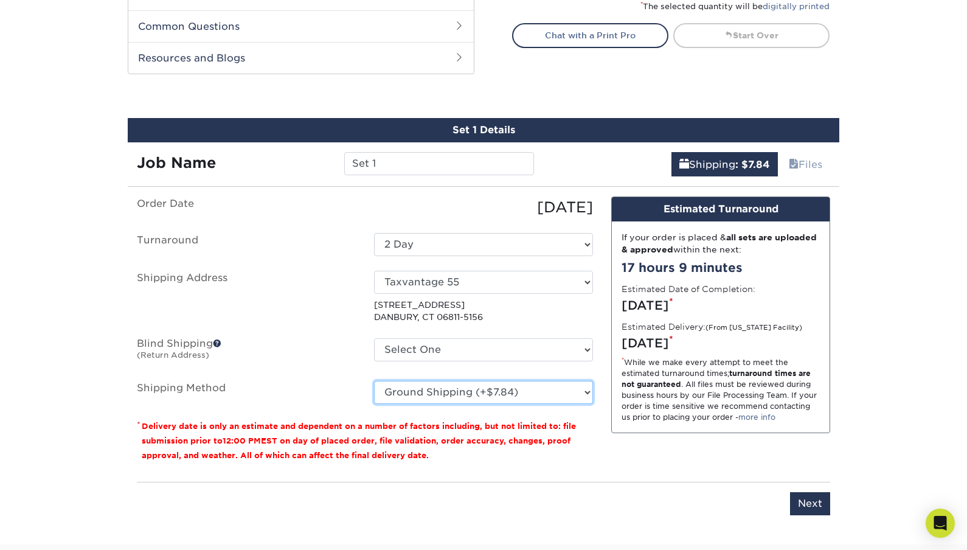
scroll to position [612, 0]
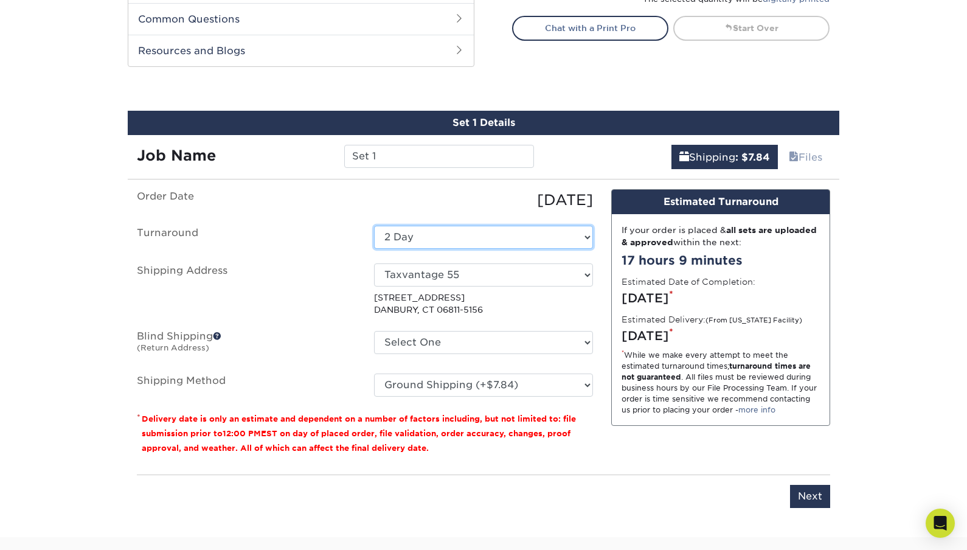
select select "f6da06a4-5d60-42ec-9f91-401dbca7d3ef"
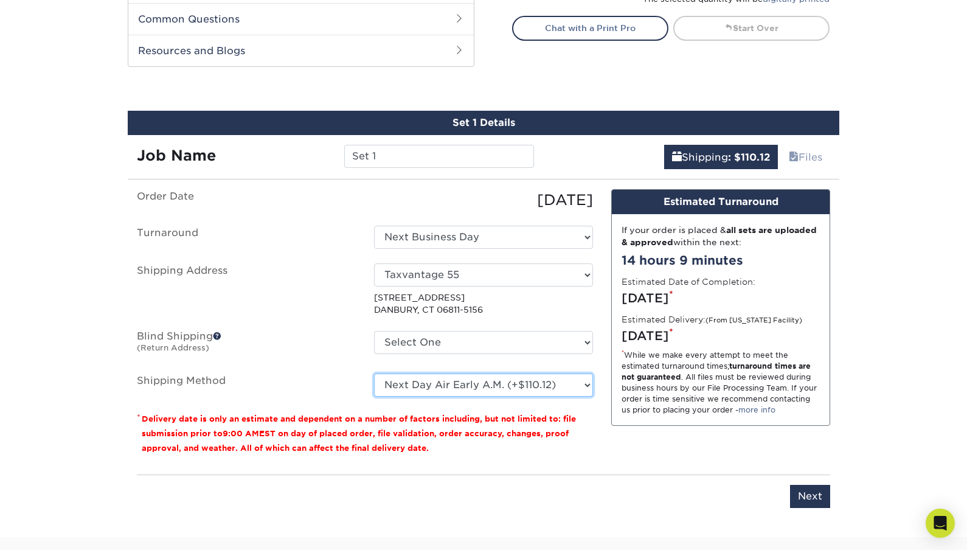
select select "03"
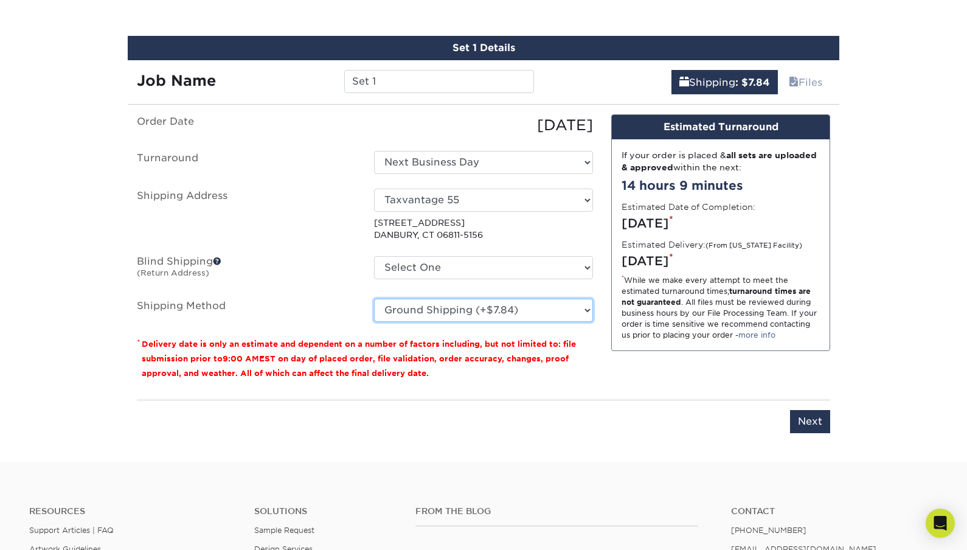
scroll to position [692, 0]
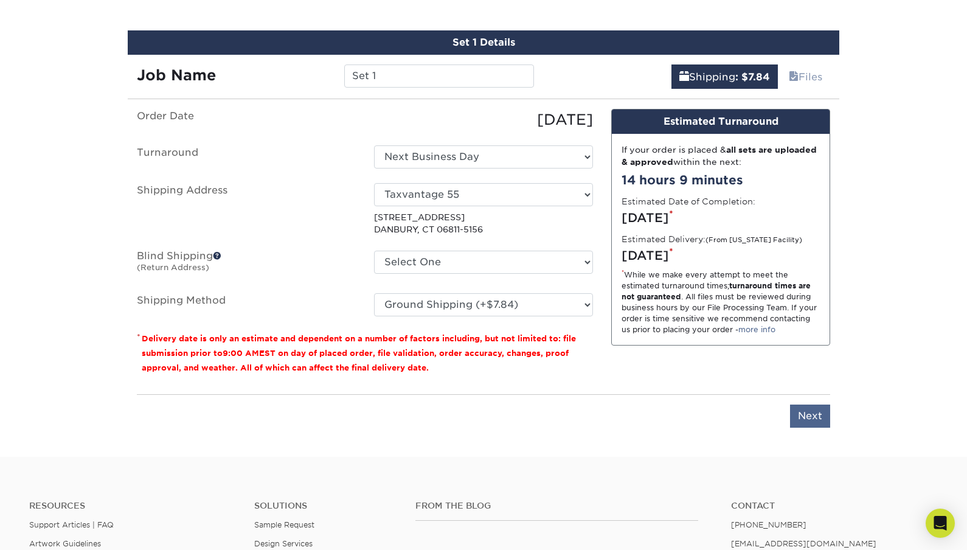
click at [807, 415] on input "Next" at bounding box center [810, 416] width 40 height 23
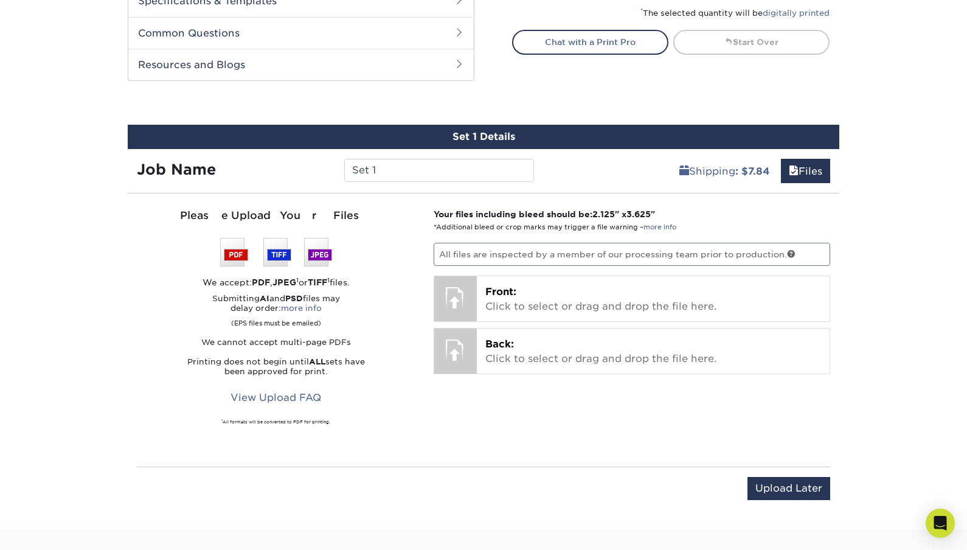
scroll to position [599, 0]
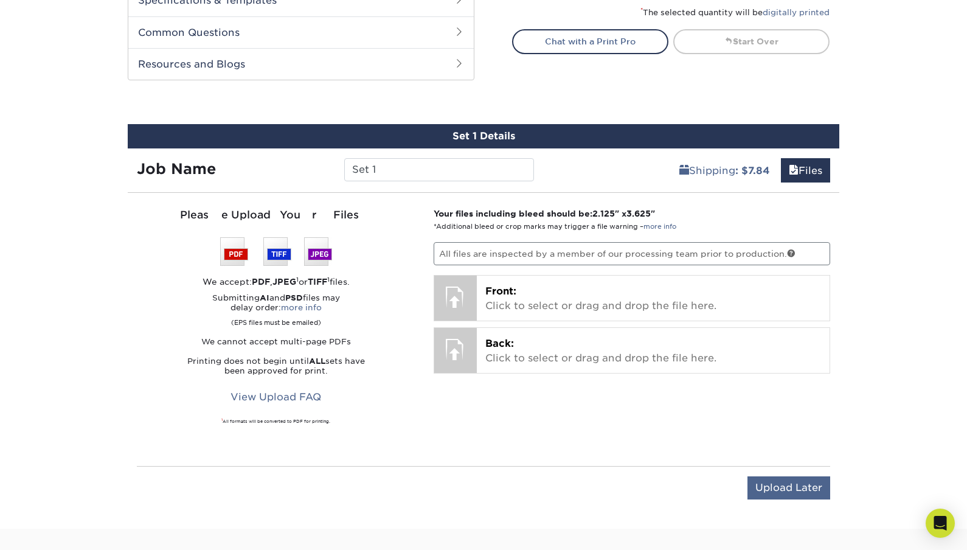
click at [759, 491] on input "Upload Later" at bounding box center [789, 487] width 83 height 23
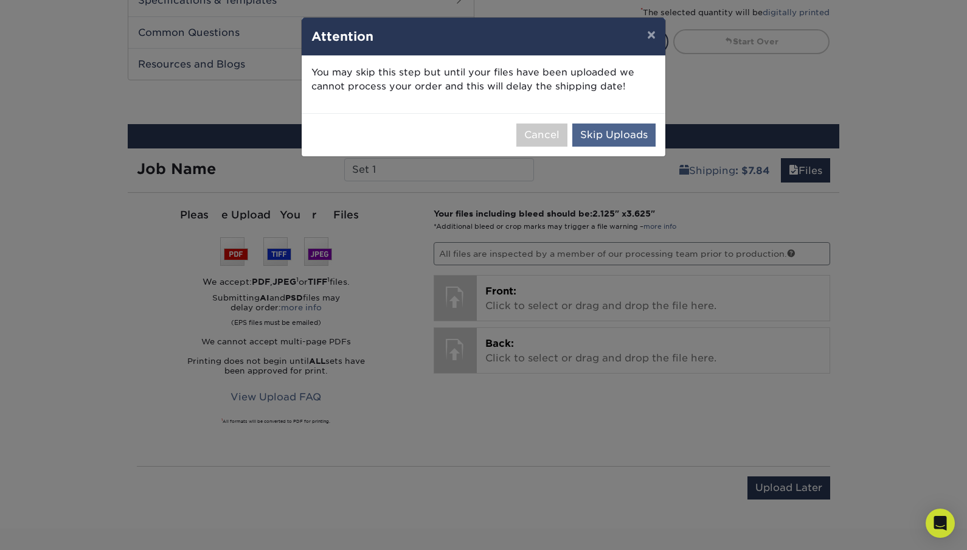
click at [600, 130] on button "Skip Uploads" at bounding box center [613, 134] width 83 height 23
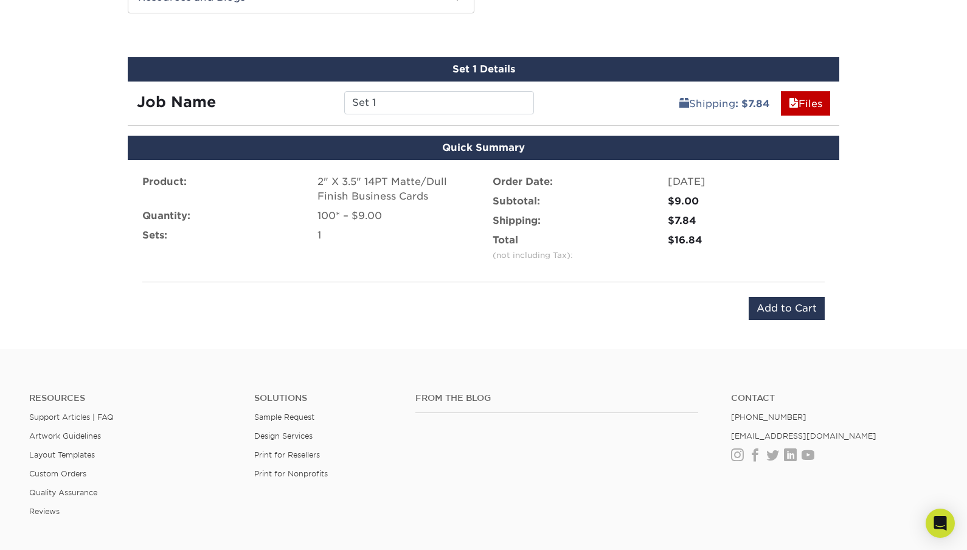
scroll to position [664, 0]
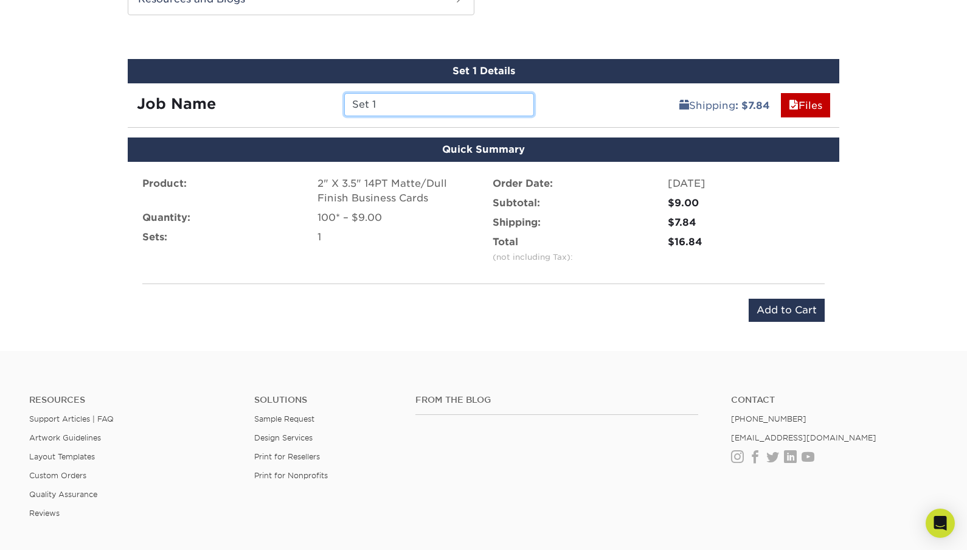
click at [372, 104] on input "Set 1" at bounding box center [438, 104] width 189 height 23
type input "55Taxvantage"
click at [777, 310] on input "Add to Cart" at bounding box center [787, 310] width 76 height 23
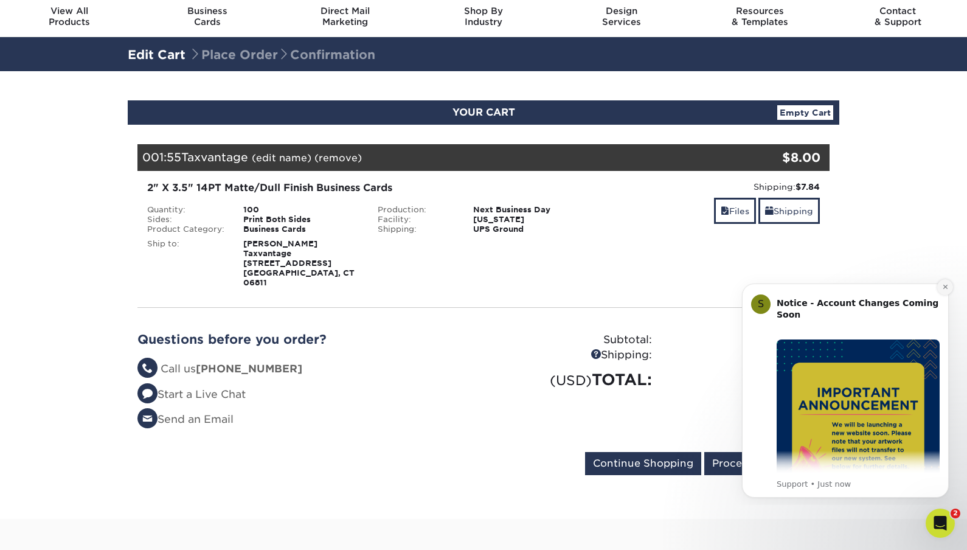
click at [947, 287] on icon "Dismiss notification" at bounding box center [945, 286] width 7 height 7
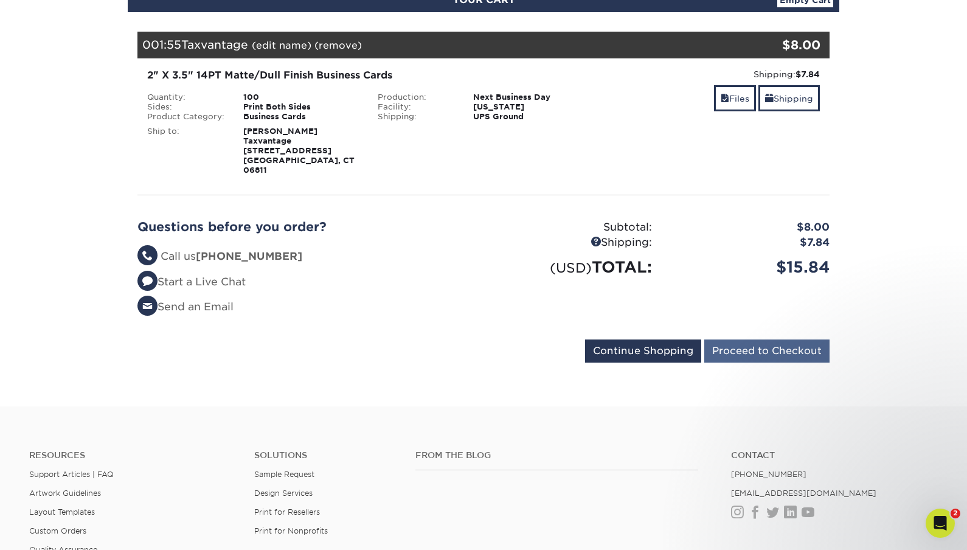
scroll to position [156, 0]
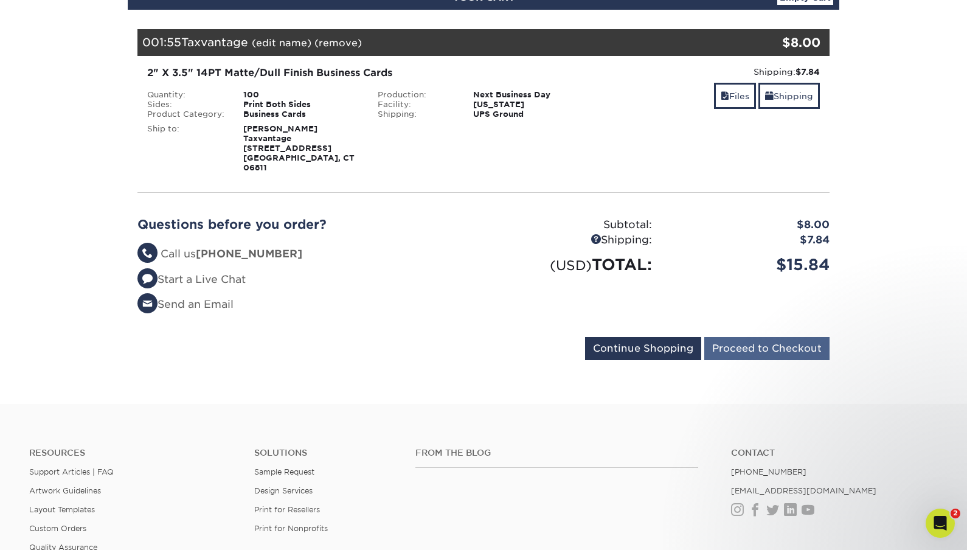
click at [775, 337] on input "Proceed to Checkout" at bounding box center [766, 348] width 125 height 23
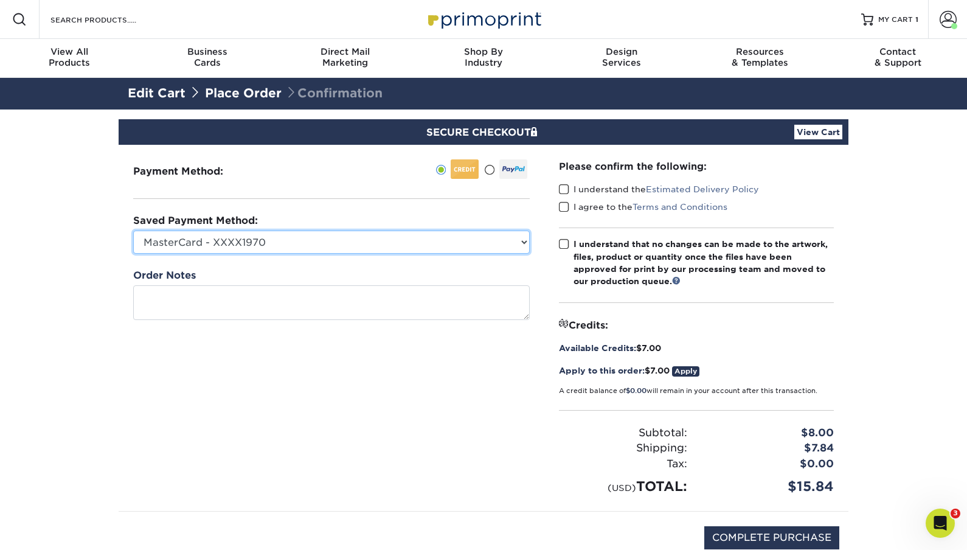
select select
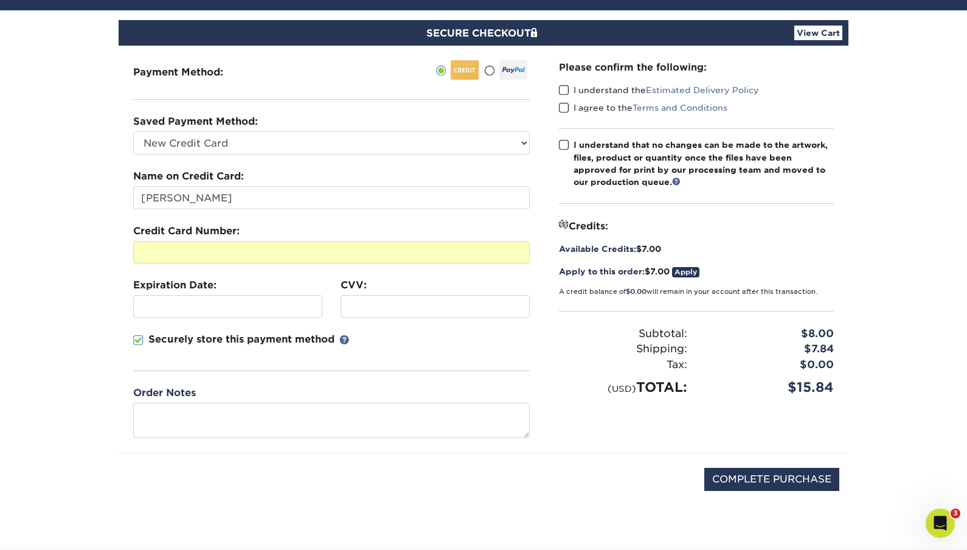
scroll to position [84, 0]
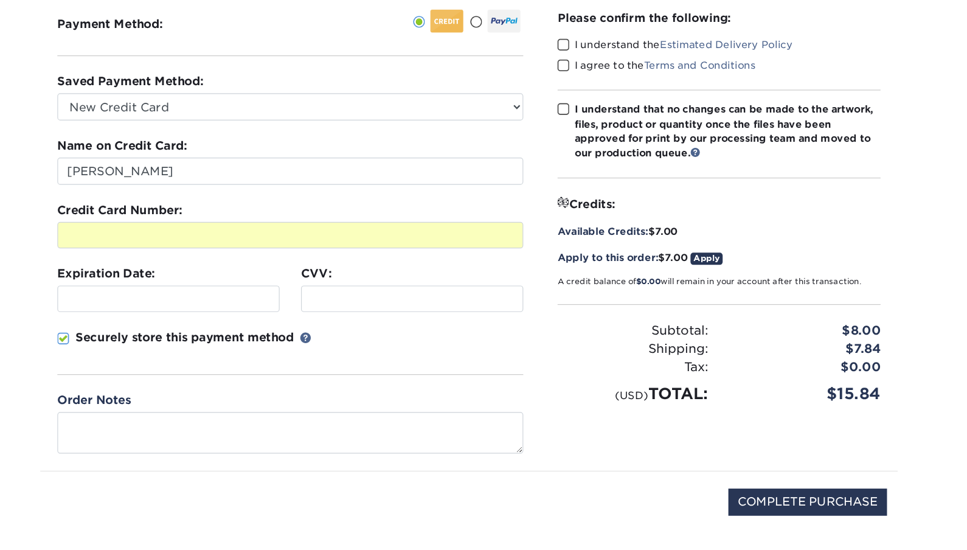
click at [672, 282] on link "Apply" at bounding box center [685, 287] width 27 height 10
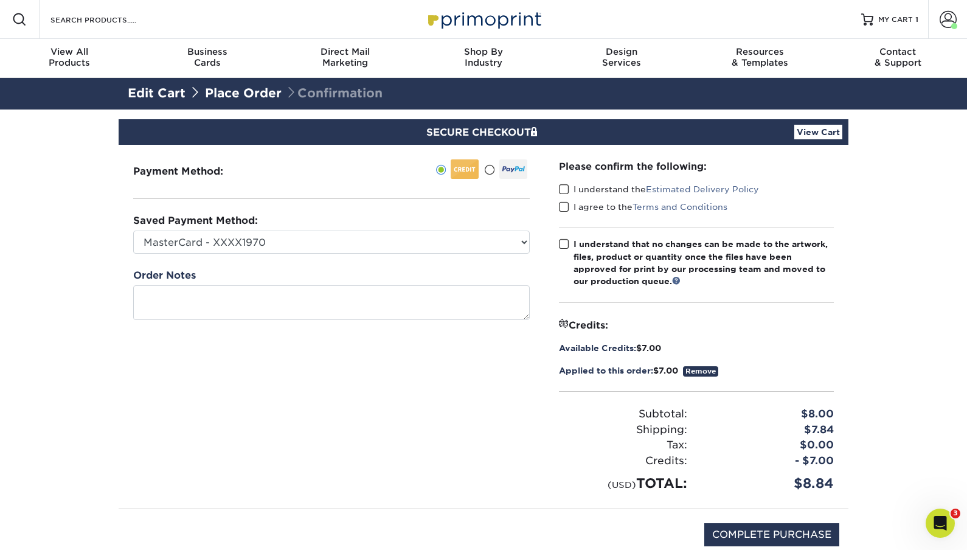
click at [563, 186] on span at bounding box center [564, 190] width 10 height 12
click at [0, 0] on input "I understand the Estimated Delivery Policy" at bounding box center [0, 0] width 0 height 0
click at [563, 208] on span at bounding box center [564, 207] width 10 height 12
click at [0, 0] on input "I agree to the Terms and Conditions" at bounding box center [0, 0] width 0 height 0
click at [563, 243] on span at bounding box center [564, 244] width 10 height 12
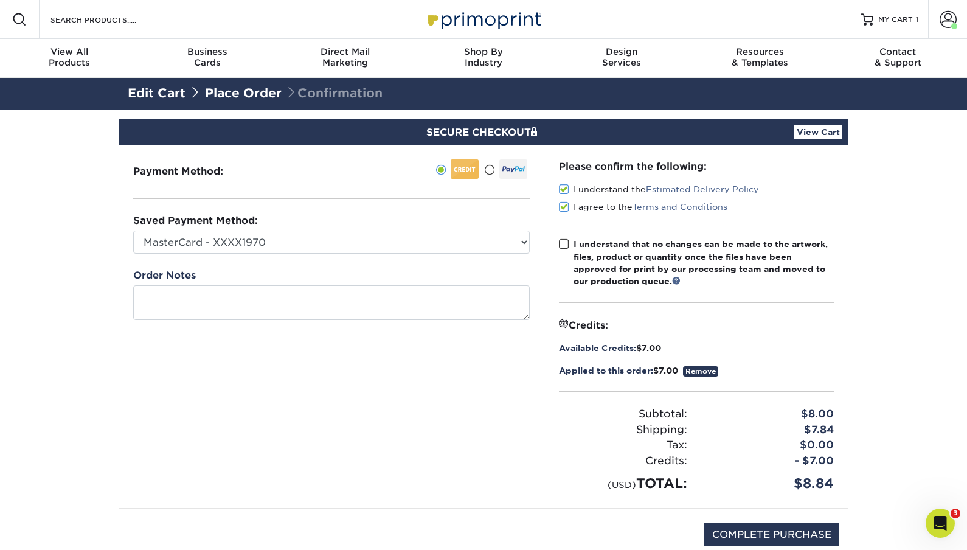
click at [0, 0] on input "I understand that no changes can be made to the artwork, files, product or quan…" at bounding box center [0, 0] width 0 height 0
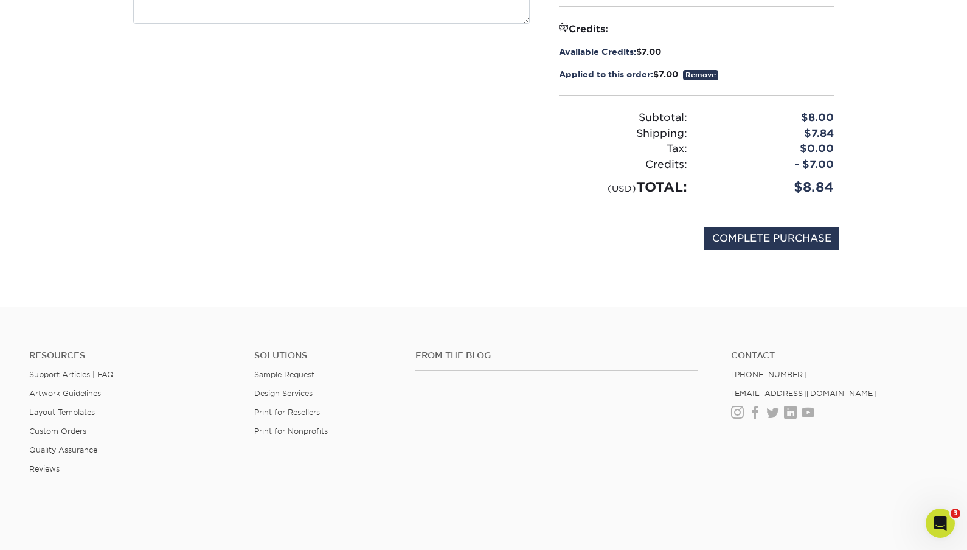
scroll to position [295, 0]
click at [755, 239] on input "COMPLETE PURCHASE" at bounding box center [771, 239] width 135 height 23
type input "COMPLETE PURCHASE"
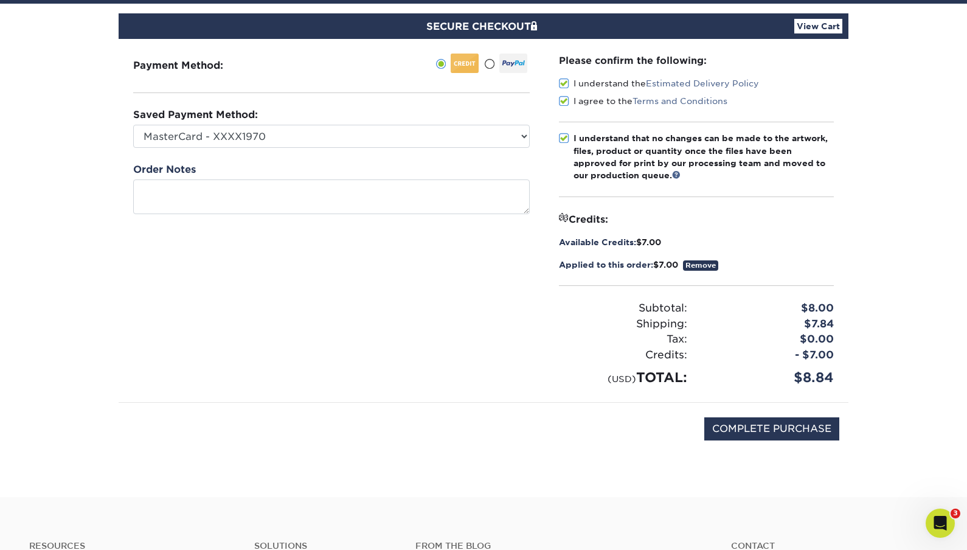
scroll to position [105, 0]
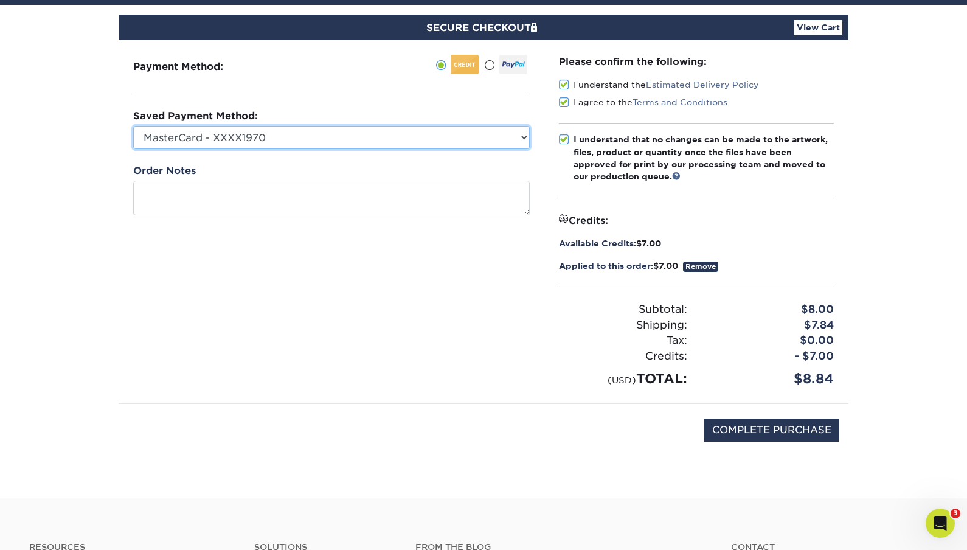
select select
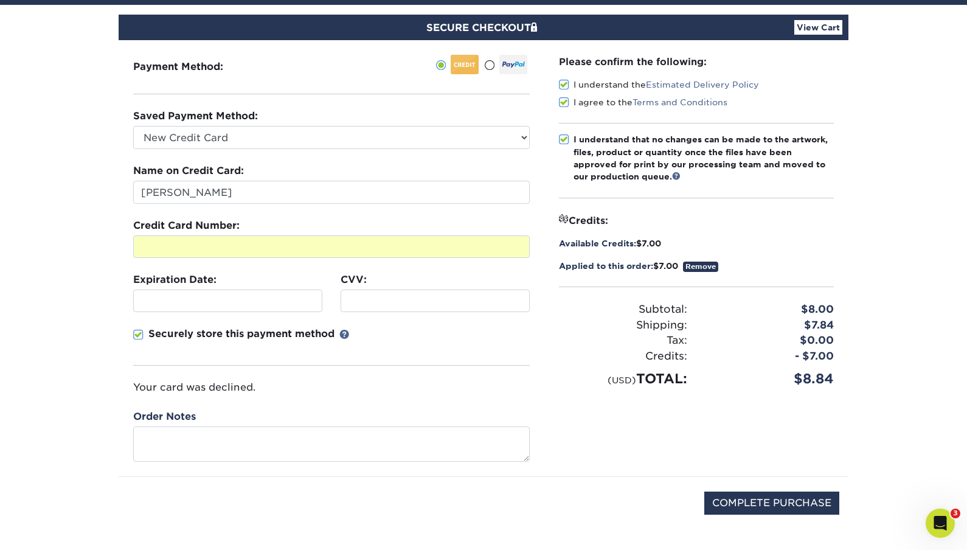
click at [352, 310] on div at bounding box center [435, 301] width 189 height 23
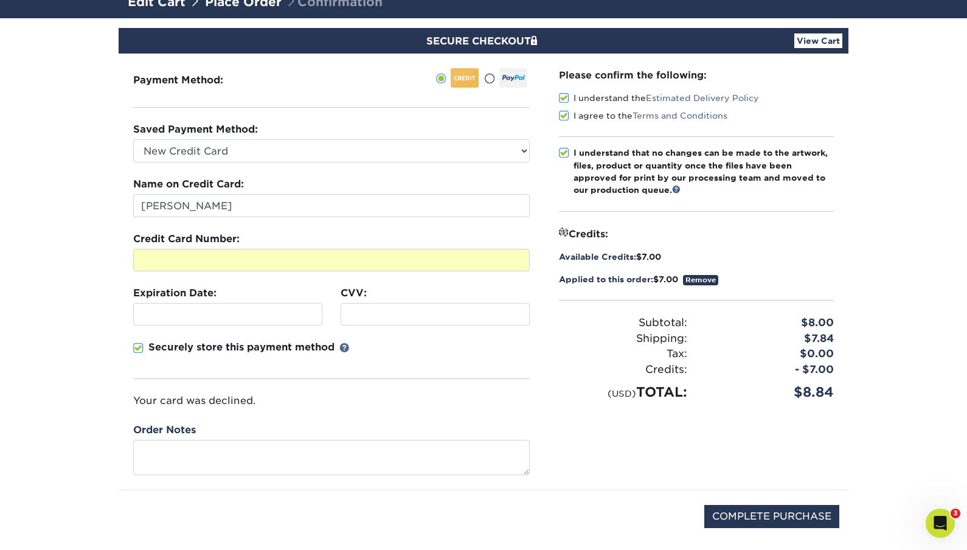
scroll to position [93, 0]
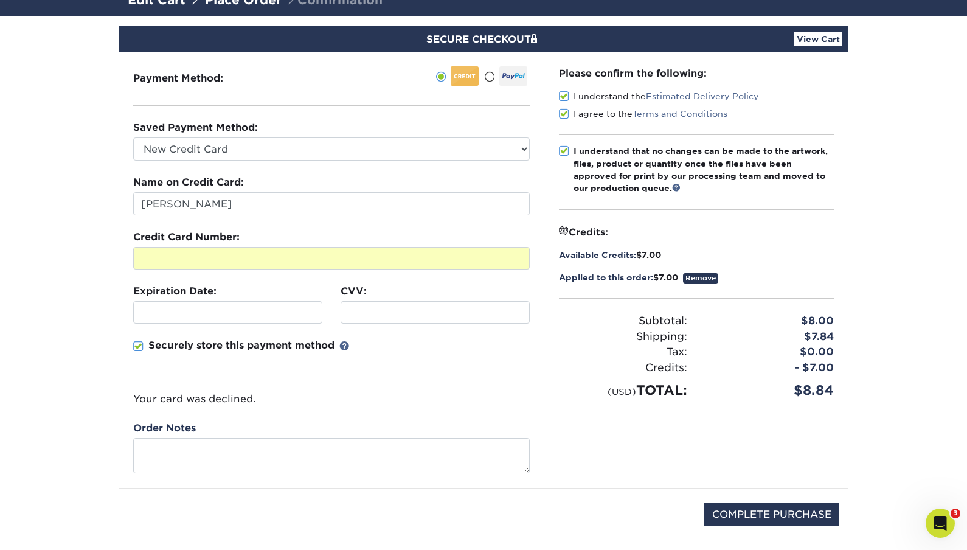
click at [548, 442] on div "Please confirm the following: I understand the Estimated Delivery Policy I agre…" at bounding box center [696, 270] width 304 height 436
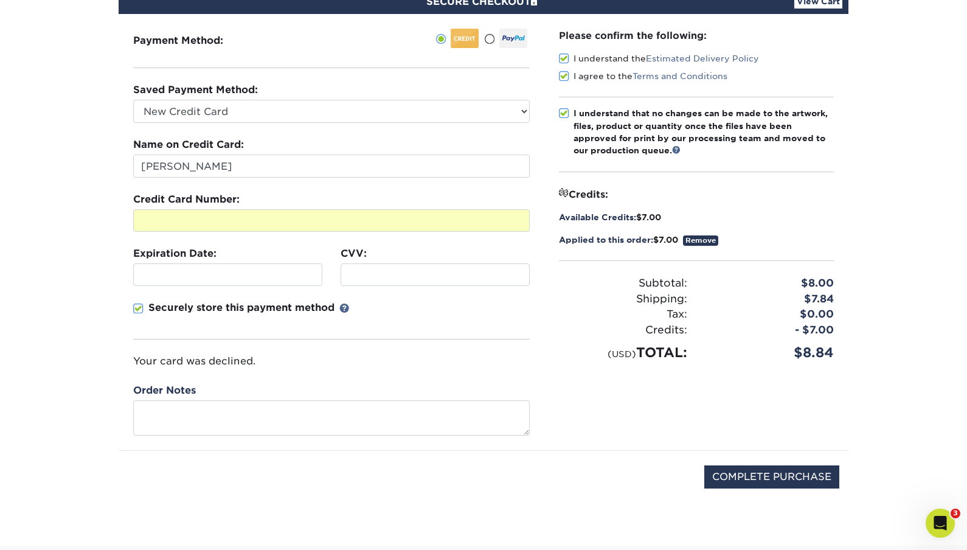
scroll to position [131, 0]
click at [734, 481] on input "COMPLETE PURCHASE" at bounding box center [771, 476] width 135 height 23
type input "PROCESSING, PLEASE WAIT..."
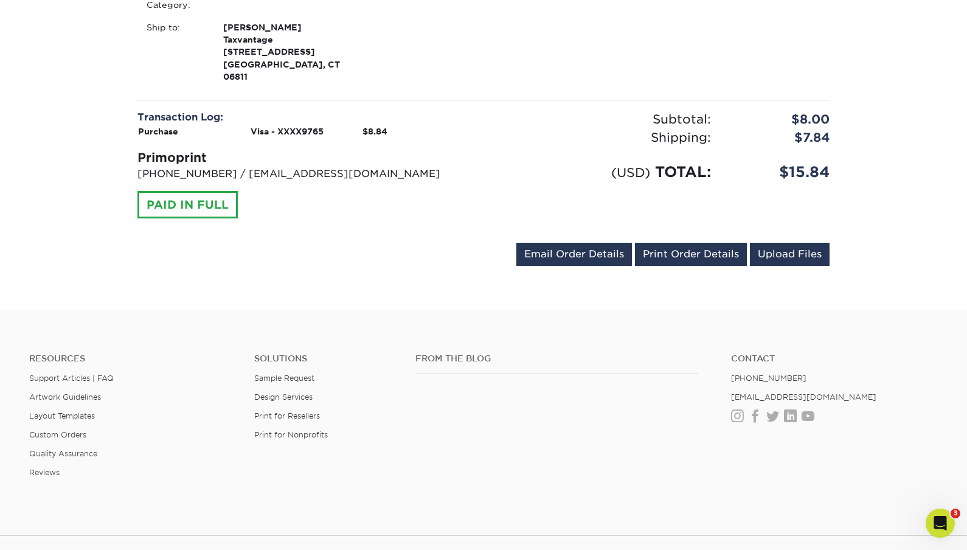
scroll to position [375, 0]
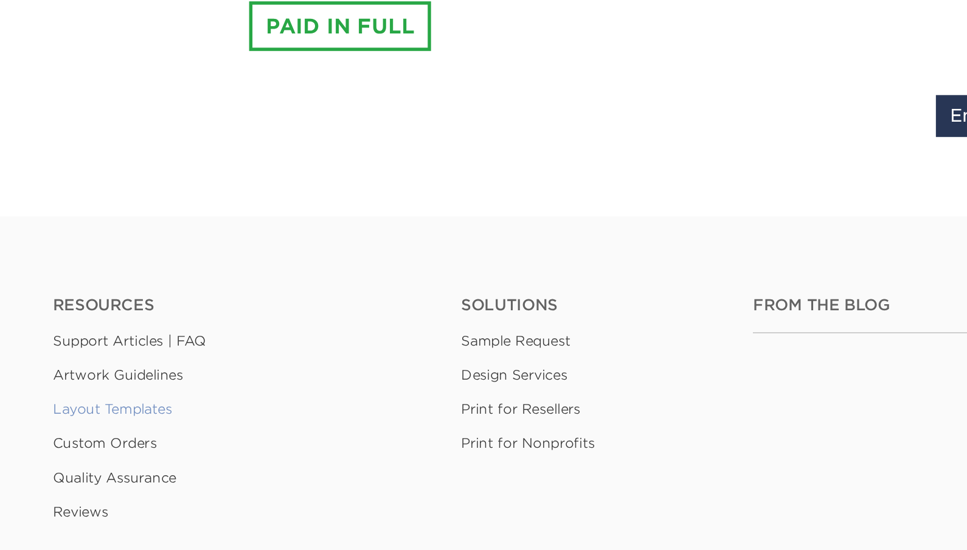
click at [55, 467] on link "Layout Templates" at bounding box center [62, 471] width 66 height 9
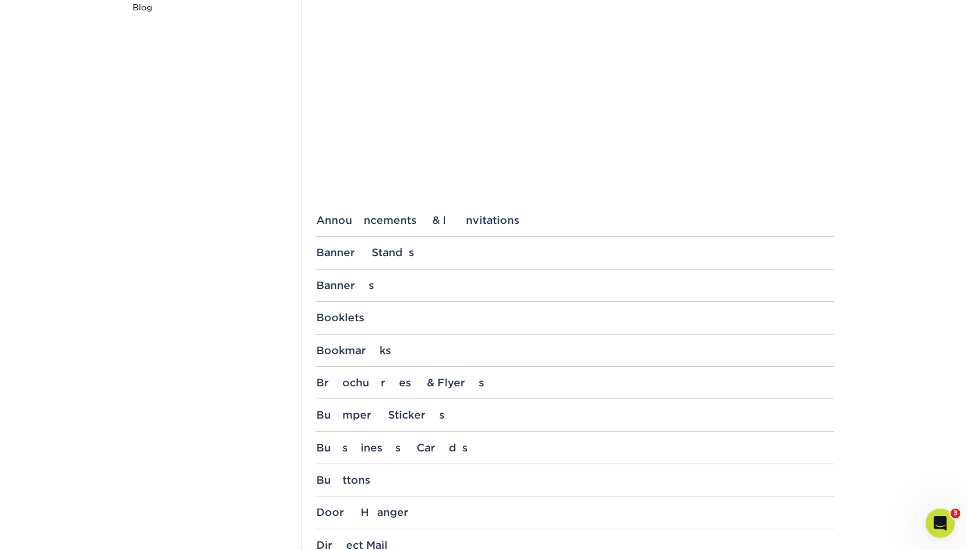
scroll to position [315, 0]
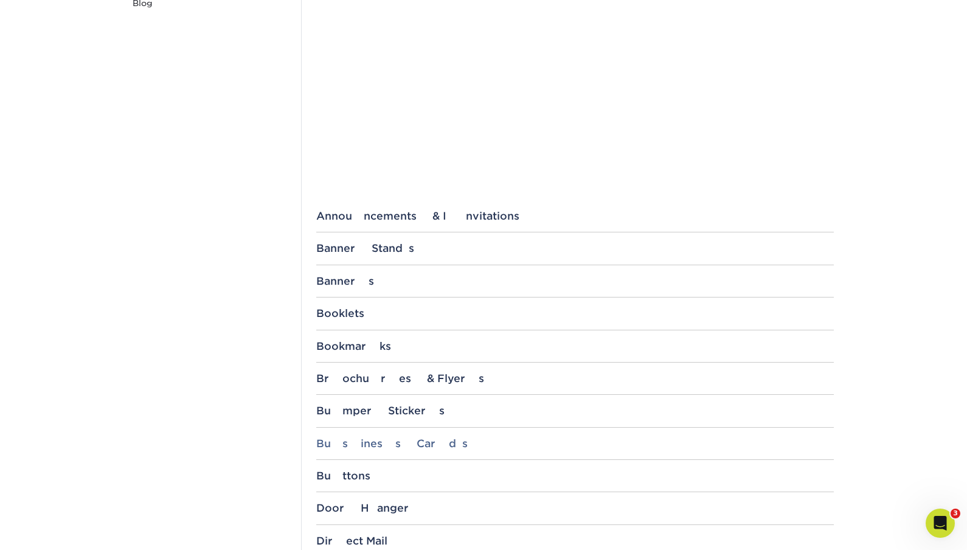
click at [347, 437] on div "Business Cards" at bounding box center [575, 443] width 518 height 12
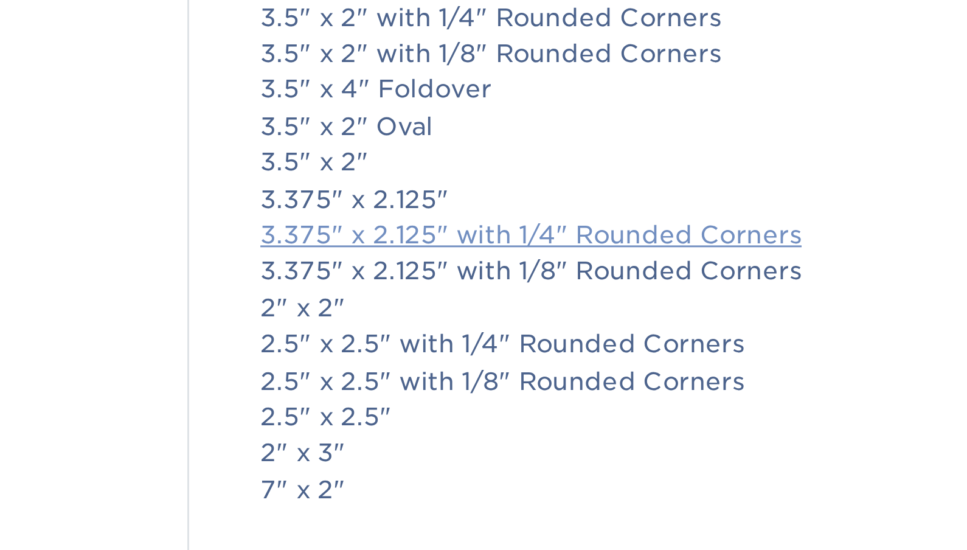
scroll to position [474, 0]
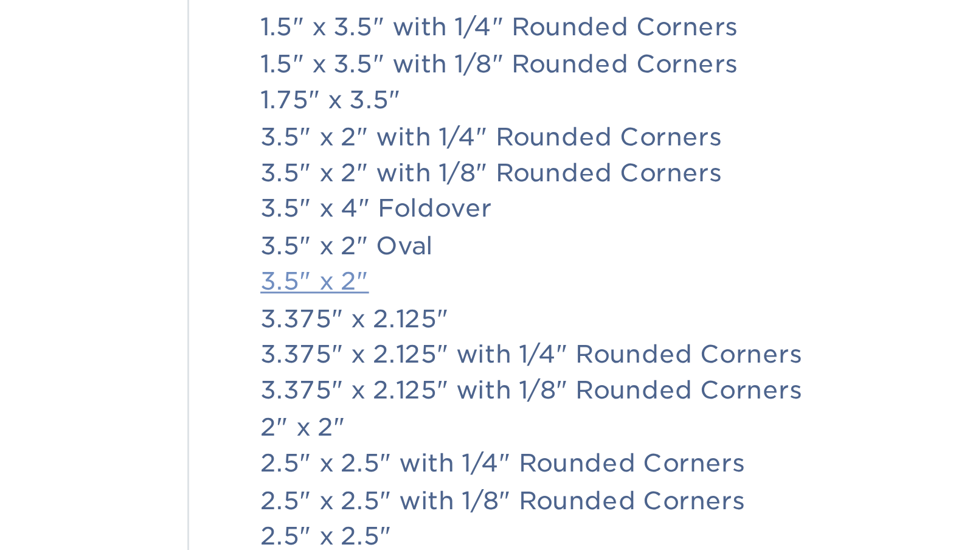
click at [326, 411] on link "3.5" x 2"" at bounding box center [344, 416] width 37 height 10
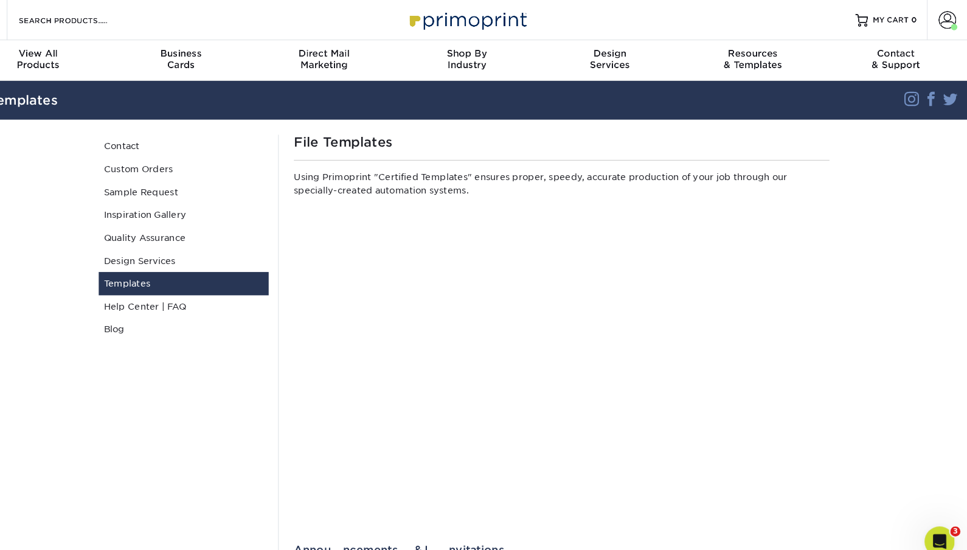
scroll to position [0, 0]
drag, startPoint x: 296, startPoint y: 527, endPoint x: 207, endPoint y: 339, distance: 207.3
click at [940, 19] on span at bounding box center [948, 19] width 17 height 17
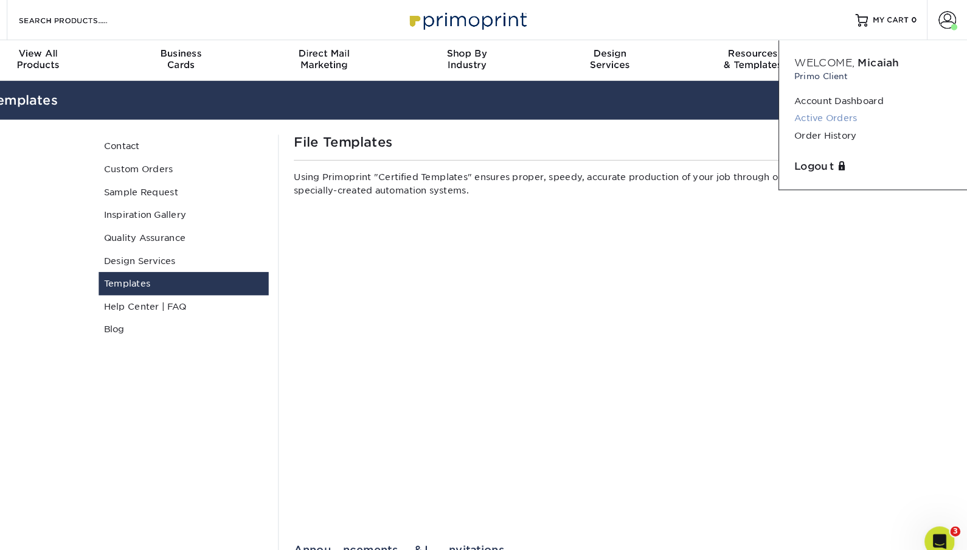
click at [800, 117] on link "Active Orders" at bounding box center [876, 114] width 153 height 16
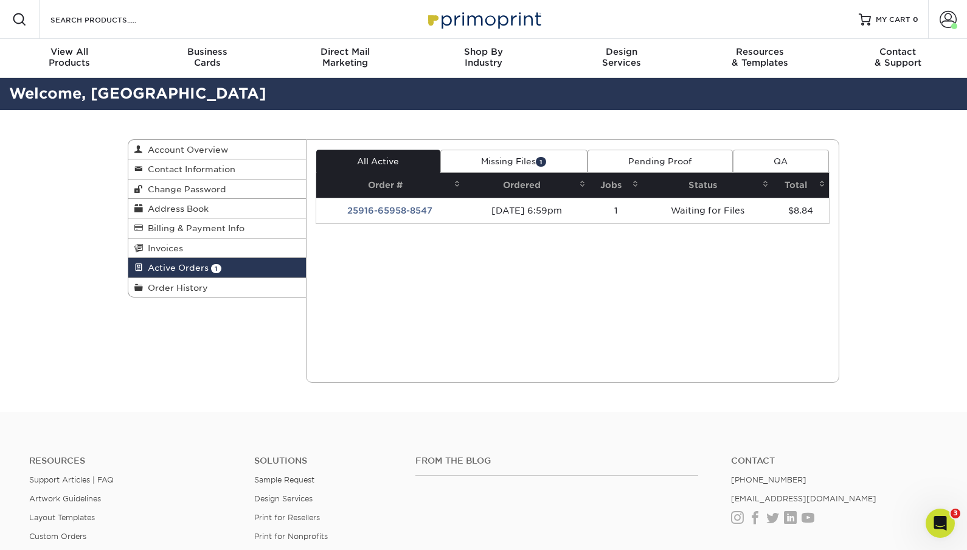
click at [509, 158] on link "Missing Files 1" at bounding box center [513, 161] width 147 height 23
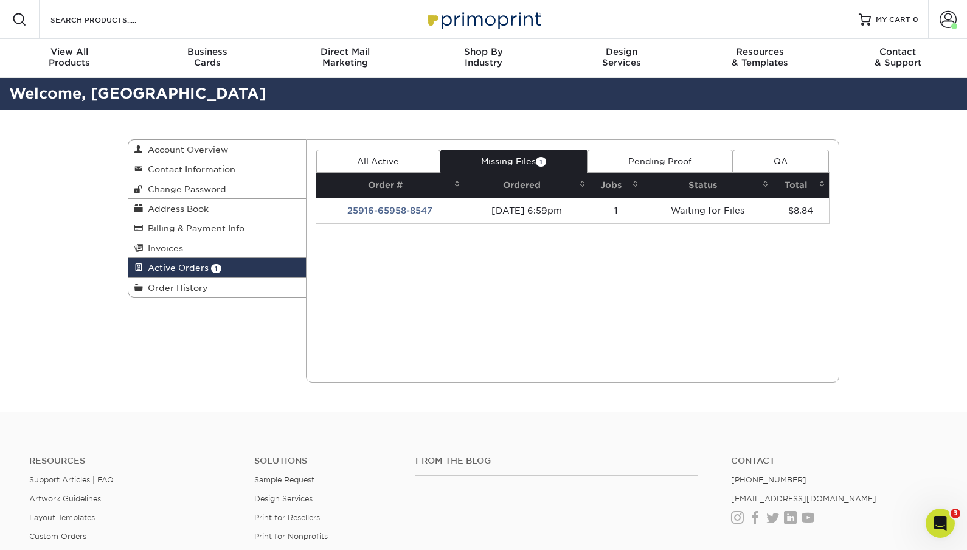
click at [394, 165] on link "All Active" at bounding box center [378, 161] width 124 height 23
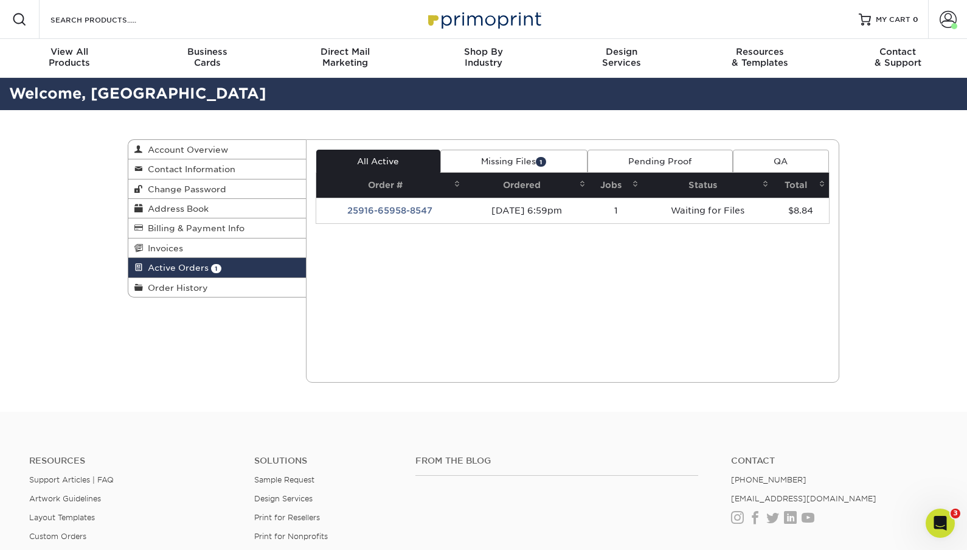
click at [490, 165] on link "Missing Files 1" at bounding box center [513, 161] width 147 height 23
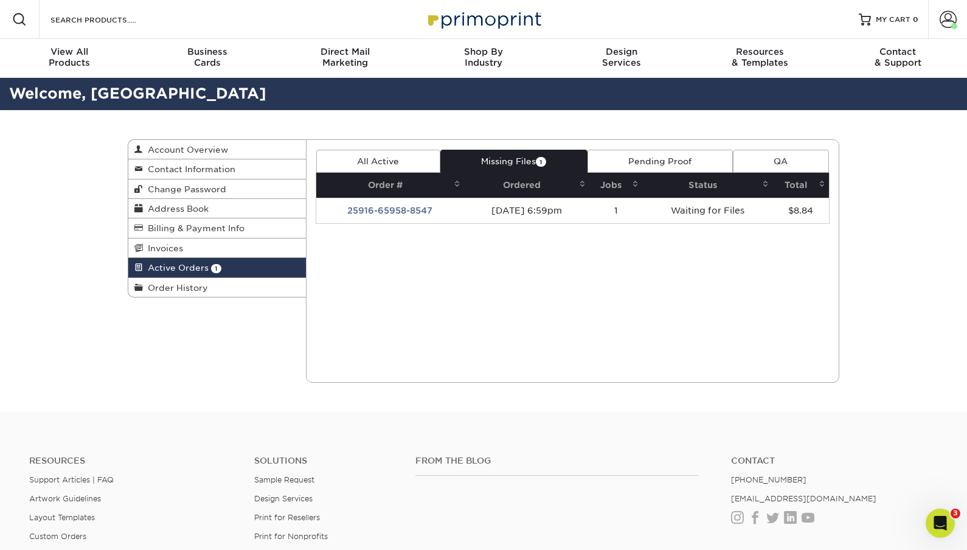
click at [665, 162] on link "Pending Proof" at bounding box center [660, 161] width 145 height 23
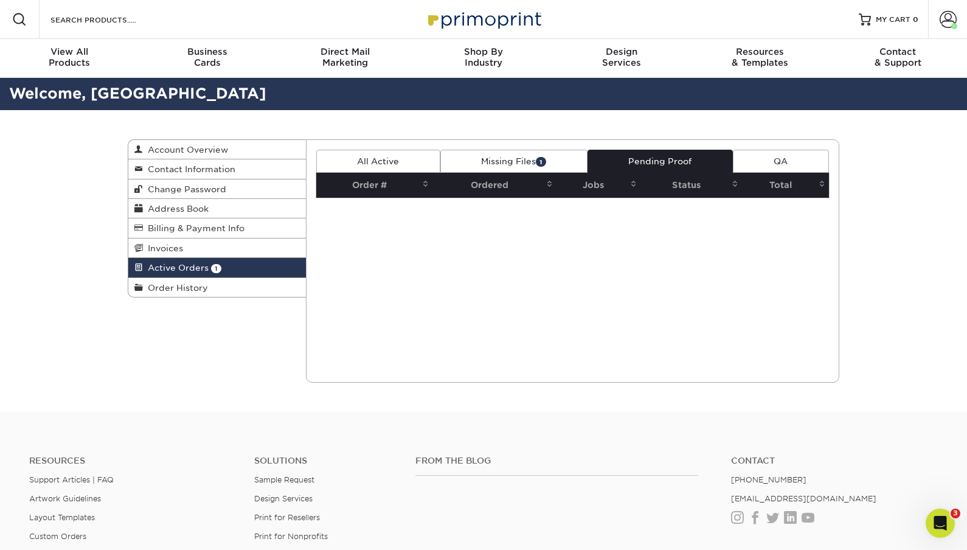
click at [501, 156] on link "Missing Files 1" at bounding box center [513, 161] width 147 height 23
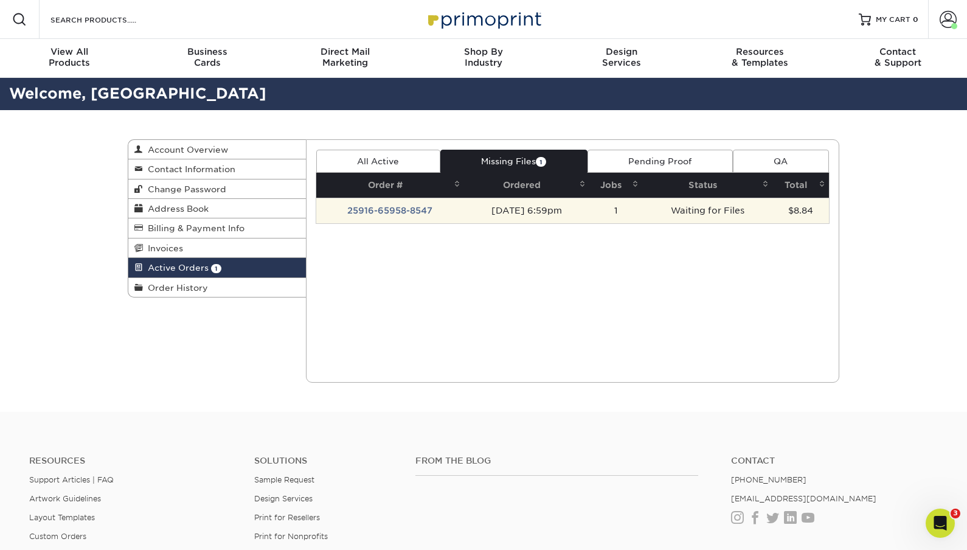
click at [408, 204] on td "25916-65958-8547" at bounding box center [390, 211] width 148 height 26
